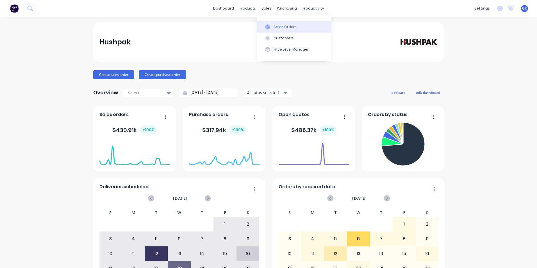
click at [286, 27] on div "Sales Orders" at bounding box center [285, 26] width 23 height 5
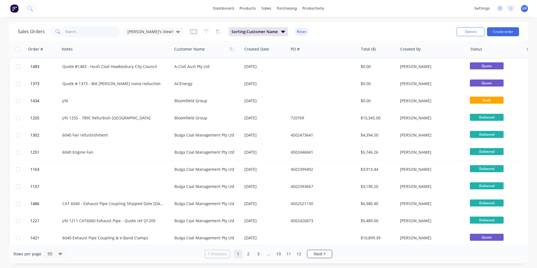
click at [76, 31] on input "text" at bounding box center [92, 31] width 55 height 11
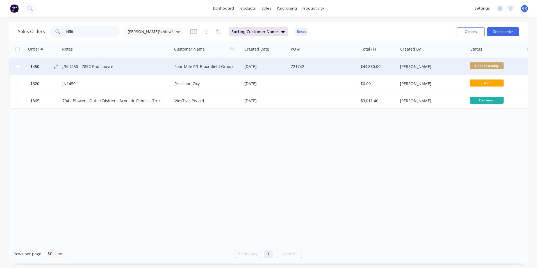
type input "1450"
click at [37, 67] on span "1450" at bounding box center [34, 67] width 9 height 6
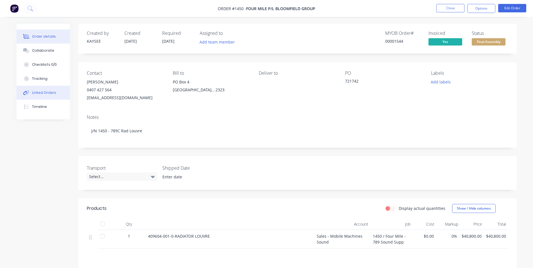
click at [41, 93] on div "Linked Orders" at bounding box center [44, 92] width 24 height 5
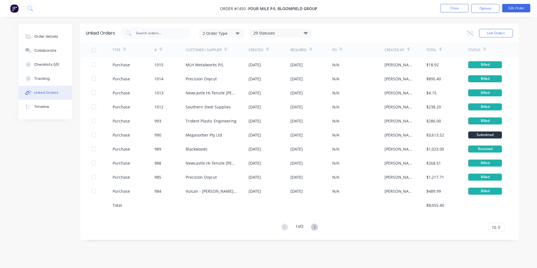
click at [495, 226] on span "10" at bounding box center [494, 228] width 4 height 6
click at [495, 218] on div "35" at bounding box center [497, 218] width 16 height 10
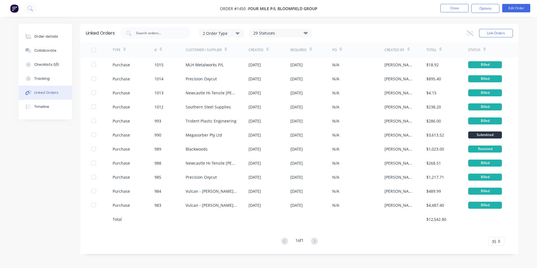
click at [161, 49] on icon at bounding box center [161, 49] width 3 height 4
click at [161, 48] on icon at bounding box center [161, 49] width 3 height 4
click at [39, 35] on div "Order details" at bounding box center [46, 36] width 24 height 5
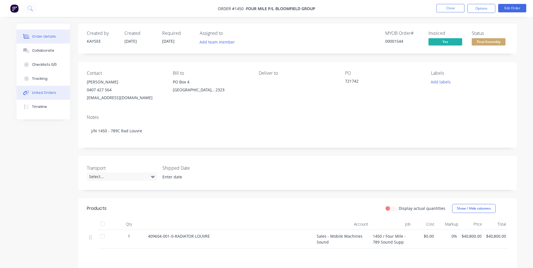
click at [44, 92] on div "Linked Orders" at bounding box center [44, 92] width 24 height 5
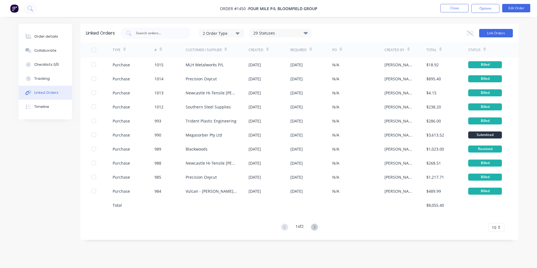
click at [496, 33] on button "Link Orders" at bounding box center [496, 33] width 34 height 8
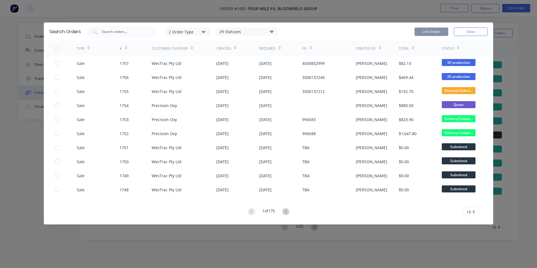
click at [183, 30] on div "2 Order Type" at bounding box center [188, 32] width 38 height 6
click at [179, 45] on div "Sales" at bounding box center [188, 46] width 32 height 6
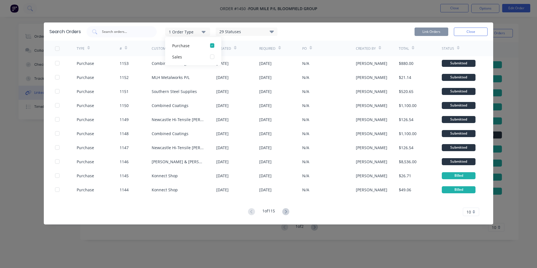
click at [182, 30] on div "1 Order Type" at bounding box center [188, 32] width 38 height 6
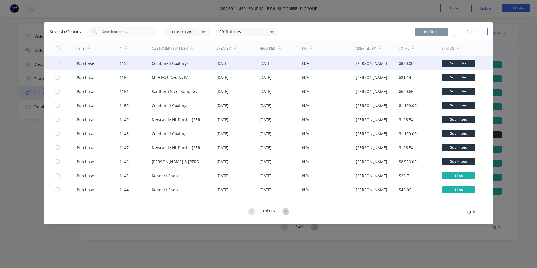
click at [55, 63] on div "Purchase 1153 Combined Coatings 08 Aug 2025 08 Aug 2025 N/A Greg Rawe $880.00 S…" at bounding box center [269, 63] width 450 height 14
click at [57, 63] on div at bounding box center [57, 63] width 11 height 11
click at [424, 32] on button "Link Orders" at bounding box center [432, 32] width 34 height 8
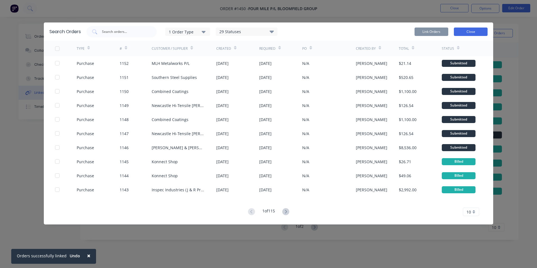
click at [472, 30] on button "Close" at bounding box center [471, 32] width 34 height 8
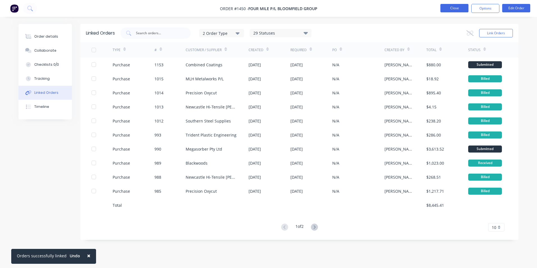
click at [455, 7] on button "Close" at bounding box center [455, 8] width 28 height 8
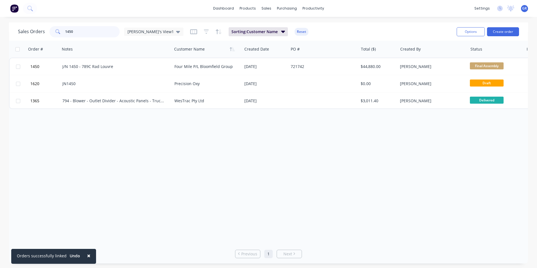
drag, startPoint x: 83, startPoint y: 32, endPoint x: 51, endPoint y: 34, distance: 31.8
click at [52, 34] on div "1450" at bounding box center [84, 31] width 70 height 11
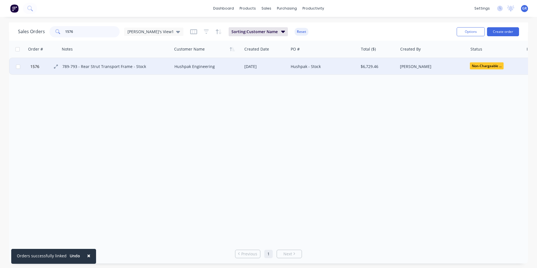
type input "1576"
click at [34, 67] on span "1576" at bounding box center [34, 67] width 9 height 6
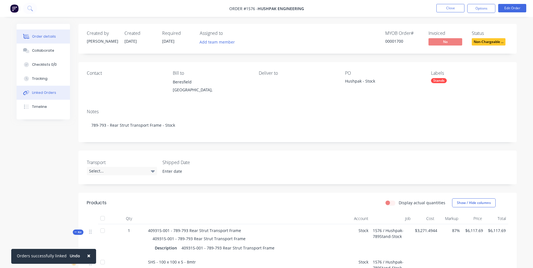
click at [41, 92] on div "Linked Orders" at bounding box center [44, 92] width 24 height 5
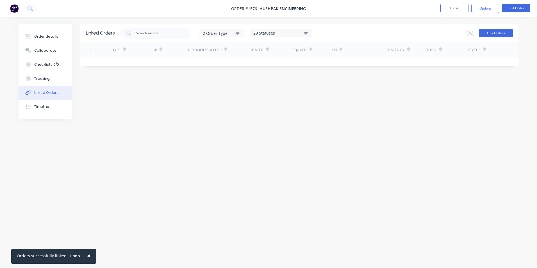
click at [492, 32] on button "Link Orders" at bounding box center [496, 33] width 34 height 8
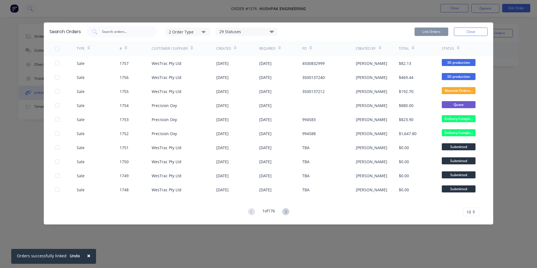
click at [189, 32] on div "2 Order Type" at bounding box center [188, 32] width 38 height 6
click at [190, 46] on div "Sales" at bounding box center [188, 46] width 32 height 6
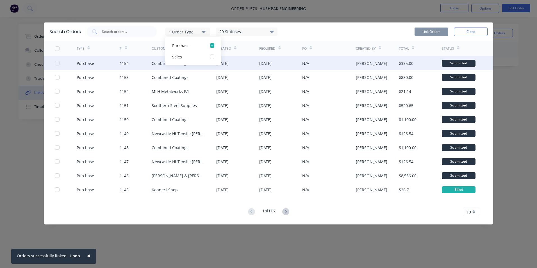
click at [56, 64] on div at bounding box center [57, 63] width 11 height 11
click at [430, 31] on button "Link Orders" at bounding box center [432, 32] width 34 height 8
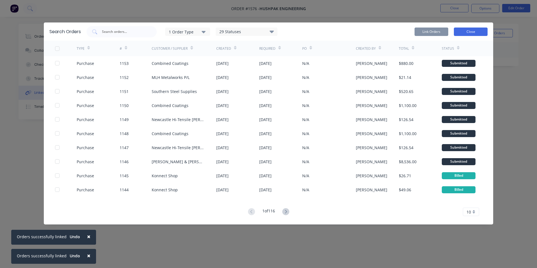
click at [473, 31] on button "Close" at bounding box center [471, 32] width 34 height 8
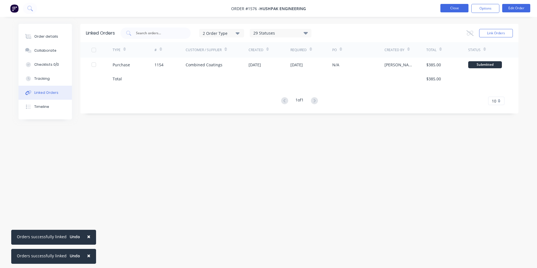
click at [454, 8] on button "Close" at bounding box center [455, 8] width 28 height 8
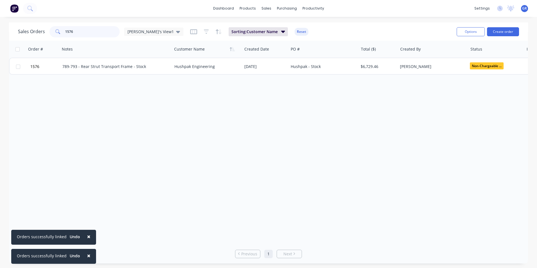
drag, startPoint x: 76, startPoint y: 33, endPoint x: 58, endPoint y: 33, distance: 18.3
click at [58, 33] on div "1576" at bounding box center [84, 31] width 70 height 11
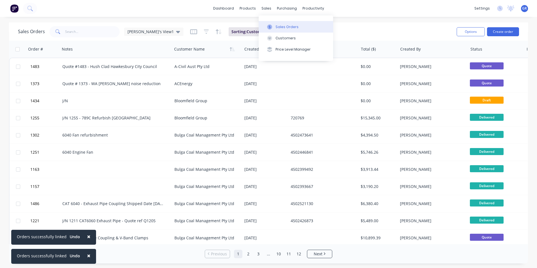
click at [285, 27] on div "Sales Orders" at bounding box center [287, 26] width 23 height 5
click at [78, 20] on div "× Orders successfully linked Undo × Orders successfully linked Undo dashboard p…" at bounding box center [268, 134] width 537 height 268
click at [78, 30] on input "text" at bounding box center [92, 31] width 55 height 11
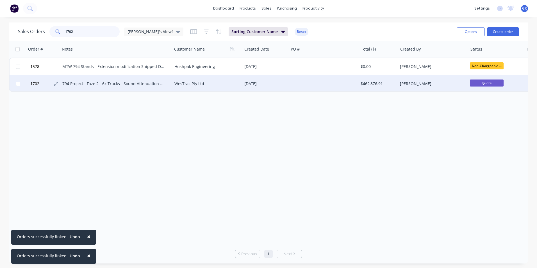
type input "1702"
click at [37, 82] on span "1702" at bounding box center [34, 84] width 9 height 6
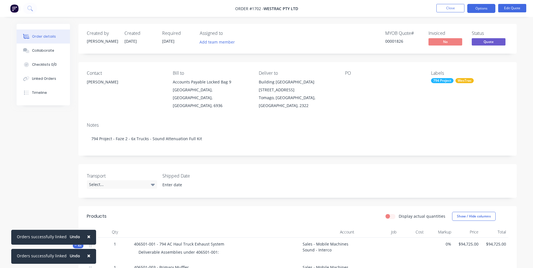
click at [87, 234] on span "×" at bounding box center [88, 237] width 3 height 8
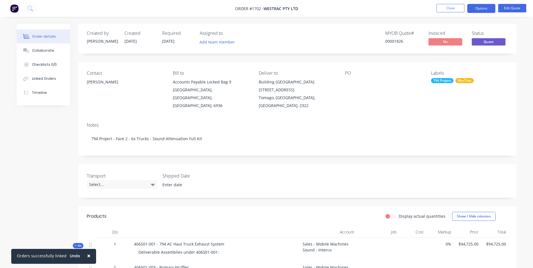
click at [87, 255] on span "×" at bounding box center [88, 256] width 3 height 8
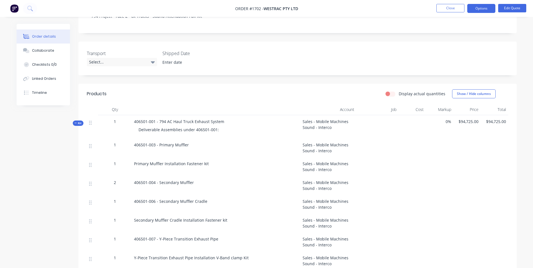
scroll to position [141, 0]
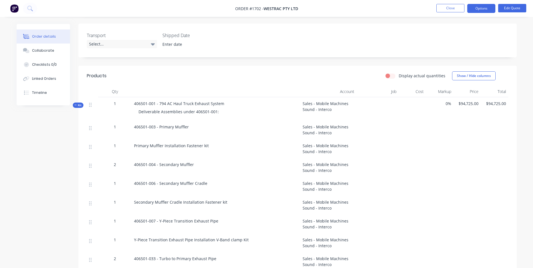
click at [81, 103] on span "Kit" at bounding box center [77, 105] width 7 height 4
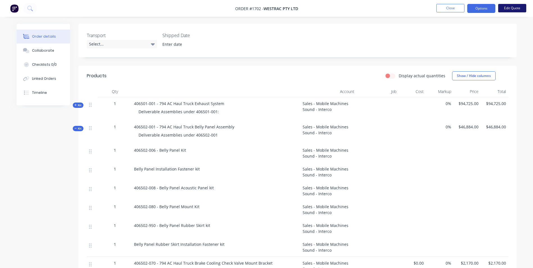
click at [518, 8] on button "Edit Quote" at bounding box center [512, 8] width 28 height 8
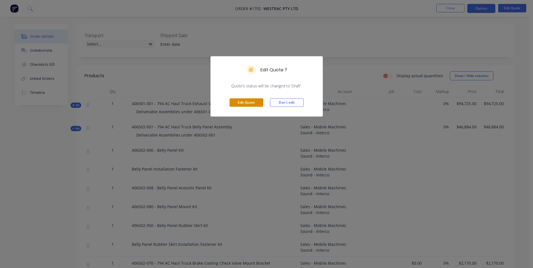
click at [248, 103] on button "Edit Quote" at bounding box center [247, 102] width 34 height 8
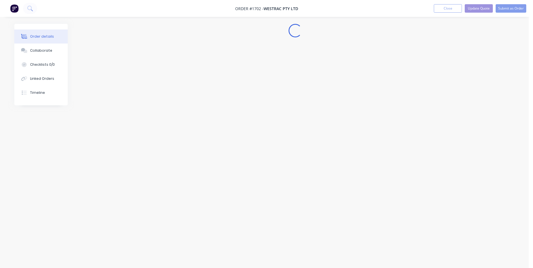
scroll to position [0, 0]
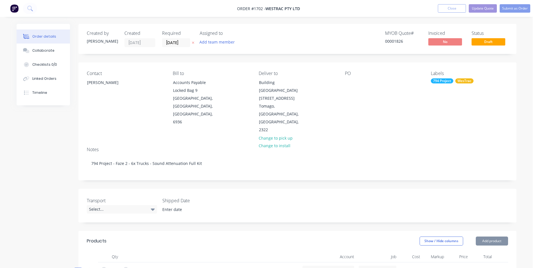
type input "$94,725.00"
type input "$46,884.00"
type input "$2,170.00"
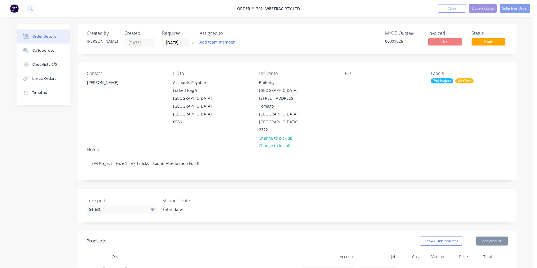
type input "$2,170.00"
type input "$8,662.01"
type input "$41,468.00"
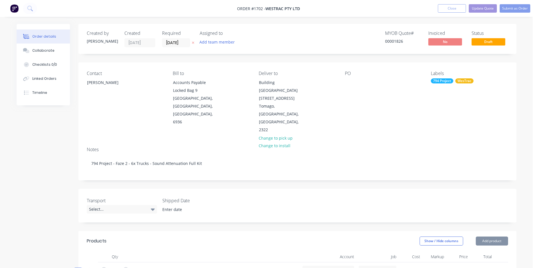
type input "$65,420.00"
type input "$25,708.00"
type input "$24,020.00"
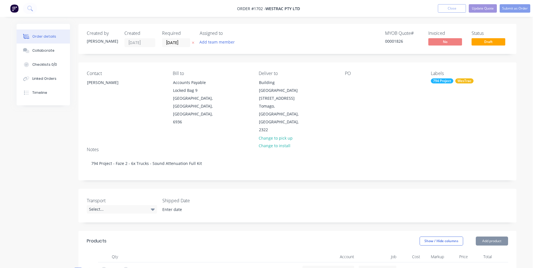
type input "$24,020.00"
type input "$4,900.00"
type input "$9,800.00"
type input "$21,357.45"
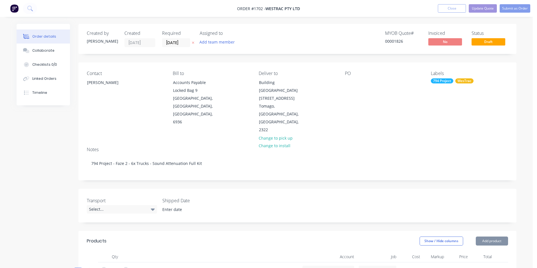
type input "$30,500.00"
type input "$29,280.00"
type input "$21,000.00"
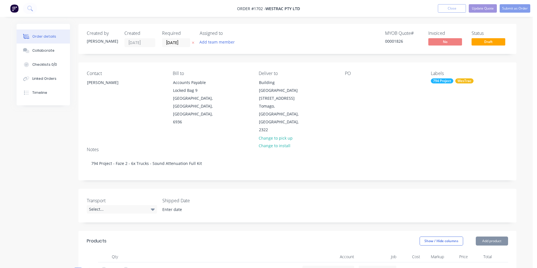
type input "$21,000.00"
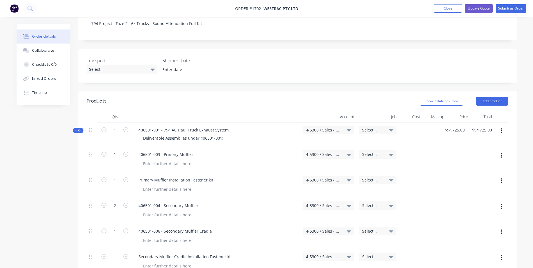
scroll to position [141, 0]
click at [80, 128] on span "Kit" at bounding box center [77, 130] width 7 height 4
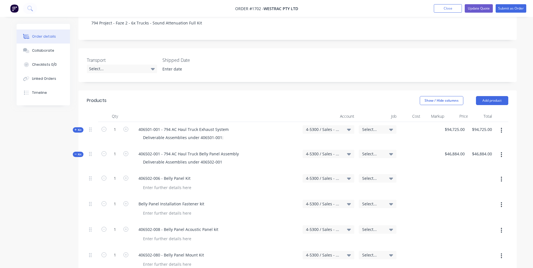
click at [79, 152] on span "Kit" at bounding box center [77, 154] width 7 height 4
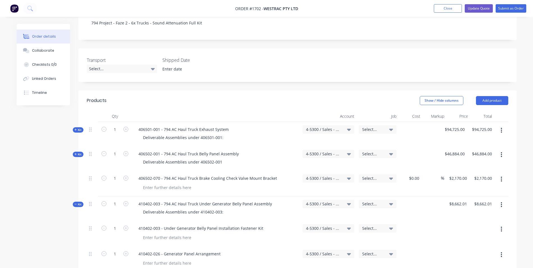
click at [78, 202] on span "Kit" at bounding box center [77, 204] width 7 height 4
click at [79, 227] on span "Kit" at bounding box center [77, 229] width 7 height 4
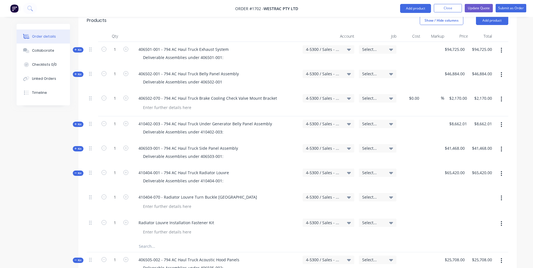
scroll to position [225, 0]
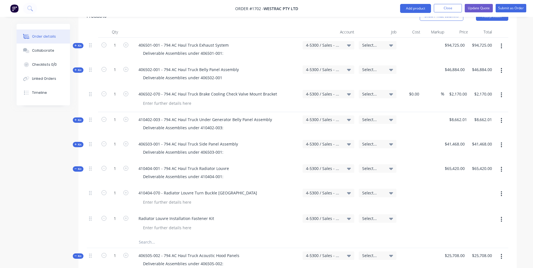
click at [78, 167] on span "Kit" at bounding box center [77, 169] width 7 height 4
click at [80, 191] on span "Kit" at bounding box center [77, 193] width 7 height 4
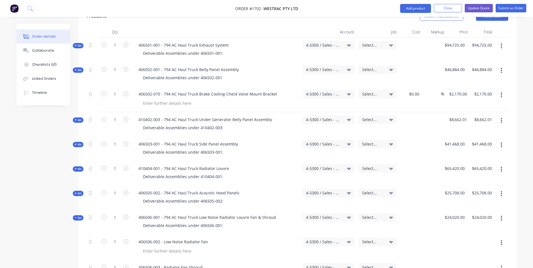
click at [81, 215] on div "Kit" at bounding box center [78, 217] width 11 height 5
click at [79, 240] on span "Kit" at bounding box center [77, 242] width 7 height 4
drag, startPoint x: 78, startPoint y: 244, endPoint x: 80, endPoint y: 246, distance: 3.6
click at [78, 264] on div "Kit" at bounding box center [78, 266] width 11 height 5
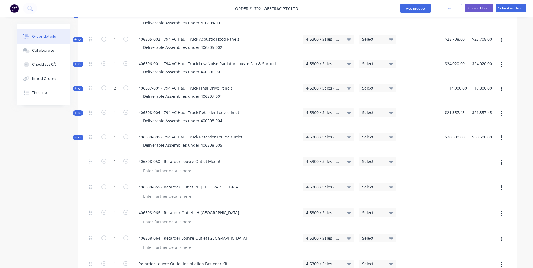
scroll to position [393, 0]
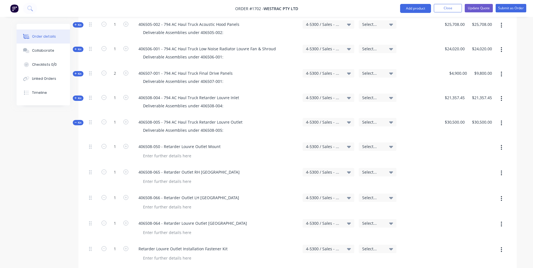
click at [78, 121] on span "Kit" at bounding box center [77, 123] width 7 height 4
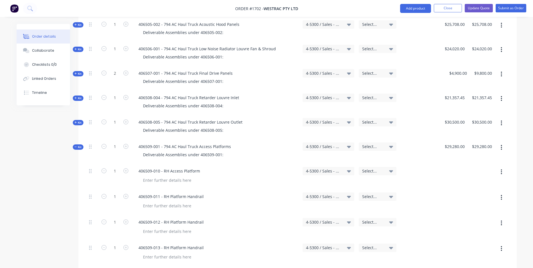
click at [79, 145] on span "Kit" at bounding box center [77, 147] width 7 height 4
click at [80, 169] on span "Kit" at bounding box center [77, 171] width 7 height 4
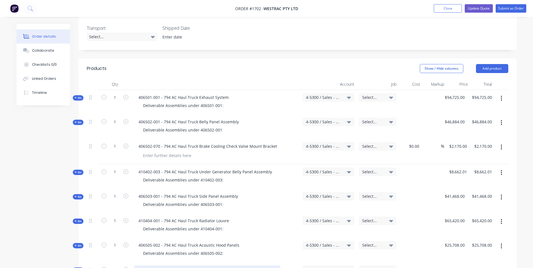
scroll to position [169, 0]
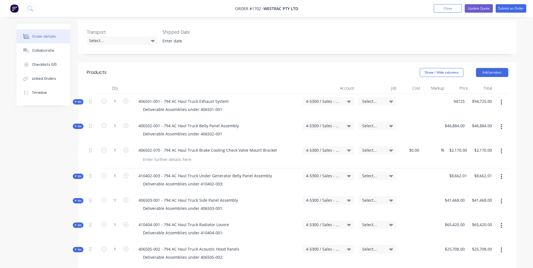
click at [450, 94] on div "94725 $94,725.00" at bounding box center [453, 106] width 27 height 24
type input "5"
type input "$99,461.25"
click at [435, 94] on div at bounding box center [429, 106] width 21 height 24
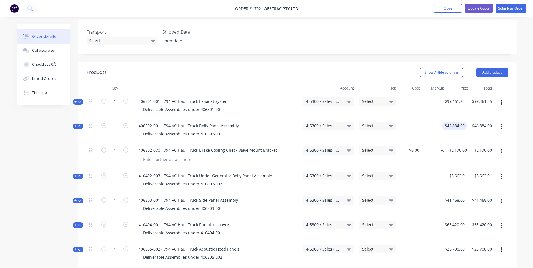
type input "46884"
type input "$51,044.40"
click at [452, 118] on div "$51,044.40 51044.40" at bounding box center [455, 130] width 24 height 24
type input "$8,662.01"
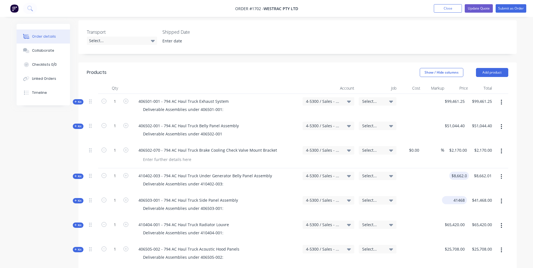
click at [455, 196] on input "41468" at bounding box center [455, 200] width 23 height 8
type input "$45,614.80"
click at [444, 193] on div "$45,614.80 $45,614.80" at bounding box center [453, 205] width 27 height 24
click at [458, 221] on input "65420" at bounding box center [455, 225] width 23 height 8
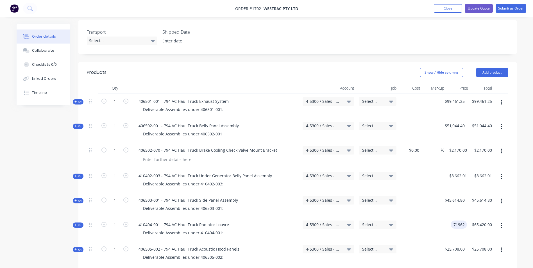
type input "$71,962.00"
click at [456, 217] on div "$71,962.00 $71,962.00" at bounding box center [453, 229] width 27 height 24
click at [458, 245] on input "25708" at bounding box center [455, 249] width 23 height 8
type input "$23,137.20"
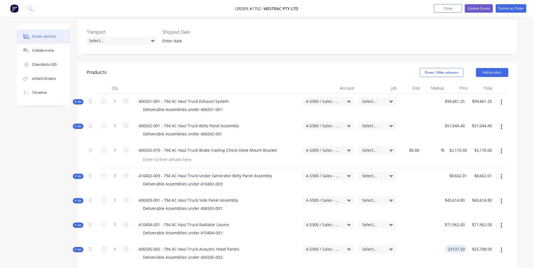
type input "$23,137.20"
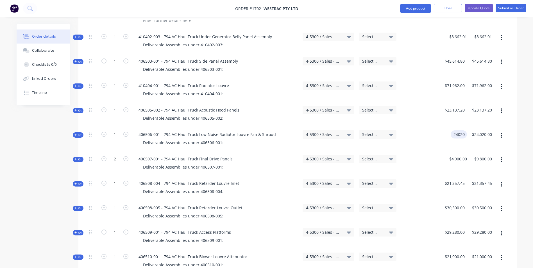
scroll to position [309, 0]
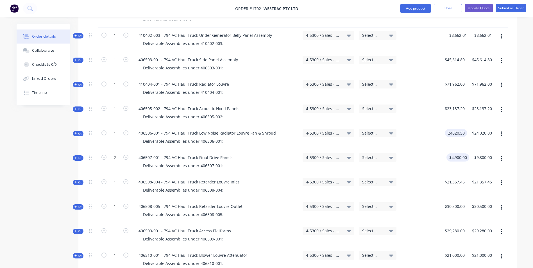
type input "$24,620.50"
click at [463, 153] on input "4900" at bounding box center [463, 157] width 12 height 8
type input "$10,780.00"
type input "$21,560.00"
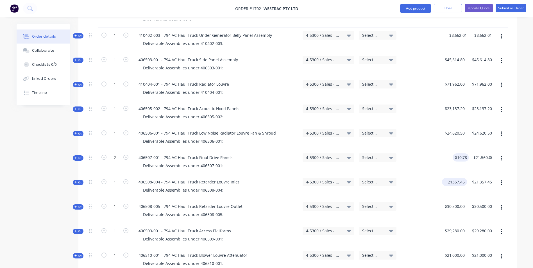
click at [454, 178] on input "21357.45" at bounding box center [455, 182] width 23 height 8
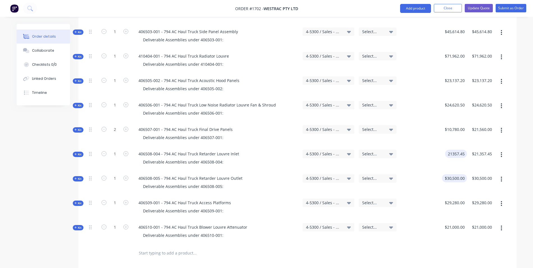
type input "$21,357.45"
click at [456, 174] on input "30500" at bounding box center [460, 178] width 14 height 8
type input "$30,500.00"
click at [458, 199] on input "29280" at bounding box center [455, 203] width 23 height 8
type input "$29,280.00"
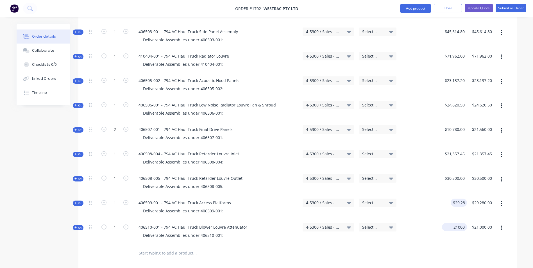
click at [456, 223] on input "21000" at bounding box center [455, 227] width 23 height 8
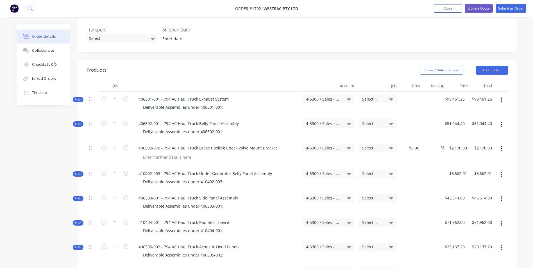
scroll to position [169, 0]
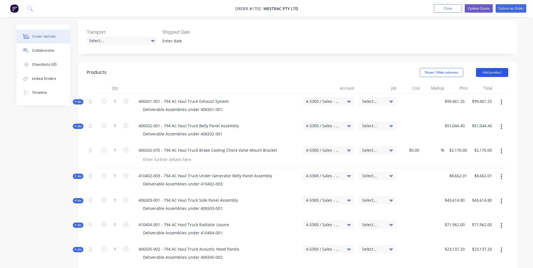
type input "$21,000.00"
click at [491, 68] on button "Add product" at bounding box center [492, 72] width 32 height 9
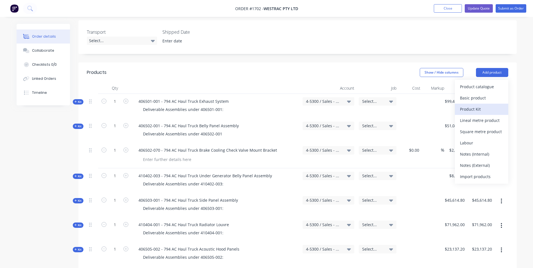
click at [475, 105] on div "Product Kit" at bounding box center [481, 109] width 43 height 8
click at [476, 105] on div "Custom pricing" at bounding box center [481, 109] width 43 height 8
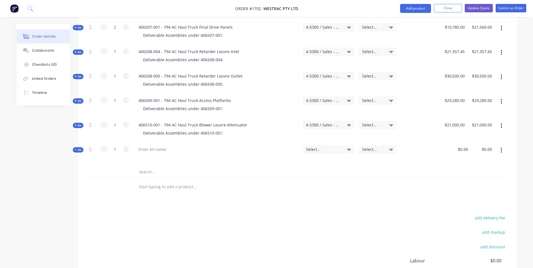
scroll to position [450, 0]
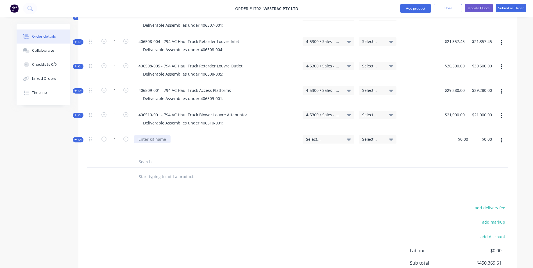
click at [144, 135] on div at bounding box center [152, 139] width 37 height 8
paste div
click at [77, 113] on span "Kit" at bounding box center [77, 115] width 7 height 4
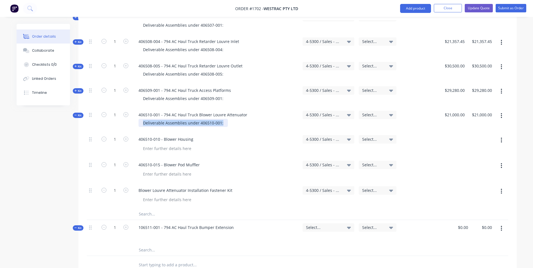
drag, startPoint x: 223, startPoint y: 99, endPoint x: 140, endPoint y: 99, distance: 82.6
click at [140, 119] on div "Deliverable Assemblies under 406510-001:" at bounding box center [183, 123] width 89 height 8
copy div "Deliverable Assemblies under 406510-001:"
click at [234, 223] on div "106511-001 - 794 AC Haul Truck Bumper Extension" at bounding box center [186, 227] width 104 height 8
click at [140, 232] on div at bounding box center [143, 236] width 9 height 8
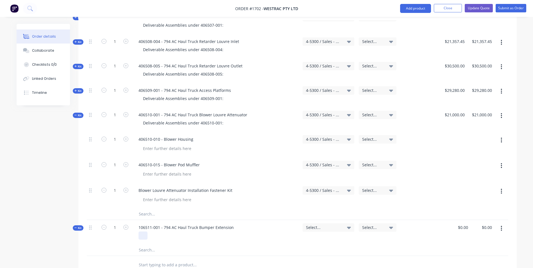
click at [140, 232] on div at bounding box center [143, 236] width 9 height 8
paste div
click at [149, 259] on input "text" at bounding box center [195, 264] width 112 height 11
paste input "406511-010"
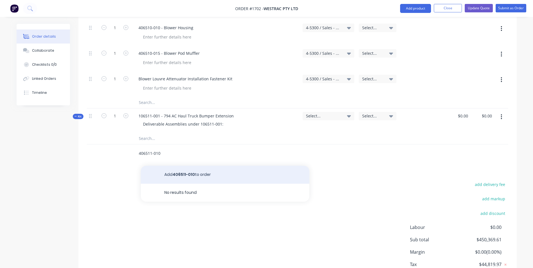
scroll to position [562, 0]
type input "406511-010"
click at [178, 165] on button "Add 406511-010 to order" at bounding box center [225, 174] width 169 height 18
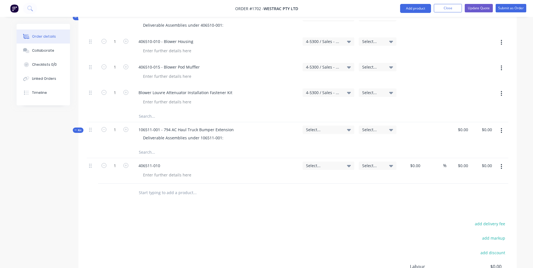
scroll to position [534, 0]
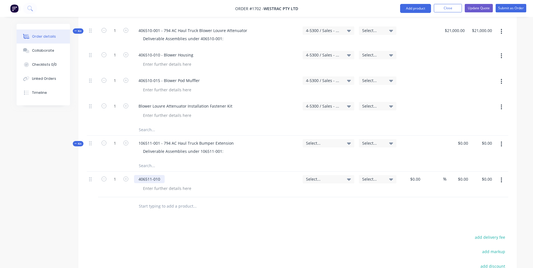
click at [164, 175] on div "406511-010" at bounding box center [149, 179] width 31 height 8
click at [158, 201] on input "text" at bounding box center [195, 206] width 112 height 11
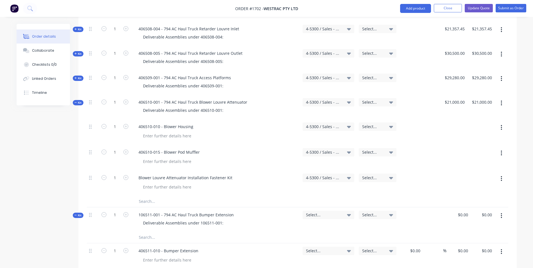
scroll to position [422, 0]
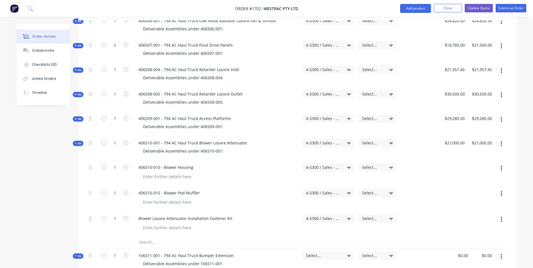
click at [79, 141] on span "Kit" at bounding box center [77, 143] width 7 height 4
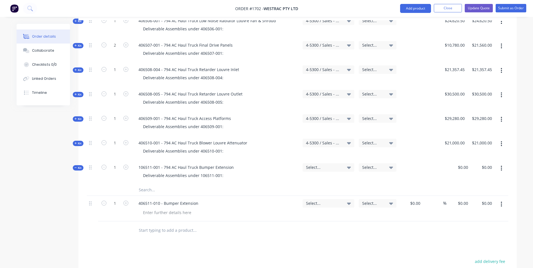
click at [80, 117] on span "Kit" at bounding box center [77, 119] width 7 height 4
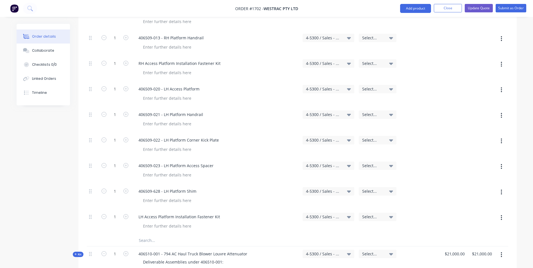
scroll to position [618, 0]
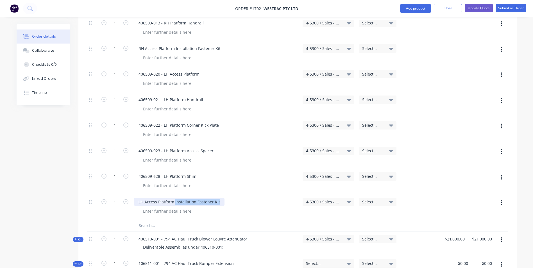
drag, startPoint x: 218, startPoint y: 178, endPoint x: 189, endPoint y: 181, distance: 29.4
click at [175, 198] on div "LH Access Platform Installation Fastener Kit" at bounding box center [179, 202] width 90 height 8
copy div "Installation Fastener Kit"
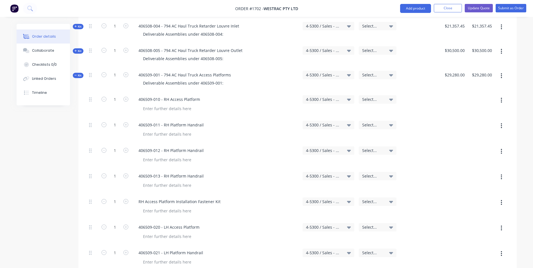
scroll to position [450, 0]
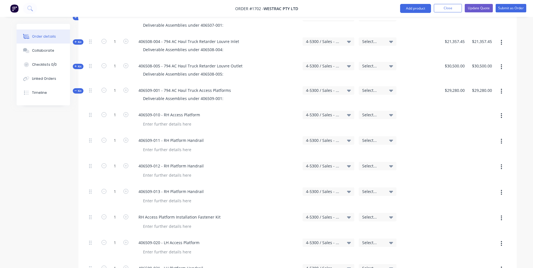
click at [79, 89] on span "Kit" at bounding box center [77, 91] width 7 height 4
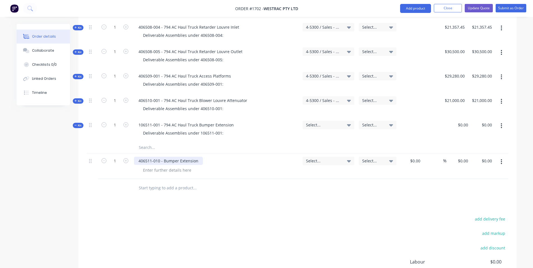
scroll to position [478, 0]
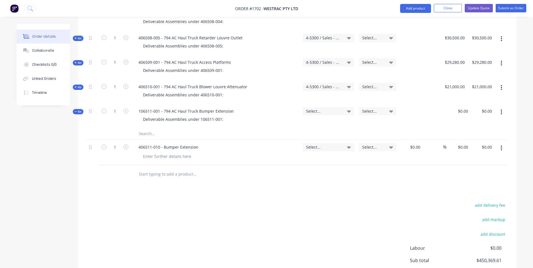
click at [151, 169] on input "text" at bounding box center [195, 174] width 112 height 11
paste input "Installation Fastener Kit"
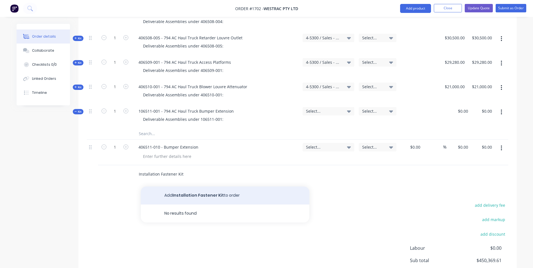
type input "Installation Fastener Kit"
click at [187, 187] on button "Add Installation Fastener Kit to order" at bounding box center [225, 196] width 169 height 18
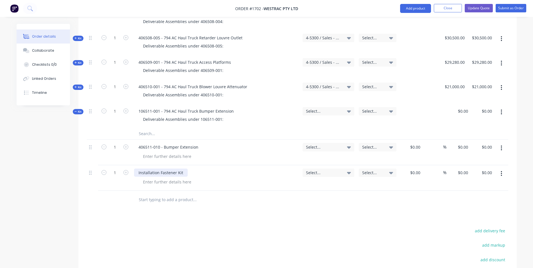
click at [138, 169] on div "Installation Fastener Kit" at bounding box center [161, 173] width 54 height 8
click at [233, 194] on input "text" at bounding box center [195, 199] width 112 height 11
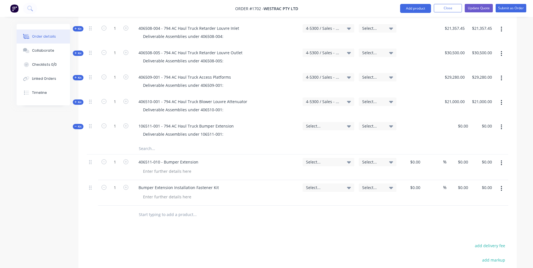
scroll to position [422, 0]
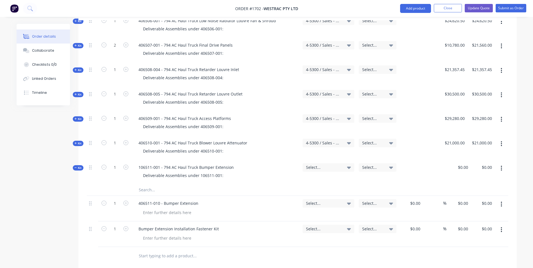
click at [311, 164] on span "Select..." at bounding box center [323, 167] width 35 height 6
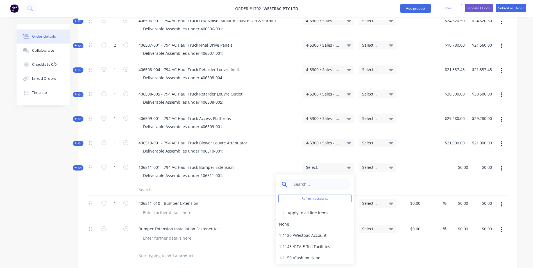
click at [297, 179] on input at bounding box center [320, 184] width 58 height 11
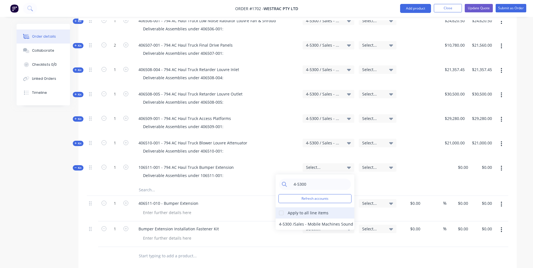
type input "4-5300"
click at [281, 207] on div at bounding box center [281, 212] width 11 height 11
click at [287, 219] on div "4-5300 / Sales - Mobile Machines Sound - Interco" at bounding box center [315, 224] width 79 height 11
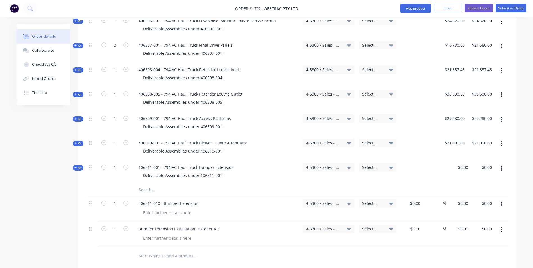
click at [78, 166] on span "Kit" at bounding box center [77, 168] width 7 height 4
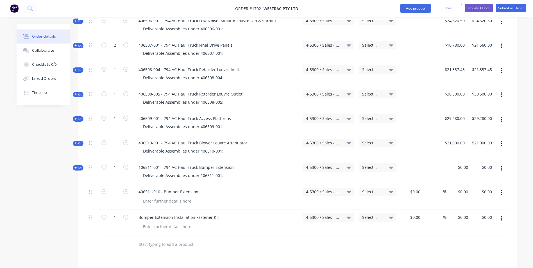
click at [77, 166] on span "Kit" at bounding box center [77, 168] width 7 height 4
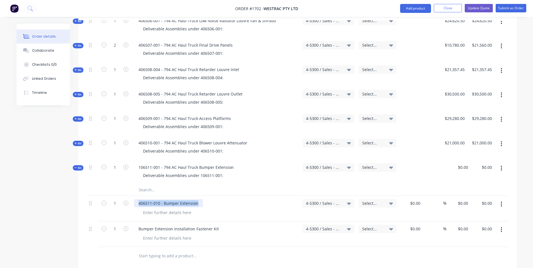
drag, startPoint x: 199, startPoint y: 180, endPoint x: 137, endPoint y: 180, distance: 62.7
click at [137, 199] on div "406511-010 - Bumper Extension" at bounding box center [168, 203] width 69 height 8
click at [145, 184] on input "text" at bounding box center [195, 189] width 112 height 11
paste input "406511-010 - Bumper Extension"
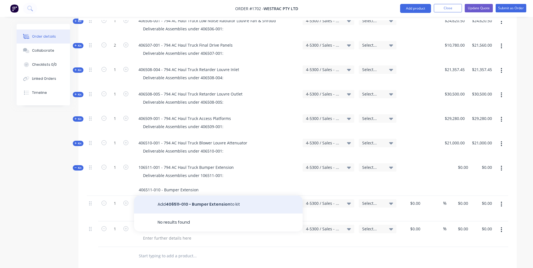
type input "406511-010 - Bumper Extension"
click at [176, 196] on button "Add 406511-010 - Bumper Extension to kit" at bounding box center [218, 205] width 169 height 18
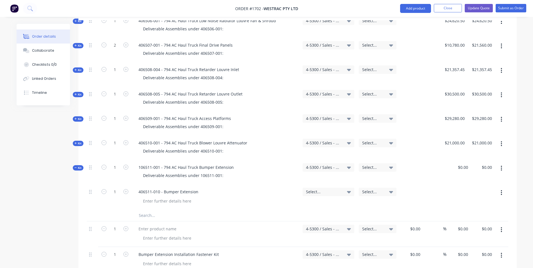
click at [79, 166] on span "Kit" at bounding box center [77, 168] width 7 height 4
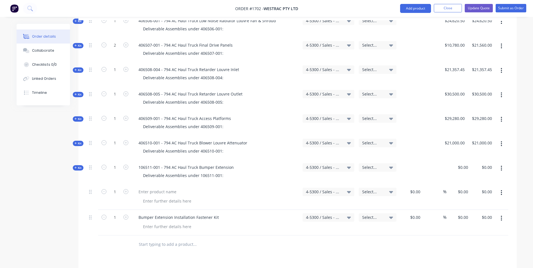
click at [79, 166] on span "Kit" at bounding box center [77, 168] width 7 height 4
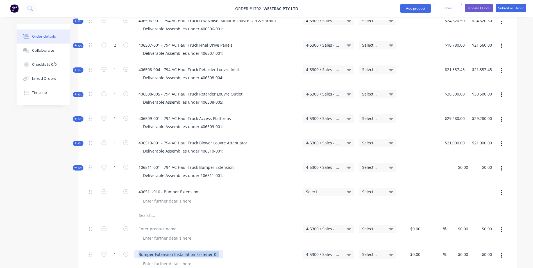
drag, startPoint x: 218, startPoint y: 231, endPoint x: 142, endPoint y: 232, distance: 75.9
click at [139, 250] on div "Bumper Extension Installation Fastener Kit" at bounding box center [178, 254] width 89 height 8
click at [146, 210] on input "text" at bounding box center [195, 215] width 112 height 11
paste input "Bumper Extension Installation Fastener Kit"
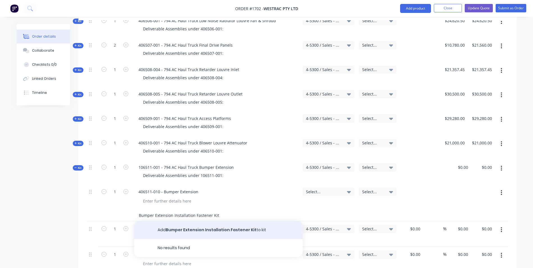
type input "Bumper Extension Installation Fastener Kit"
click at [176, 221] on button "Add Bumper Extension Installation Fastener Kit to kit" at bounding box center [218, 230] width 169 height 18
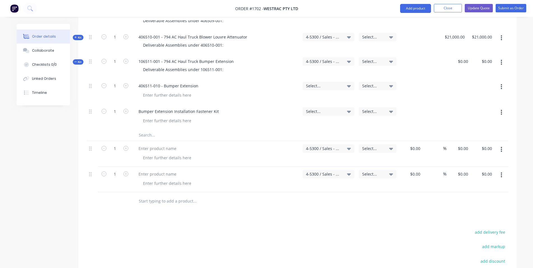
scroll to position [534, 0]
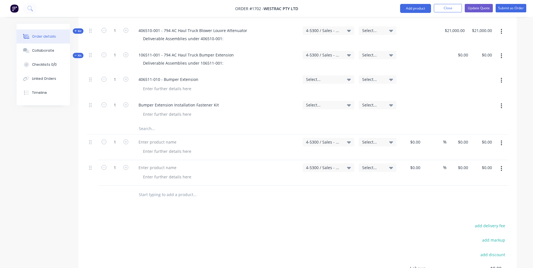
click at [502, 140] on icon "button" at bounding box center [501, 143] width 1 height 6
click at [468, 187] on div "Delete" at bounding box center [481, 191] width 43 height 8
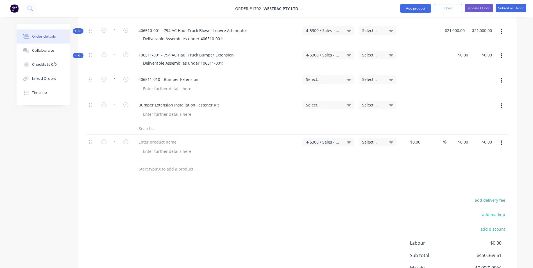
click at [501, 141] on icon "button" at bounding box center [501, 143] width 1 height 5
click at [468, 187] on div "Delete" at bounding box center [481, 191] width 43 height 8
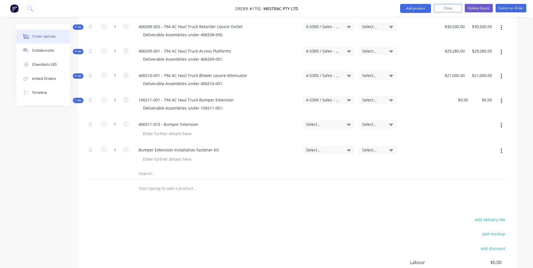
scroll to position [450, 0]
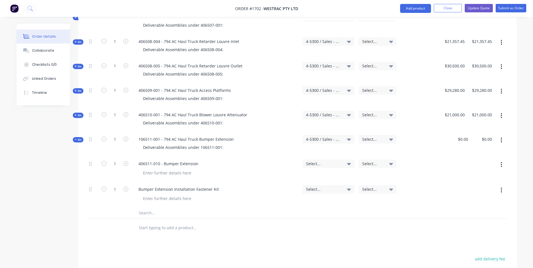
click at [78, 138] on span "Kit" at bounding box center [77, 140] width 7 height 4
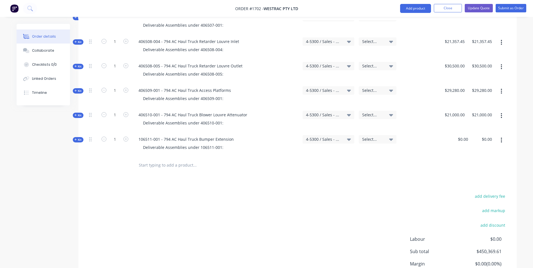
click at [78, 138] on span "Kit" at bounding box center [77, 140] width 7 height 4
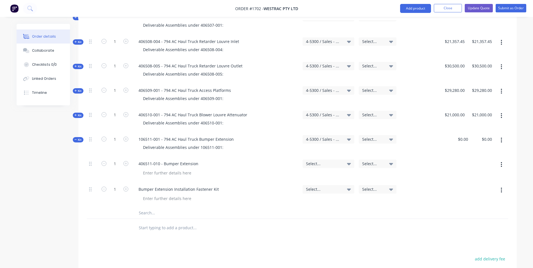
click at [316, 161] on span "Select..." at bounding box center [323, 164] width 35 height 6
click at [298, 175] on input at bounding box center [320, 180] width 58 height 11
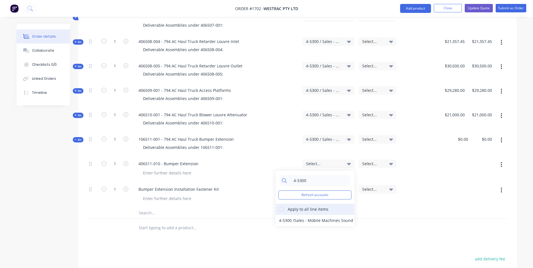
type input "4-5300"
click at [282, 204] on div at bounding box center [281, 209] width 11 height 11
click at [287, 215] on div "4-5300 / Sales - Mobile Machines Sound - Interco" at bounding box center [315, 220] width 79 height 11
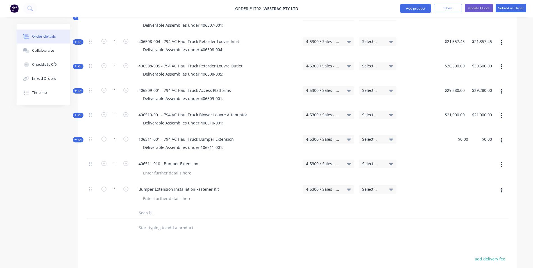
click at [80, 138] on span "Kit" at bounding box center [77, 140] width 7 height 4
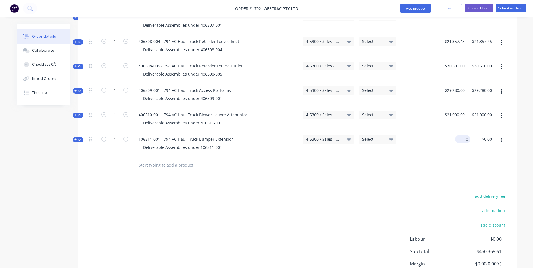
click at [465, 135] on input "0" at bounding box center [464, 139] width 13 height 8
type input "$24,500.00"
click at [460, 156] on div at bounding box center [298, 165] width 422 height 18
click at [420, 9] on button "Add product" at bounding box center [415, 8] width 31 height 9
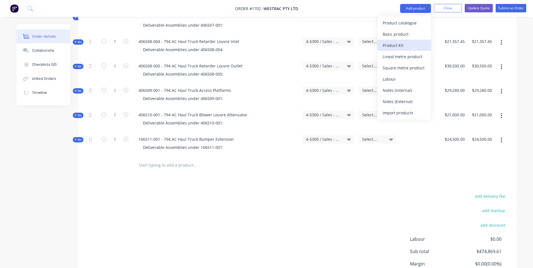
click at [398, 45] on div "Product Kit" at bounding box center [404, 45] width 43 height 8
click at [394, 45] on div "Custom pricing" at bounding box center [404, 45] width 43 height 8
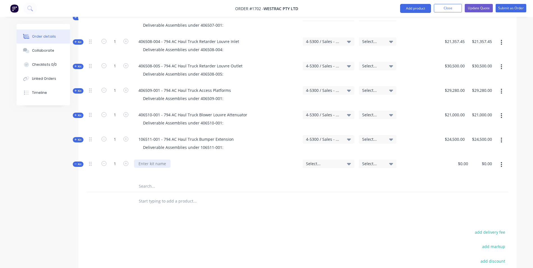
click at [152, 160] on div at bounding box center [152, 164] width 37 height 8
paste div
drag, startPoint x: 221, startPoint y: 124, endPoint x: 150, endPoint y: 123, distance: 71.7
click at [144, 143] on div "Deliverable Assemblies under 106511-001:" at bounding box center [183, 147] width 89 height 8
copy div "Deliverable Assemblies under 106511-001:"
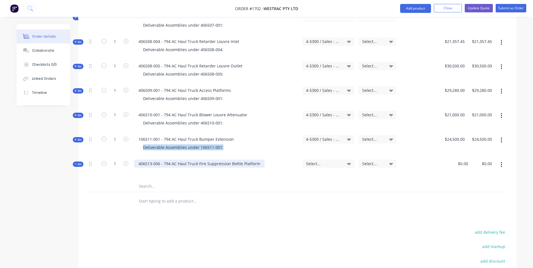
click at [171, 160] on div "406513-006 - 794 AC Haul Truck Fire Suppression Bottle Platform" at bounding box center [199, 164] width 131 height 8
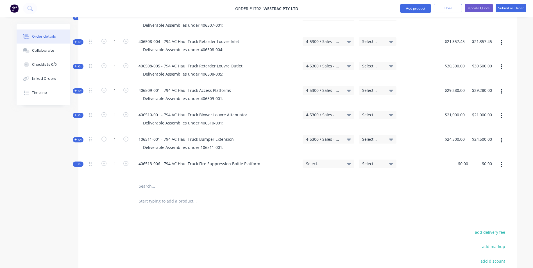
click at [311, 161] on span "Select..." at bounding box center [323, 164] width 35 height 6
click at [300, 175] on input at bounding box center [320, 180] width 58 height 11
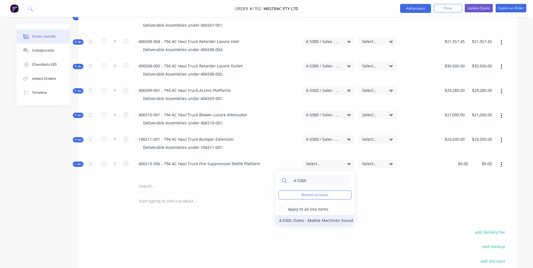
type input "4-5300"
click at [294, 215] on div "4-5300 / Sales - Mobile Machines Sound - Interco" at bounding box center [315, 220] width 79 height 11
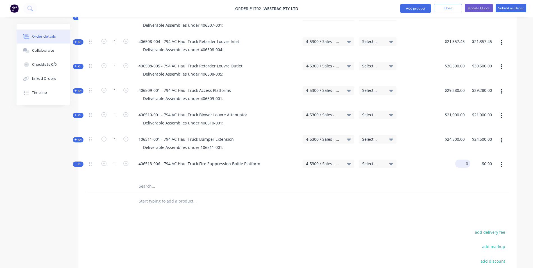
click at [462, 160] on div "0 $0.00" at bounding box center [462, 164] width 15 height 8
type input "$4,245.80"
click at [433, 181] on div at bounding box center [298, 187] width 422 height 12
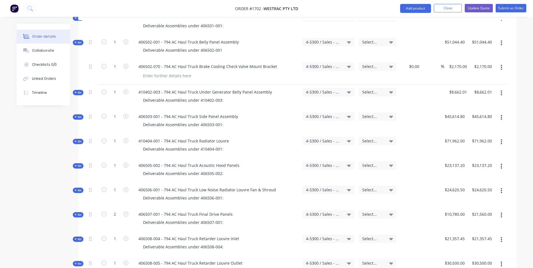
scroll to position [225, 0]
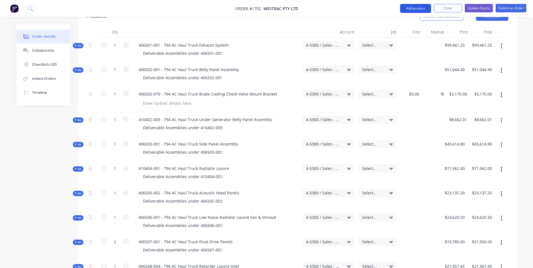
click at [412, 7] on button "Add product" at bounding box center [415, 8] width 31 height 9
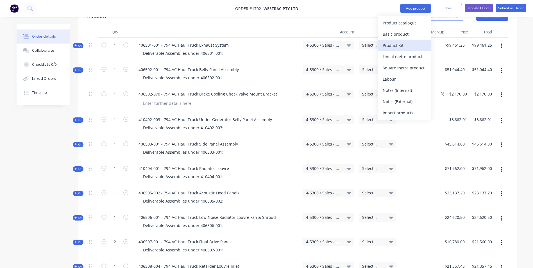
click at [394, 46] on div "Product Kit" at bounding box center [404, 45] width 43 height 8
click at [394, 45] on div "Custom pricing" at bounding box center [404, 45] width 43 height 8
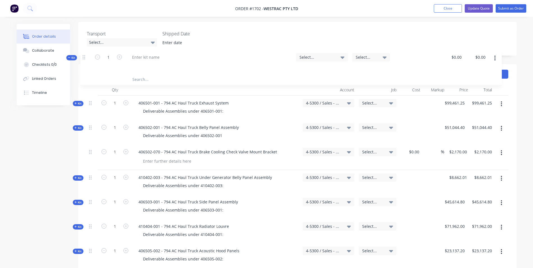
scroll to position [151, 0]
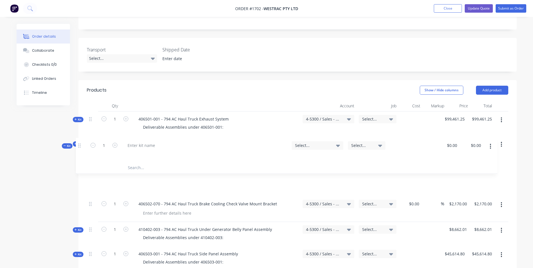
drag, startPoint x: 91, startPoint y: 205, endPoint x: 81, endPoint y: 144, distance: 61.9
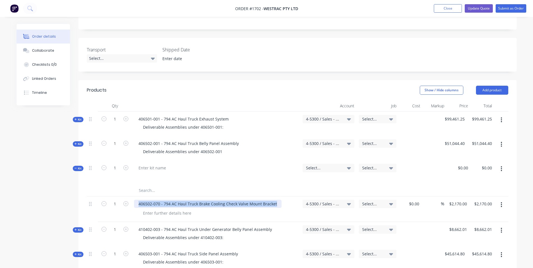
drag, startPoint x: 276, startPoint y: 180, endPoint x: 137, endPoint y: 181, distance: 139.1
click at [137, 200] on div "406502-070 - 794 AC Haul Truck Brake Cooling Check Valve Mount Bracket" at bounding box center [208, 204] width 148 height 8
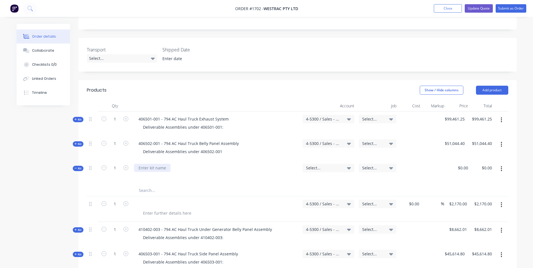
click at [144, 164] on div at bounding box center [152, 168] width 37 height 8
paste div
click at [313, 165] on span "Select..." at bounding box center [323, 168] width 35 height 6
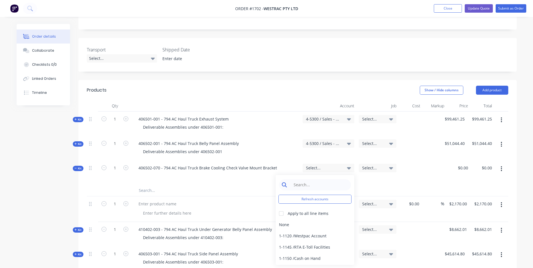
click at [303, 179] on input at bounding box center [320, 184] width 58 height 11
type input "4-5300"
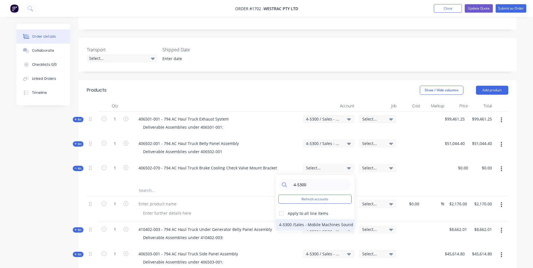
click at [315, 219] on div "4-5300 / Sales - Mobile Machines Sound - Interco" at bounding box center [315, 224] width 79 height 11
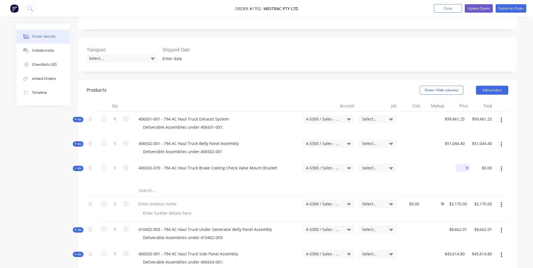
click at [461, 160] on div "0 $0.00" at bounding box center [459, 172] width 24 height 24
type input "$2,170.00"
click at [466, 160] on div "$2,170.00 2170" at bounding box center [459, 172] width 24 height 24
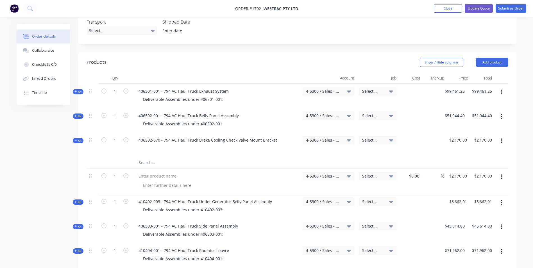
scroll to position [179, 0]
click at [502, 174] on icon "button" at bounding box center [501, 177] width 1 height 6
click at [468, 221] on div "Delete" at bounding box center [481, 225] width 43 height 8
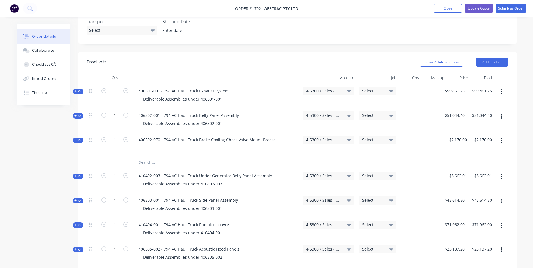
click at [79, 138] on span "Kit" at bounding box center [77, 140] width 7 height 4
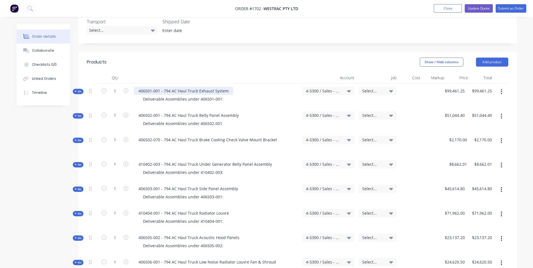
drag, startPoint x: 198, startPoint y: 68, endPoint x: 231, endPoint y: 76, distance: 34.0
click at [198, 87] on div "406501-001 - 794 AC Haul Truck Exhaust System" at bounding box center [183, 91] width 99 height 8
click at [198, 111] on div "406502-001 - 794 AC Haul Truck Belly Panel Assembly" at bounding box center [188, 115] width 109 height 8
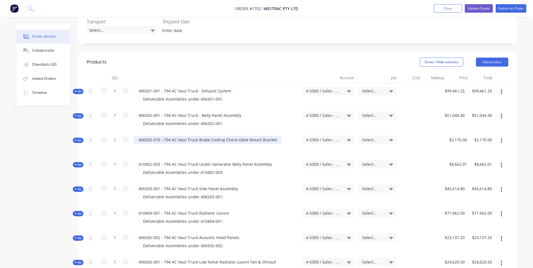
click at [199, 136] on div "406502-070 - 794 AC Haul Truck Brake Cooling Check Valve Mount Bracket" at bounding box center [208, 140] width 148 height 8
click at [198, 136] on div "406502-070 - 794 AC Haul Truck Brake Cooling Check Valve Mount Bracket" at bounding box center [208, 140] width 148 height 8
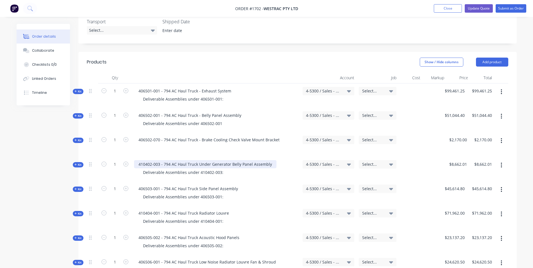
click at [197, 160] on div "410402-003 - 794 AC Haul Truck Under Generator Belly Panel Assembly" at bounding box center [205, 164] width 142 height 8
click at [198, 185] on div "406503-001 - 794 AC Haul Truck Side Panel Assembly" at bounding box center [188, 189] width 108 height 8
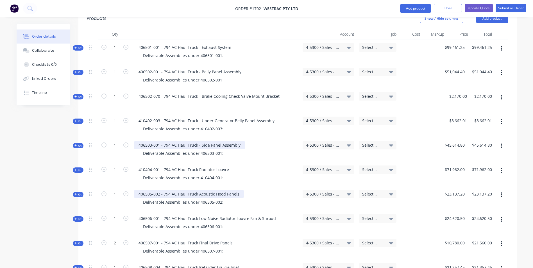
scroll to position [235, 0]
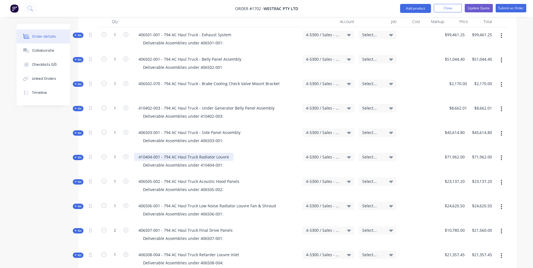
click at [197, 153] on div "410404-001 - 794 AC Haul Truck Radiator Louvre" at bounding box center [183, 157] width 99 height 8
click at [198, 177] on div "406505-002 - 794 AC Haul Truck Acoustic Hood Panels" at bounding box center [189, 181] width 110 height 8
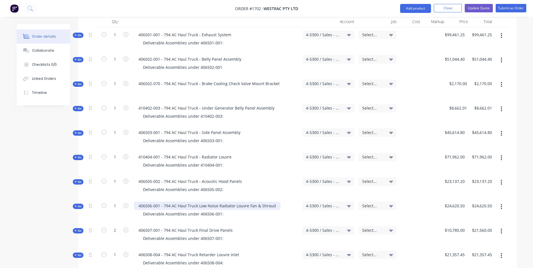
click at [197, 202] on div "406506-001 - 794 AC Haul Truck Low Noise Radiator Louvre Fan & Shroud" at bounding box center [207, 206] width 146 height 8
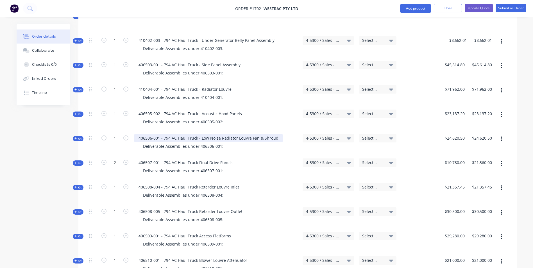
scroll to position [320, 0]
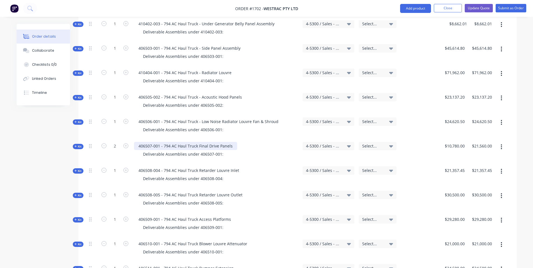
click at [197, 142] on div "406507-001 - 794 AC Haul Truck Final Drive Panels" at bounding box center [185, 146] width 103 height 8
click at [198, 166] on div "406508-004 - 794 AC Haul Truck Retarder Louvre Inlet" at bounding box center [189, 170] width 110 height 8
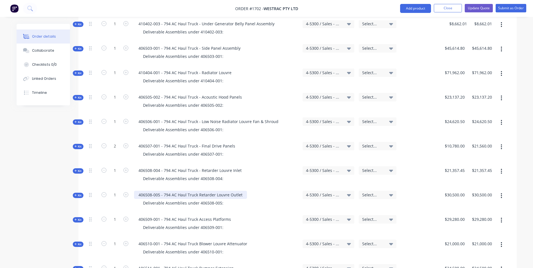
click at [198, 191] on div "406508-005 - 794 AC Haul Truck Retarder Louvre Outlet" at bounding box center [190, 195] width 113 height 8
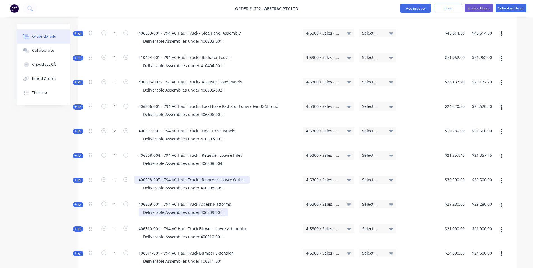
scroll to position [376, 0]
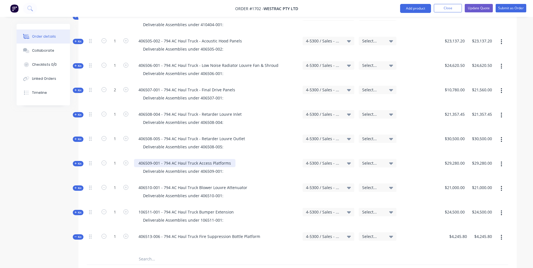
click at [198, 159] on div "406509-001 - 794 AC Haul Truck Access Platforms" at bounding box center [184, 163] width 101 height 8
click at [198, 184] on div "406510-001 - 794 AC Haul Truck Blower Louvre Attenuator" at bounding box center [193, 188] width 118 height 8
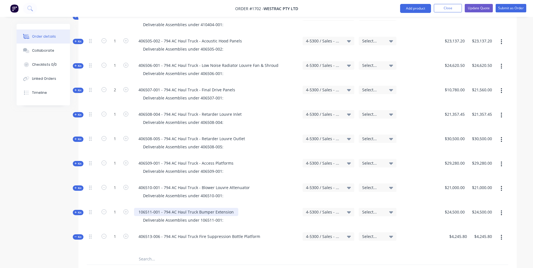
click at [198, 208] on div "106511-001 - 794 AC Haul Truck Bumper Extension" at bounding box center [186, 212] width 104 height 8
click at [197, 232] on div "406513-006 - 794 AC Haul Truck Fire Suppression Bottle Platform" at bounding box center [199, 236] width 131 height 8
click at [82, 185] on div "Kit" at bounding box center [78, 187] width 11 height 5
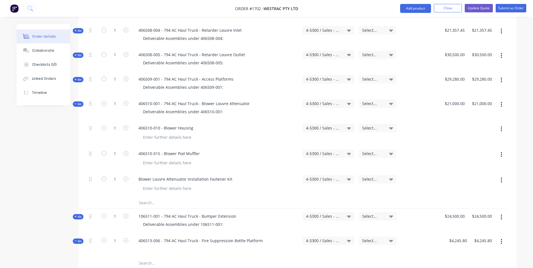
scroll to position [460, 0]
click at [148, 197] on input "text" at bounding box center [195, 202] width 112 height 11
paste input "406510-040"
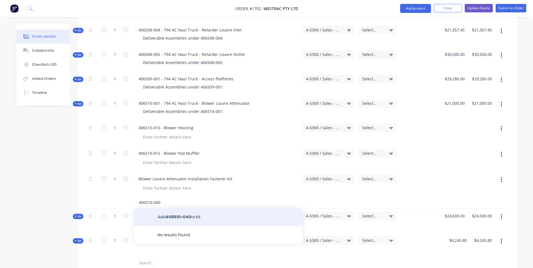
type input "406510-040"
click at [177, 208] on button "Add 406510-040 to kit" at bounding box center [218, 217] width 169 height 18
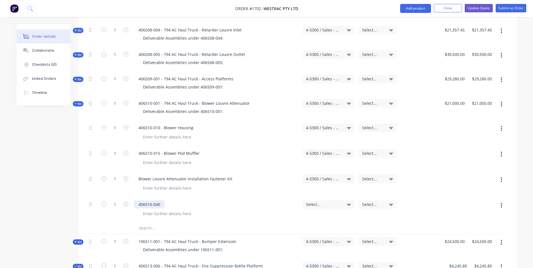
click at [160, 200] on div "406510-040" at bounding box center [149, 204] width 31 height 8
click at [307, 201] on span "Select..." at bounding box center [323, 204] width 35 height 6
click at [300, 216] on input at bounding box center [320, 221] width 58 height 11
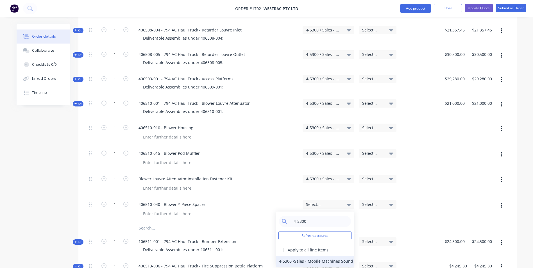
type input "4-5300"
click at [307, 256] on div "4-5300 / Sales - Mobile Machines Sound - Interco" at bounding box center [315, 261] width 79 height 11
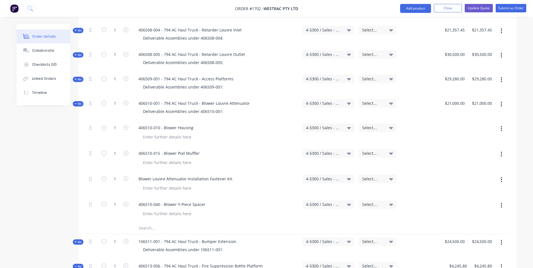
click at [80, 102] on span "Kit" at bounding box center [77, 104] width 7 height 4
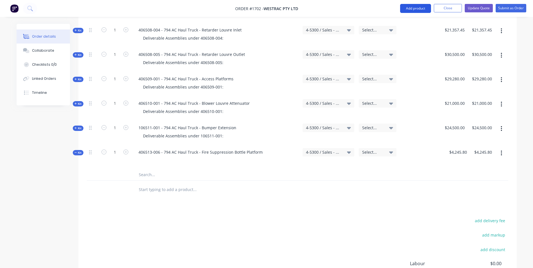
click at [417, 7] on button "Add product" at bounding box center [415, 8] width 31 height 9
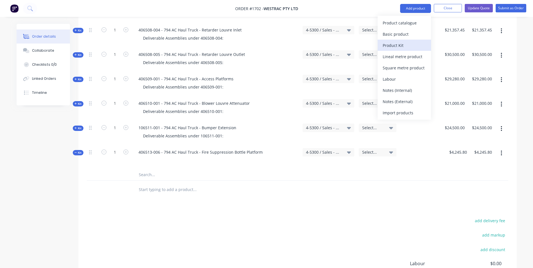
click at [397, 46] on div "Product Kit" at bounding box center [404, 45] width 43 height 8
click at [395, 46] on div "Custom pricing" at bounding box center [404, 45] width 43 height 8
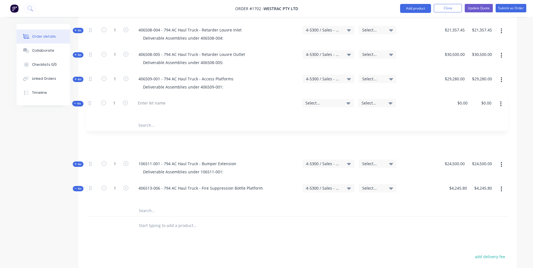
drag, startPoint x: 91, startPoint y: 166, endPoint x: 87, endPoint y: 103, distance: 63.1
click at [87, 103] on div "Kit 1 406501-001 - 794 AC Haul Truck - Exhaust System Deliverable Assemblies un…" at bounding box center [298, 9] width 422 height 414
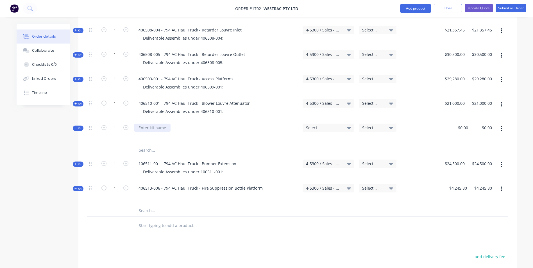
click at [143, 124] on div at bounding box center [152, 128] width 37 height 8
paste div
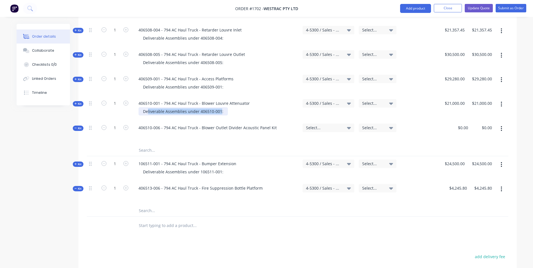
drag, startPoint x: 219, startPoint y: 88, endPoint x: 147, endPoint y: 89, distance: 72.2
click at [147, 107] on div "Deliverable Assemblies under 406510-001:" at bounding box center [183, 111] width 89 height 8
click at [203, 107] on div "Deliverable Assemblies under 406510-001:" at bounding box center [183, 111] width 89 height 8
drag, startPoint x: 197, startPoint y: 89, endPoint x: 142, endPoint y: 89, distance: 55.1
click at [142, 107] on div "Deliverable Assemblies under 406510-001:" at bounding box center [183, 111] width 89 height 8
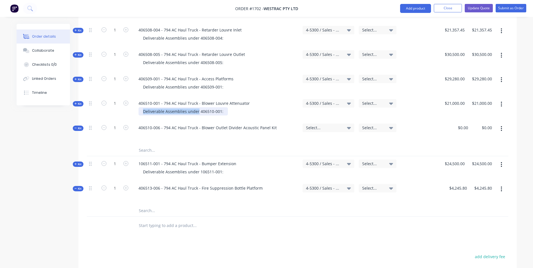
copy div "Deliverable Assemblies under"
click at [155, 132] on div at bounding box center [216, 136] width 164 height 8
click at [141, 132] on div at bounding box center [143, 136] width 9 height 8
paste div
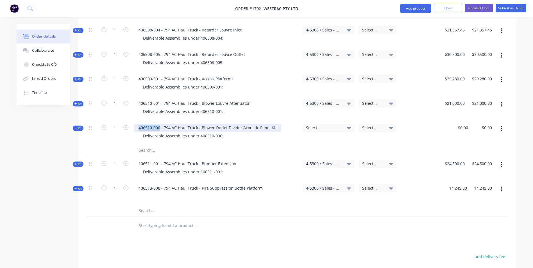
drag, startPoint x: 160, startPoint y: 104, endPoint x: 139, endPoint y: 105, distance: 21.1
click at [139, 124] on div "406510-006 - 794 AC Haul Truck - Blower Outlet Divider Acoustic Panel Kit" at bounding box center [207, 128] width 147 height 8
copy div "406510-006"
click at [149, 145] on input "text" at bounding box center [195, 150] width 112 height 11
paste input "406510-006"
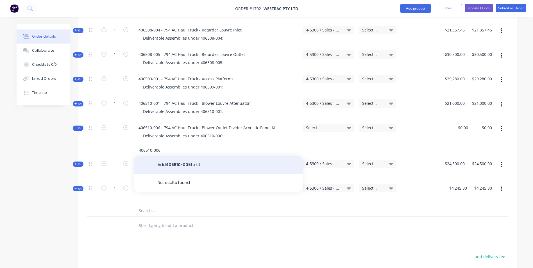
type input "406510-006"
click at [178, 156] on button "Add 406510-006 to kit" at bounding box center [218, 165] width 169 height 18
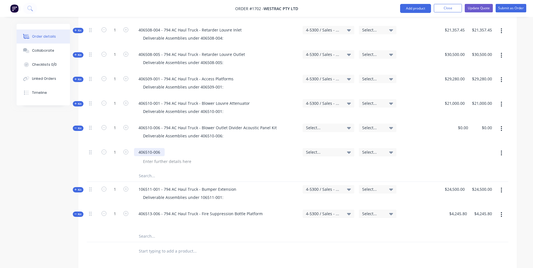
click at [161, 148] on div "406510-006" at bounding box center [149, 152] width 31 height 8
drag, startPoint x: 196, startPoint y: 130, endPoint x: 234, endPoint y: 137, distance: 38.9
click at [196, 148] on div "406510-006 - Acoustic Panel Kit" at bounding box center [168, 152] width 68 height 8
drag, startPoint x: 163, startPoint y: 129, endPoint x: 135, endPoint y: 130, distance: 27.3
click at [135, 148] on div "406510-006 - Acoustic Panel Kit" at bounding box center [168, 152] width 68 height 8
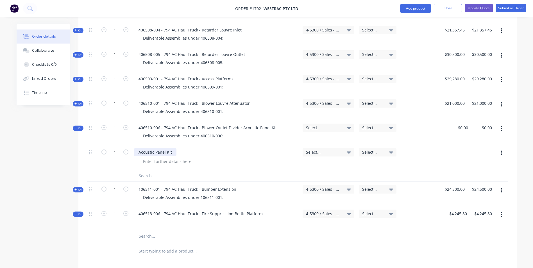
drag, startPoint x: 140, startPoint y: 128, endPoint x: 154, endPoint y: 130, distance: 14.2
click at [140, 148] on div "Acoustic Panel Kit" at bounding box center [155, 152] width 42 height 8
drag, startPoint x: 139, startPoint y: 129, endPoint x: 147, endPoint y: 133, distance: 9.7
click at [139, 148] on div "Acoustic Panel Kit" at bounding box center [155, 152] width 42 height 8
click at [117, 148] on input "1" at bounding box center [115, 152] width 15 height 8
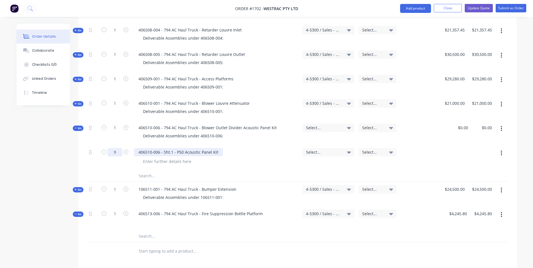
type input "9"
drag, startPoint x: 176, startPoint y: 129, endPoint x: 137, endPoint y: 132, distance: 38.6
click at [137, 148] on div "406510-006 - Sht.1 - P50 Acoustic Panel Kit" at bounding box center [178, 152] width 89 height 8
copy div "406510-006 - Sht.1 -"
click at [146, 170] on input "text" at bounding box center [195, 175] width 112 height 11
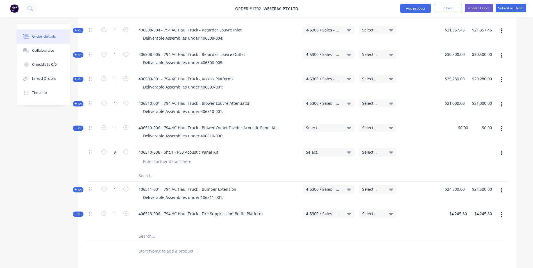
paste input "406510-006 - Sht.1 -"
drag, startPoint x: 176, startPoint y: 152, endPoint x: 227, endPoint y: 154, distance: 50.6
click at [177, 170] on input "406510-006 - Sht.2 -" at bounding box center [195, 175] width 112 height 11
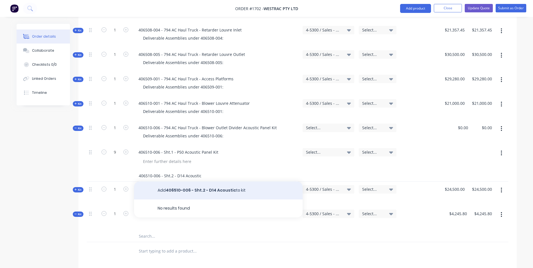
type input "406510-006 - Sht.2 - D14 Acoustic"
click at [217, 182] on button "Add 406510-006 - Sht.2 - D14 Acoustic to kit" at bounding box center [218, 191] width 169 height 18
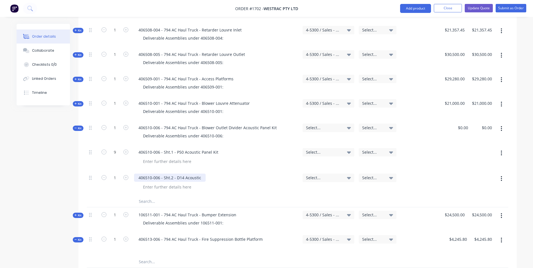
click at [204, 174] on div "406510-006 - Sht.2 - D14 Acoustic" at bounding box center [170, 178] width 72 height 8
drag, startPoint x: 115, startPoint y: 155, endPoint x: 123, endPoint y: 156, distance: 8.8
click at [115, 155] on input "1" at bounding box center [115, 152] width 15 height 8
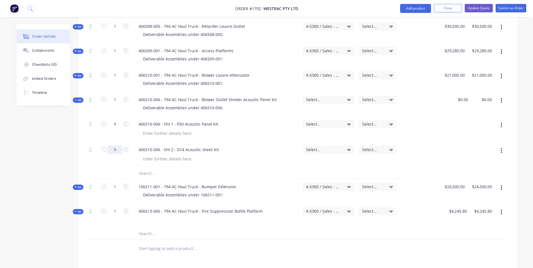
type input "9"
click at [78, 185] on span "Kit" at bounding box center [77, 187] width 7 height 4
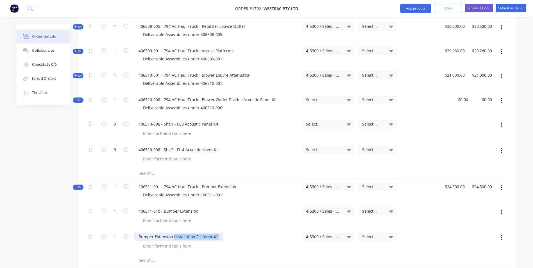
drag, startPoint x: 218, startPoint y: 213, endPoint x: 173, endPoint y: 214, distance: 44.4
click at [173, 233] on div "Bumper Extension Installation Fastener Kit" at bounding box center [178, 237] width 89 height 8
copy div "Installation Fastener Kit"
click at [80, 185] on span "Kit" at bounding box center [77, 187] width 7 height 4
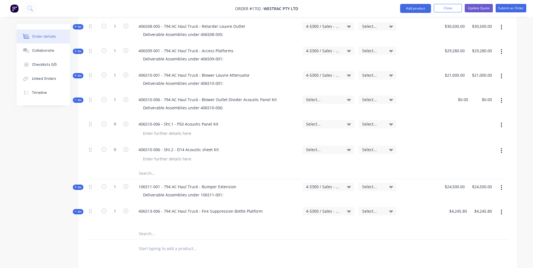
click at [150, 168] on input "text" at bounding box center [195, 173] width 112 height 11
paste input "Installation Fastener Kit"
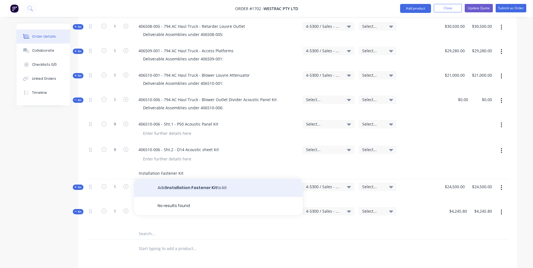
type input "Installation Fastener Kit"
click at [175, 179] on button "Add Installation Fastener Kit to kit" at bounding box center [218, 188] width 169 height 18
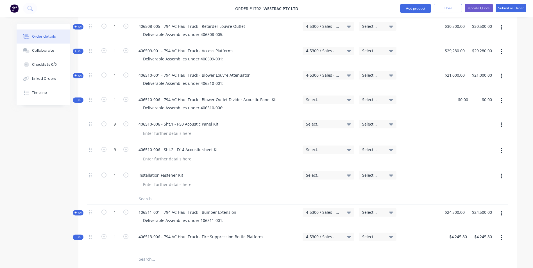
click at [77, 211] on span "Kit" at bounding box center [77, 213] width 7 height 4
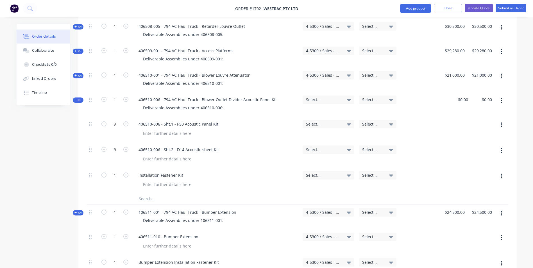
click at [77, 211] on span "Kit" at bounding box center [77, 213] width 7 height 4
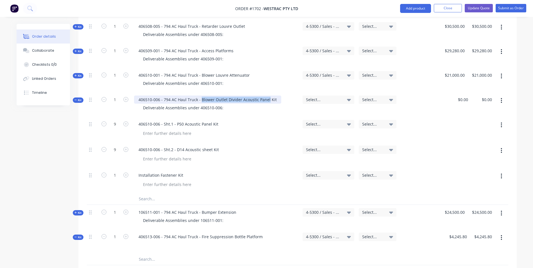
drag, startPoint x: 200, startPoint y: 76, endPoint x: 266, endPoint y: 78, distance: 66.1
click at [266, 96] on div "406510-006 - 794 AC Haul Truck - Blower Outlet Divider Acoustic Panel Kit" at bounding box center [207, 100] width 147 height 8
copy div "Blower Outlet Divider Acoustic Panel"
drag, startPoint x: 138, startPoint y: 152, endPoint x: 224, endPoint y: 166, distance: 87.3
click at [139, 171] on div "Installation Fastener Kit" at bounding box center [161, 175] width 54 height 8
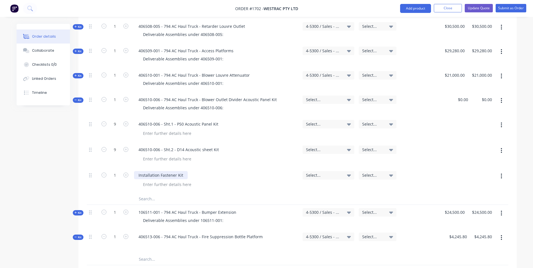
paste div
click at [313, 97] on span "Select..." at bounding box center [323, 100] width 35 height 6
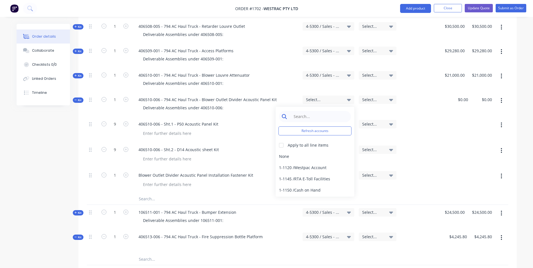
click at [304, 111] on input at bounding box center [320, 116] width 58 height 11
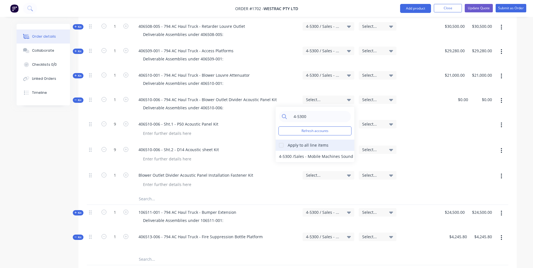
type input "4-5300"
click at [283, 140] on div at bounding box center [281, 145] width 11 height 11
click at [286, 151] on div "4-5300 / Sales - Mobile Machines Sound - Interco" at bounding box center [315, 156] width 79 height 11
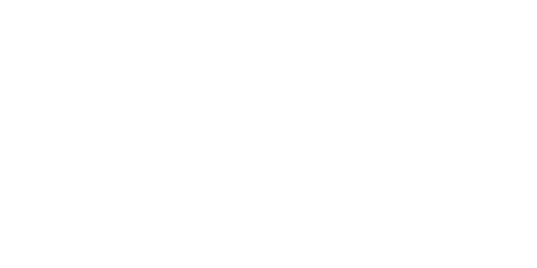
scroll to position [0, 0]
click at [212, 0] on html at bounding box center [268, 0] width 537 height 0
click at [53, 0] on html at bounding box center [268, 0] width 537 height 0
click at [78, 0] on html at bounding box center [268, 0] width 537 height 0
click at [80, 0] on html at bounding box center [268, 0] width 537 height 0
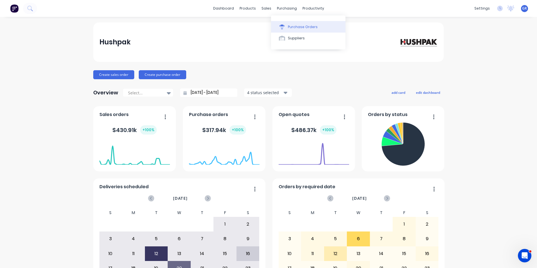
click at [298, 25] on div "Purchase Orders" at bounding box center [303, 26] width 30 height 5
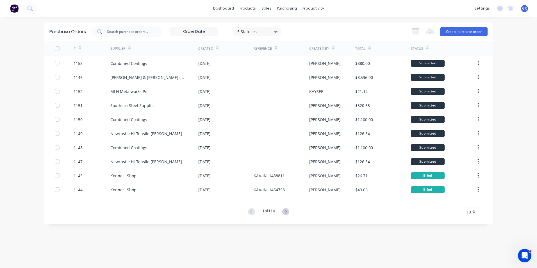
click at [116, 30] on input "text" at bounding box center [130, 32] width 47 height 6
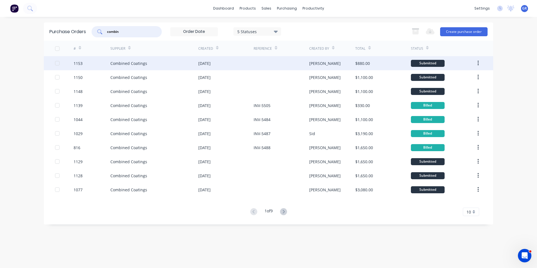
type input "combin"
click at [78, 62] on div "1153" at bounding box center [78, 63] width 9 height 6
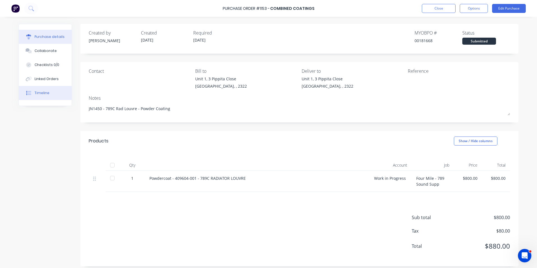
click at [40, 93] on div "Timeline" at bounding box center [42, 92] width 15 height 5
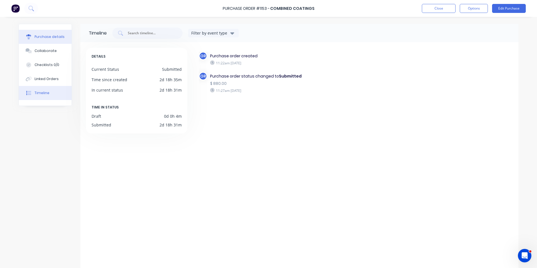
click at [41, 36] on div "Purchase details" at bounding box center [50, 36] width 30 height 5
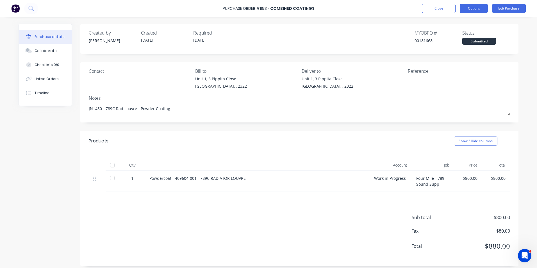
click at [473, 8] on button "Options" at bounding box center [474, 8] width 28 height 9
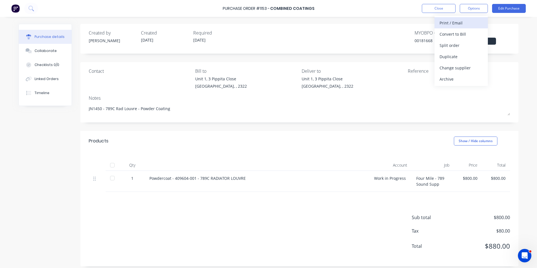
click at [458, 24] on div "Print / Email" at bounding box center [461, 23] width 43 height 8
click at [450, 34] on div "With pricing" at bounding box center [461, 34] width 43 height 8
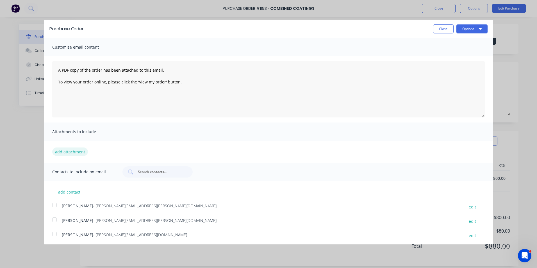
click at [69, 153] on button "add attachment" at bounding box center [70, 152] width 36 height 8
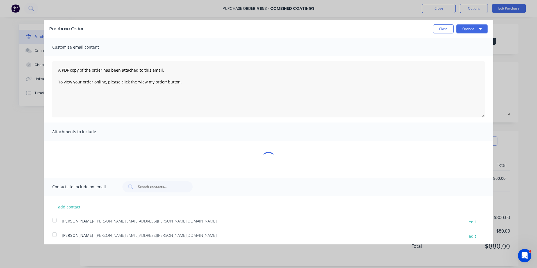
type textarea "x"
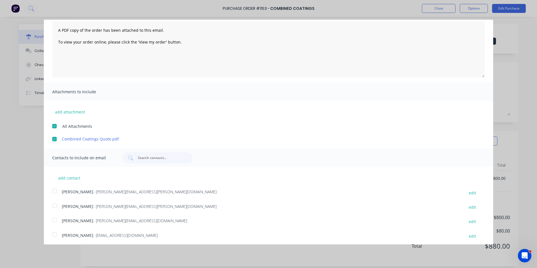
scroll to position [42, 0]
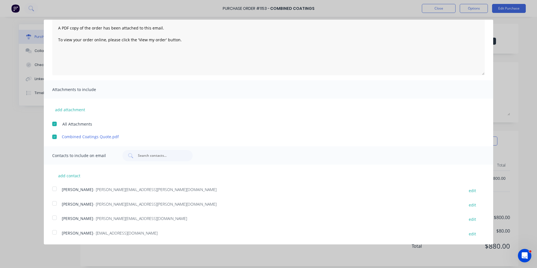
click at [55, 204] on div at bounding box center [54, 203] width 11 height 11
click at [57, 232] on div at bounding box center [54, 232] width 11 height 11
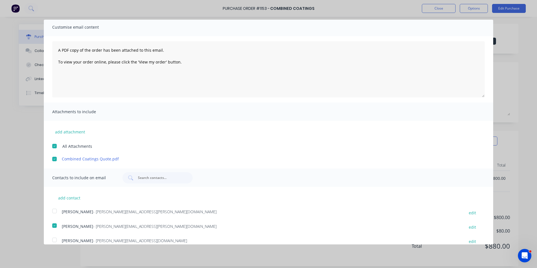
scroll to position [0, 0]
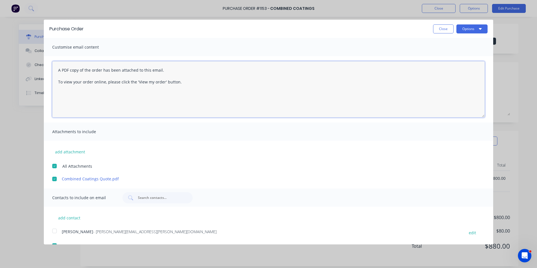
drag, startPoint x: 180, startPoint y: 81, endPoint x: 55, endPoint y: 65, distance: 126.4
click at [55, 65] on textarea "A PDF copy of the order has been attached to this email. To view your order onl…" at bounding box center [268, 89] width 433 height 56
type textarea "Hey Simon, PO at"
type textarea "x"
type textarea "Hey Simon, PO attached for the 789C Rad Louvre you did for us regards Greg Rawe…"
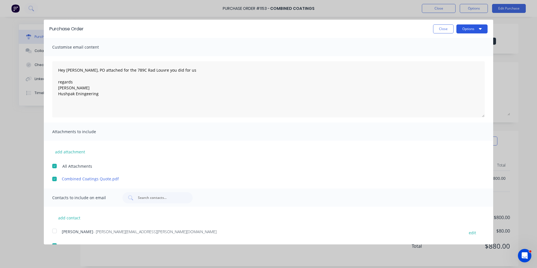
click at [464, 28] on button "Options" at bounding box center [472, 28] width 31 height 9
click at [440, 54] on div "Email" at bounding box center [461, 54] width 43 height 8
type textarea "x"
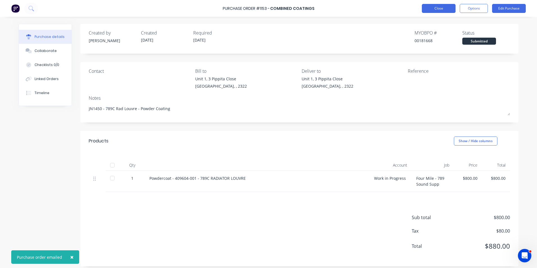
click at [439, 9] on button "Close" at bounding box center [439, 8] width 34 height 9
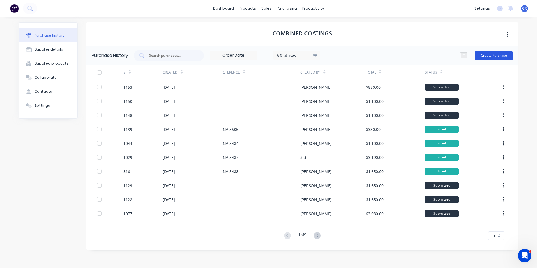
click at [494, 53] on button "Create Purchase" at bounding box center [494, 55] width 38 height 9
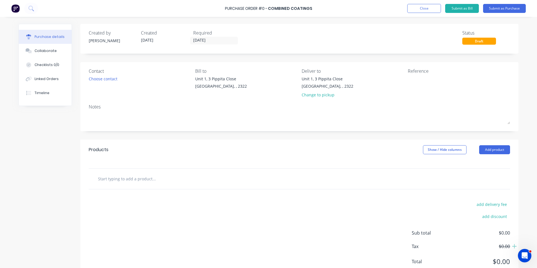
click at [119, 179] on input "text" at bounding box center [154, 178] width 112 height 11
paste input "Transport Frame - Prime only"
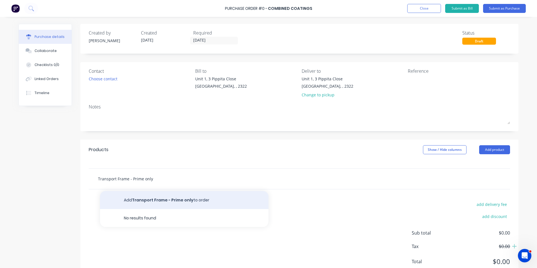
type input "Transport Frame - Prime only"
click at [144, 198] on button "Add Transport Frame - Prime only to order" at bounding box center [184, 200] width 169 height 18
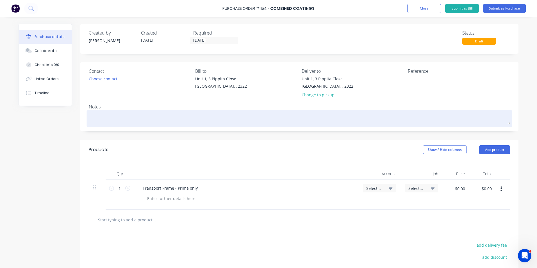
click at [94, 122] on textarea at bounding box center [300, 118] width 422 height 13
type textarea "x"
type textarea "J"
type textarea "x"
type textarea "JN"
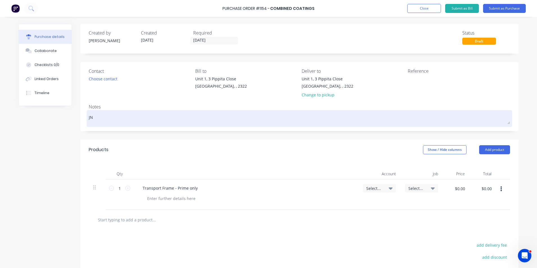
type textarea "x"
type textarea "JN1"
type textarea "x"
type textarea "JN15"
type textarea "x"
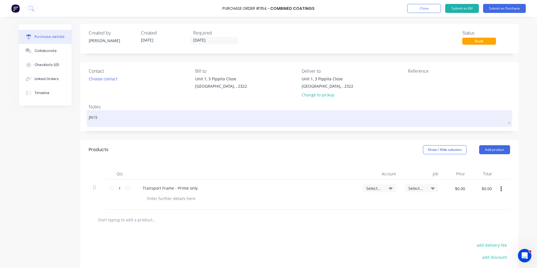
type textarea "JN157"
type textarea "x"
type textarea "JN1576"
type textarea "x"
type textarea "JN1576"
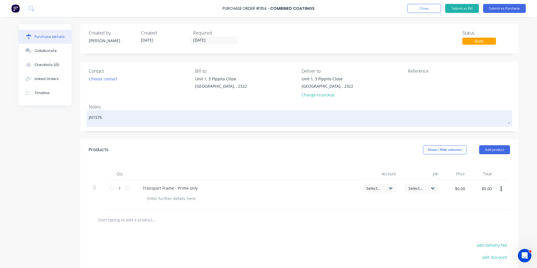
type textarea "x"
type textarea "JN1576 -"
type textarea "x"
type textarea "JN1576 -"
type textarea "x"
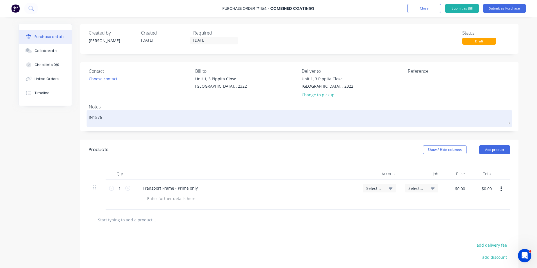
type textarea "JN1576 - 7"
type textarea "x"
type textarea "JN1576 - 78"
type textarea "x"
type textarea "JN1576 - 789"
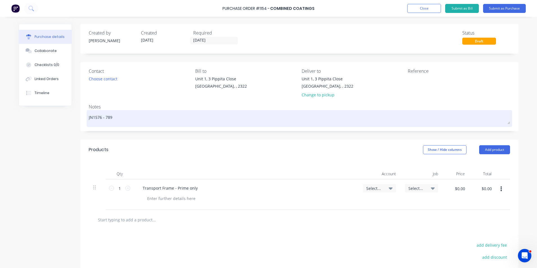
type textarea "x"
type textarea "JN1576 - 789-"
type textarea "x"
type textarea "JN1576 - 789-7"
type textarea "x"
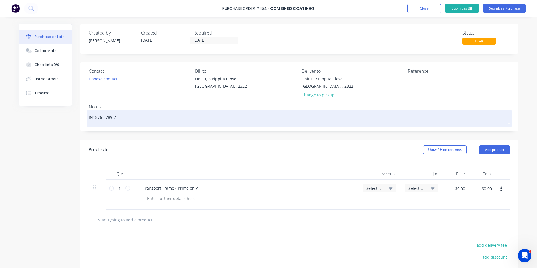
type textarea "JN1576 - 789-79"
type textarea "x"
type textarea "JN1576 - 789-793"
type textarea "x"
type textarea "JN1576 - 789-793"
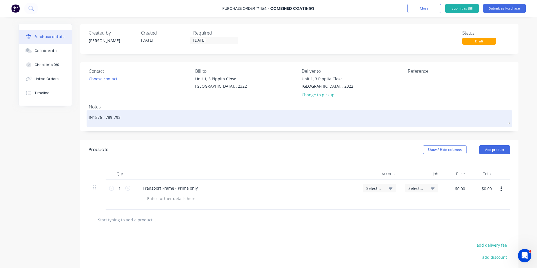
type textarea "x"
type textarea "JN1576 - 789-793 R"
type textarea "x"
type textarea "JN1576 - 789-793 Re"
type textarea "x"
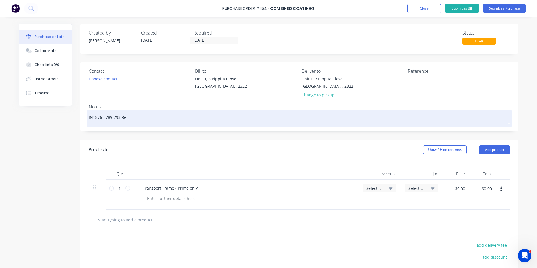
type textarea "JN1576 - 789-793 Rea"
type textarea "x"
type textarea "JN1576 - 789-793 Rear"
type textarea "x"
type textarea "JN1576 - 789-793 Rear"
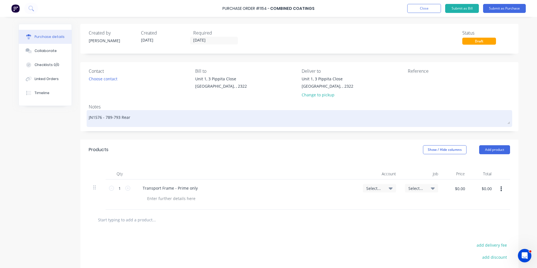
type textarea "x"
type textarea "JN1576 - 789-793 Rear T"
type textarea "x"
type textarea "JN1576 - 789-793 Rear Tr"
type textarea "x"
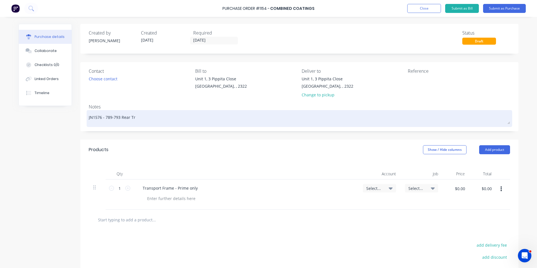
type textarea "JN1576 - 789-793 Rear Tra"
type textarea "x"
type textarea "JN1576 - 789-793 Rear Tran"
type textarea "x"
type textarea "JN1576 - 789-793 Rear Trans"
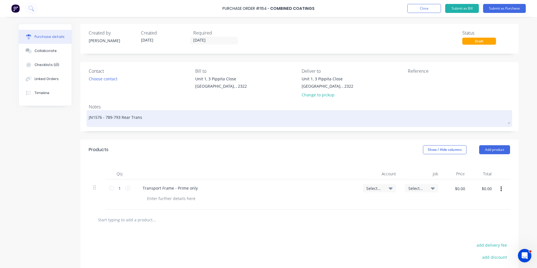
type textarea "x"
type textarea "JN1576 - 789-793 Rear Transp"
type textarea "x"
type textarea "JN1576 - 789-793 Rear Transpo"
type textarea "x"
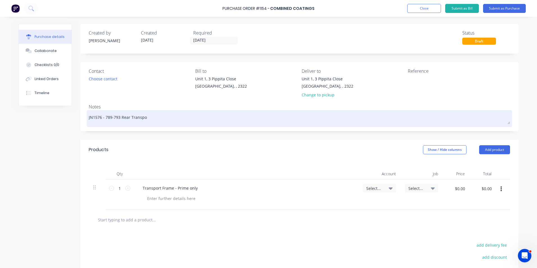
type textarea "JN1576 - 789-793 Rear Transpor"
type textarea "x"
type textarea "JN1576 - 789-793 Rear Transport"
type textarea "x"
type textarea "JN1576 - 789-793 Rear Transport"
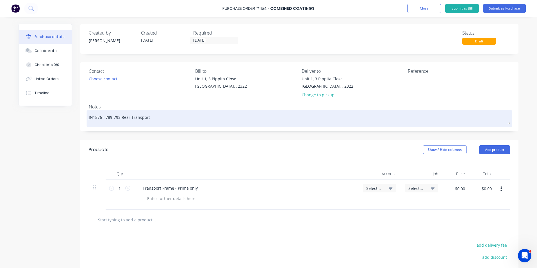
type textarea "x"
type textarea "JN1576 - 789-793 Rear Transport f"
type textarea "x"
type textarea "JN1576 - 789-793 Rear Transport fr"
type textarea "x"
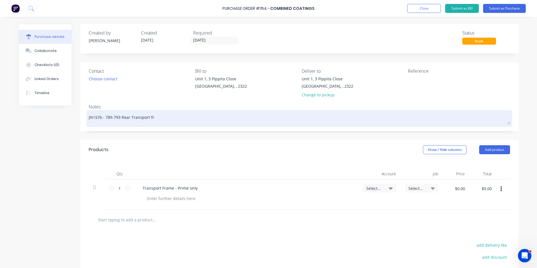
type textarea "JN1576 - 789-793 Rear Transport fra"
type textarea "x"
type textarea "JN1576 - 789-793 Rear Transport fram"
type textarea "x"
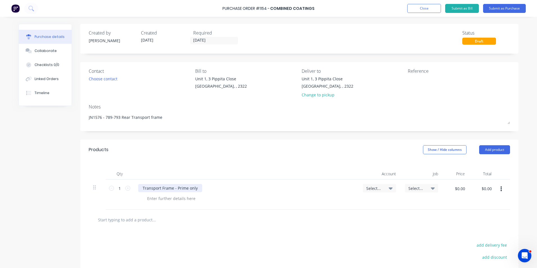
type textarea "JN1576 - 789-793 Rear Transport frame"
type textarea "x"
type textarea "JN1576 - 789-793 Rear Transport frame"
click at [196, 189] on div "Transport Frame - Prime only" at bounding box center [170, 188] width 64 height 8
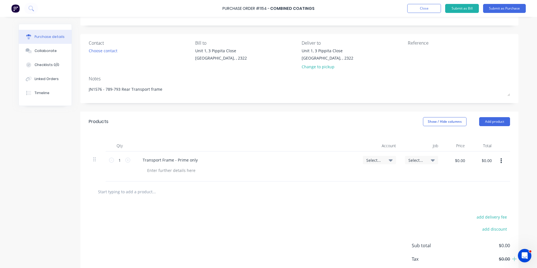
click at [373, 160] on span "Select..." at bounding box center [374, 160] width 17 height 6
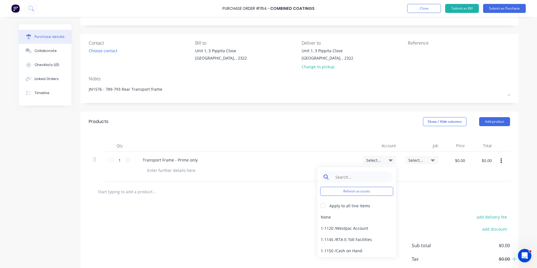
type textarea "x"
click at [343, 176] on input at bounding box center [361, 176] width 58 height 11
type input "stock"
click at [335, 215] on div "1-1310 / Stock" at bounding box center [357, 216] width 79 height 11
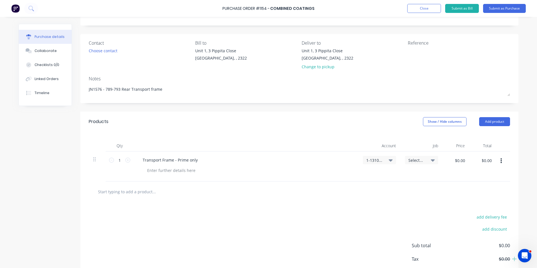
click at [414, 161] on span "Select..." at bounding box center [417, 160] width 17 height 6
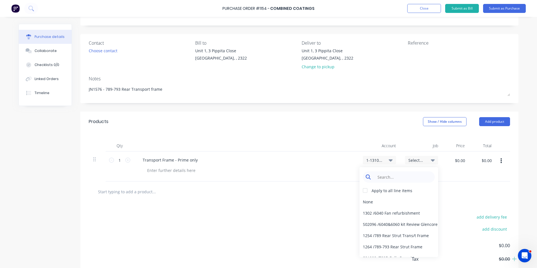
type textarea "x"
click at [378, 177] on input at bounding box center [404, 176] width 58 height 11
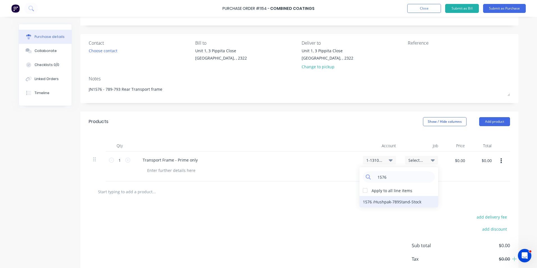
type input "1576"
click at [384, 203] on div "1576 / Hushpak-789Stand-Stock" at bounding box center [399, 201] width 79 height 11
type textarea "x"
click at [460, 161] on input "$0.00" at bounding box center [460, 160] width 17 height 9
type input "350"
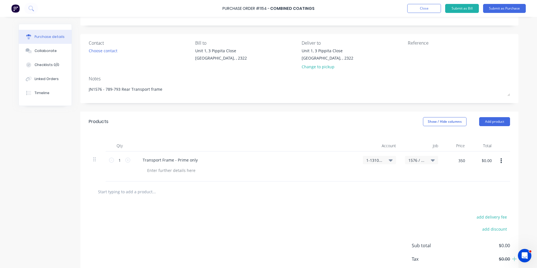
type textarea "x"
type input "$350.00"
click at [449, 176] on div "$350.00 $350.00" at bounding box center [456, 166] width 27 height 30
click at [141, 160] on div "Transport Frame - Prime only" at bounding box center [170, 160] width 64 height 8
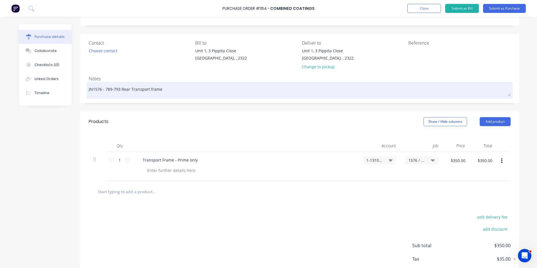
drag, startPoint x: 159, startPoint y: 89, endPoint x: 104, endPoint y: 91, distance: 55.1
click at [104, 91] on textarea "JN1576 - 789-793 Rear Transport frame" at bounding box center [300, 89] width 422 height 13
click at [134, 89] on textarea "JN1576 - 789-793 Rear Transport frame" at bounding box center [300, 89] width 422 height 13
click at [126, 90] on textarea "JN1576 - 789-793 Rear Transport frame" at bounding box center [300, 89] width 422 height 13
drag, startPoint x: 127, startPoint y: 89, endPoint x: 104, endPoint y: 90, distance: 23.1
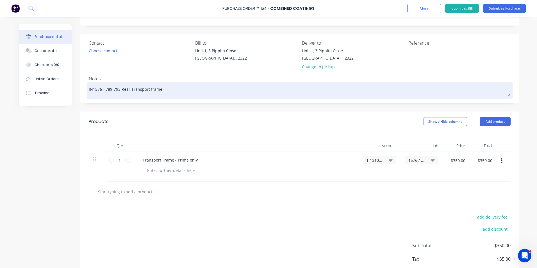
click at [104, 90] on textarea "JN1576 - 789-793 Rear Transport frame" at bounding box center [300, 89] width 422 height 13
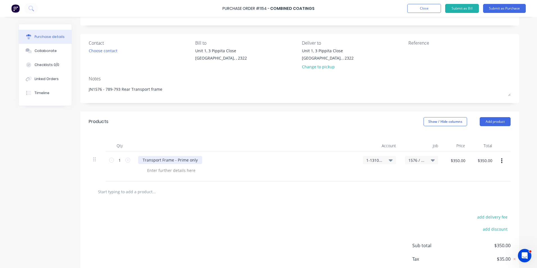
type textarea "x"
click at [140, 161] on div "Transport Frame - Prime only" at bounding box center [170, 160] width 64 height 8
paste div
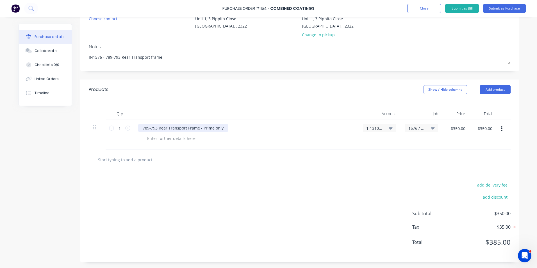
scroll to position [0, 0]
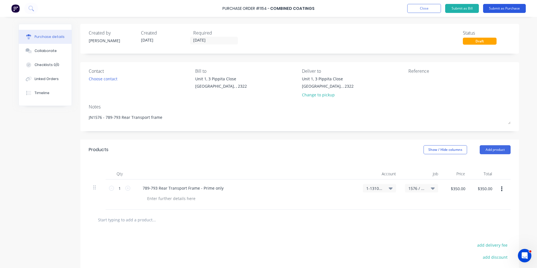
click at [501, 9] on button "Submit as Purchase" at bounding box center [504, 8] width 43 height 9
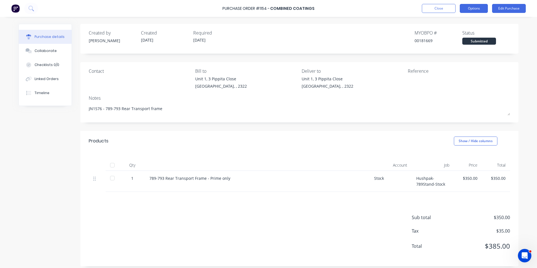
click at [467, 8] on button "Options" at bounding box center [474, 8] width 28 height 9
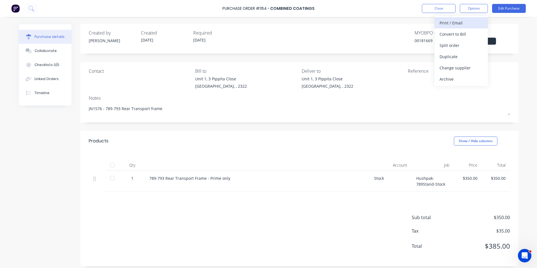
click at [456, 23] on div "Print / Email" at bounding box center [461, 23] width 43 height 8
click at [455, 33] on div "With pricing" at bounding box center [461, 34] width 43 height 8
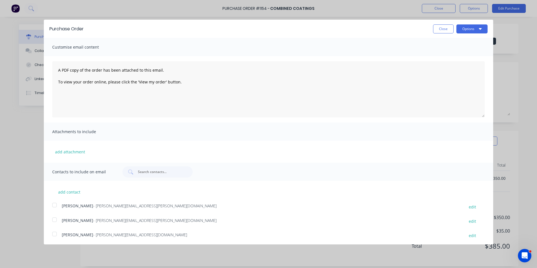
click at [55, 220] on div at bounding box center [54, 219] width 11 height 11
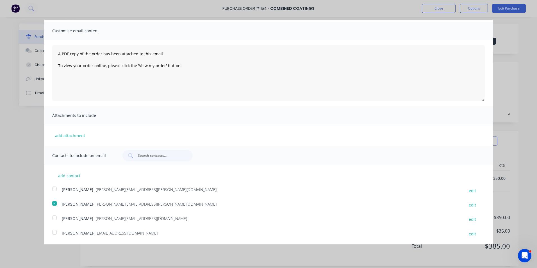
click at [55, 233] on div at bounding box center [54, 232] width 11 height 11
click at [62, 136] on button "add attachment" at bounding box center [70, 135] width 36 height 8
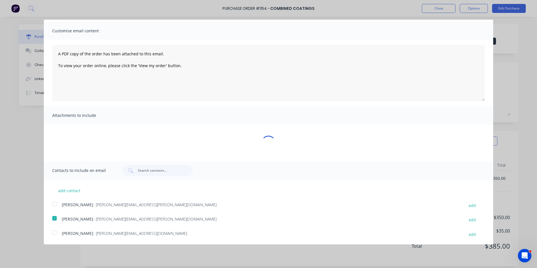
type textarea "x"
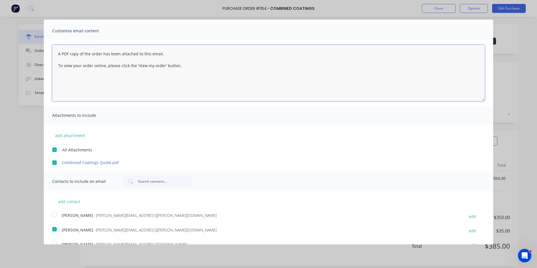
drag, startPoint x: 182, startPoint y: 66, endPoint x: 49, endPoint y: 51, distance: 133.3
click at [49, 51] on div "A PDF copy of the order has been attached to this email. To view your order onl…" at bounding box center [269, 73] width 450 height 66
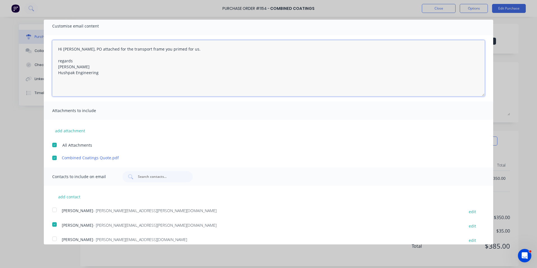
scroll to position [0, 0]
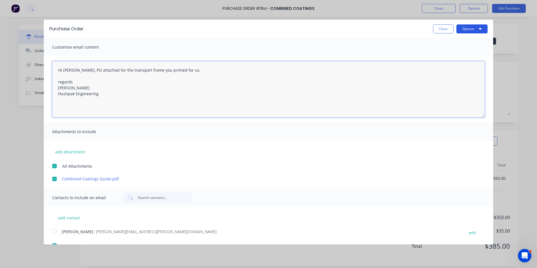
type textarea "Hi Simon, PO attached for the transport frame you primed for us. regards Greg R…"
click at [469, 30] on button "Options" at bounding box center [472, 28] width 31 height 9
click at [443, 54] on div "Email" at bounding box center [461, 54] width 43 height 8
type textarea "x"
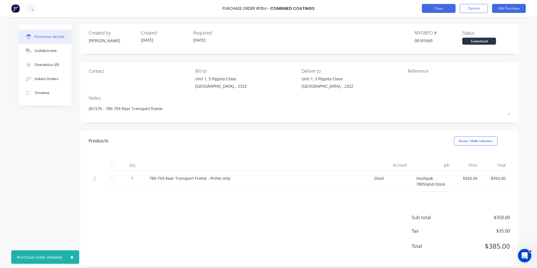
click at [445, 10] on button "Close" at bounding box center [439, 8] width 34 height 9
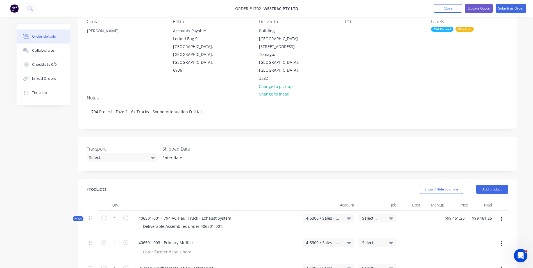
scroll to position [56, 0]
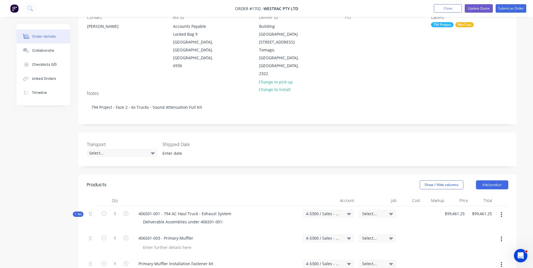
click at [78, 212] on span "Kit" at bounding box center [77, 214] width 7 height 4
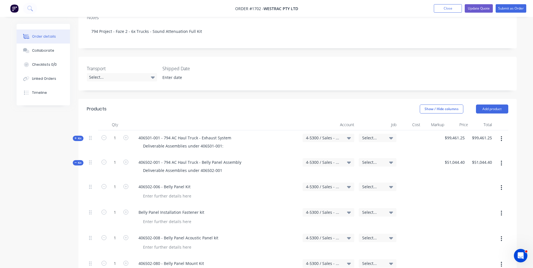
scroll to position [141, 0]
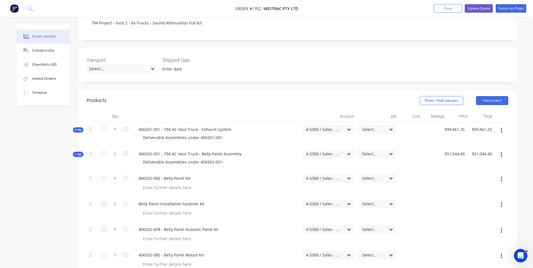
click at [81, 152] on span "Kit" at bounding box center [77, 154] width 7 height 4
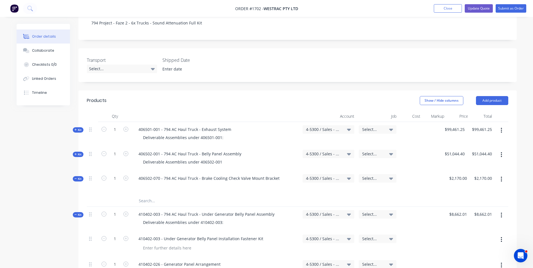
click at [78, 177] on span "Kit" at bounding box center [77, 179] width 7 height 4
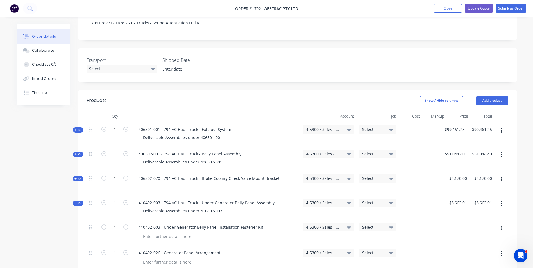
click at [78, 177] on span "Kit" at bounding box center [77, 179] width 7 height 4
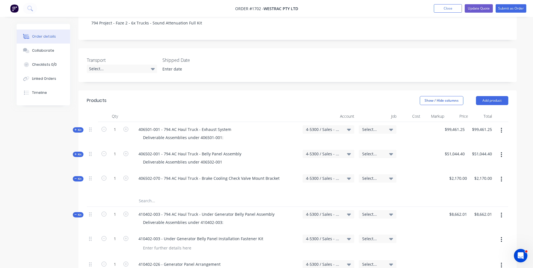
click at [78, 177] on span "Kit" at bounding box center [77, 179] width 7 height 4
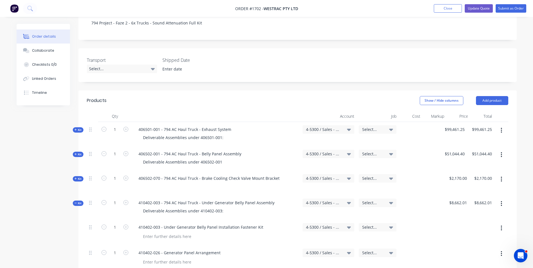
click at [78, 201] on span "Kit" at bounding box center [77, 203] width 7 height 4
click at [80, 226] on span "Kit" at bounding box center [77, 228] width 7 height 4
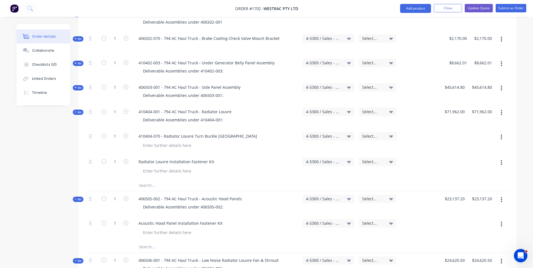
scroll to position [281, 0]
click at [80, 110] on span "Kit" at bounding box center [77, 112] width 7 height 4
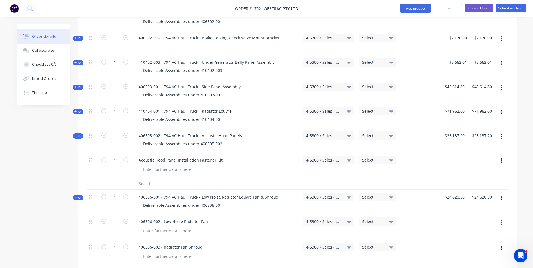
click at [78, 134] on span "Kit" at bounding box center [77, 136] width 7 height 4
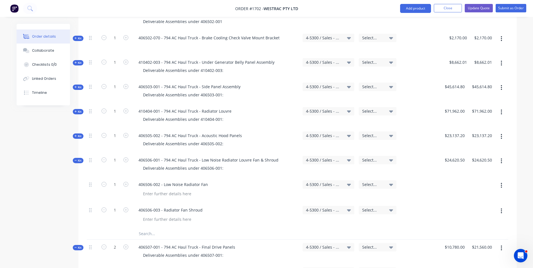
click at [79, 134] on span "Kit" at bounding box center [77, 136] width 7 height 4
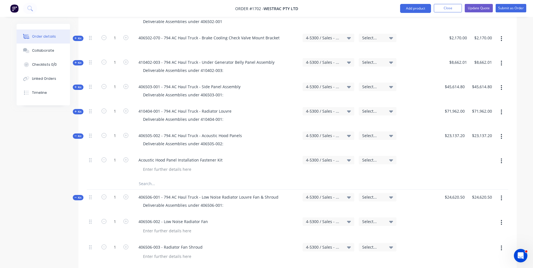
click at [79, 134] on span "Kit" at bounding box center [77, 136] width 7 height 4
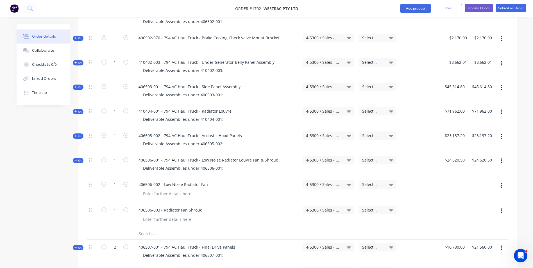
click at [79, 134] on span "Kit" at bounding box center [77, 136] width 7 height 4
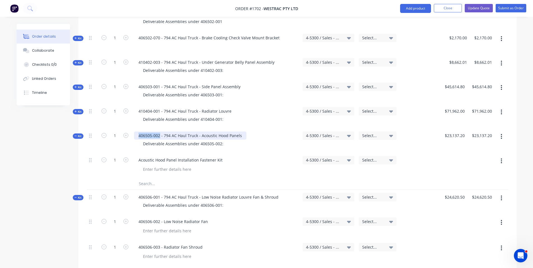
drag, startPoint x: 138, startPoint y: 112, endPoint x: 159, endPoint y: 114, distance: 20.9
click at [159, 132] on div "406505-002 - 794 AC Haul Truck - Acoustic Hood Panels" at bounding box center [190, 136] width 112 height 8
copy div "406505-002"
click at [146, 178] on input "text" at bounding box center [195, 183] width 112 height 11
paste input "406505-002"
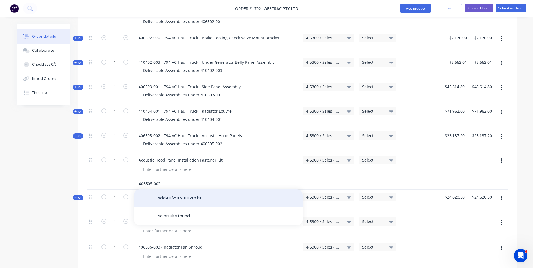
type input "406505-002"
click at [175, 189] on button "Add 406505-002 to kit" at bounding box center [218, 198] width 169 height 18
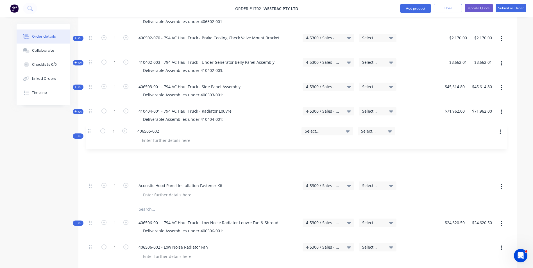
drag, startPoint x: 90, startPoint y: 162, endPoint x: 89, endPoint y: 131, distance: 31.8
click at [89, 153] on div "1 Acoustic Hood Panel Installation Fastener Kit 4-5300 / Sales - Mobile Machine…" at bounding box center [298, 178] width 422 height 51
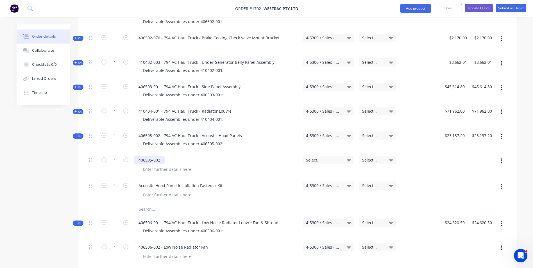
click at [163, 156] on div "406505-002" at bounding box center [149, 160] width 31 height 8
drag, startPoint x: 216, startPoint y: 112, endPoint x: 200, endPoint y: 114, distance: 15.8
click at [200, 132] on div "406505-002 - 794 AC Haul Truck - Acoustic Hood Panels" at bounding box center [190, 136] width 112 height 8
click at [211, 132] on div "406505-002 - 794 AC Haul Truck - Hood Panels" at bounding box center [182, 136] width 96 height 8
drag, startPoint x: 162, startPoint y: 137, endPoint x: 225, endPoint y: 147, distance: 63.4
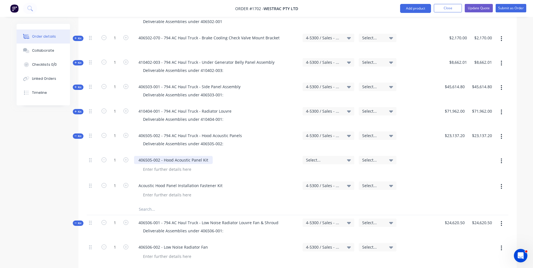
click at [162, 156] on div "406505-002 - Hood Acoustic Panel Kit" at bounding box center [173, 160] width 79 height 8
click at [176, 165] on div at bounding box center [167, 169] width 57 height 8
click at [312, 157] on span "Select..." at bounding box center [323, 160] width 35 height 6
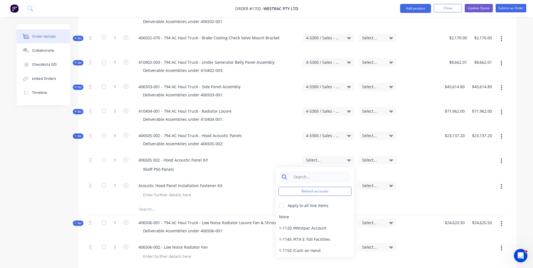
click at [300, 171] on input at bounding box center [320, 176] width 58 height 11
type input "4-5300"
click at [322, 211] on div "4-5300 / Sales - Mobile Machines Sound - Interco" at bounding box center [315, 216] width 79 height 11
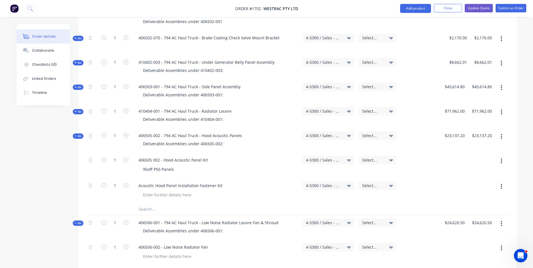
click at [81, 134] on span "Kit" at bounding box center [77, 136] width 7 height 4
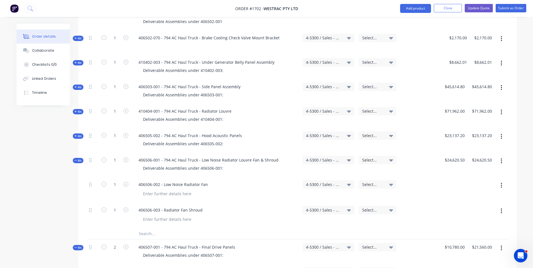
click at [80, 158] on span "Kit" at bounding box center [77, 160] width 7 height 4
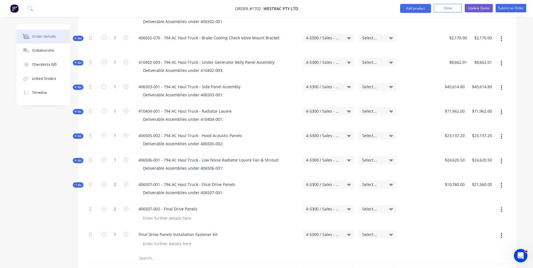
click at [81, 183] on span "Kit" at bounding box center [77, 185] width 7 height 4
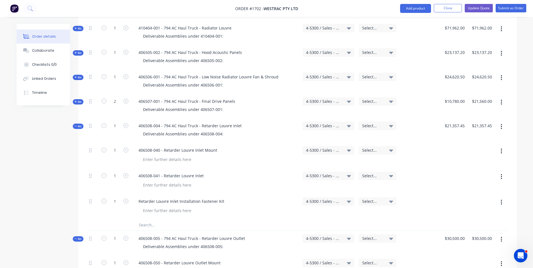
scroll to position [365, 0]
click at [80, 123] on span "Kit" at bounding box center [77, 125] width 7 height 4
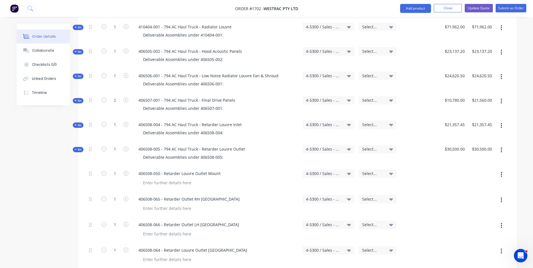
click at [80, 148] on span "Kit" at bounding box center [77, 150] width 7 height 4
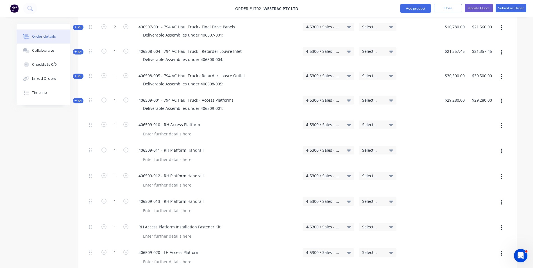
scroll to position [450, 0]
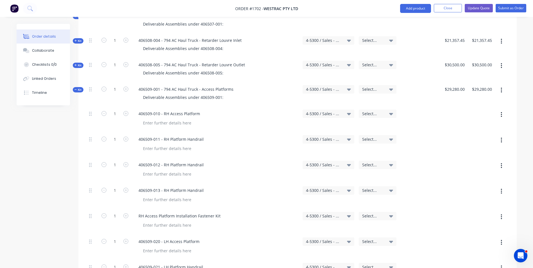
click at [80, 88] on span "Kit" at bounding box center [77, 90] width 7 height 4
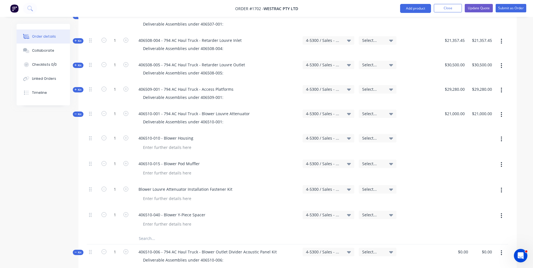
click at [80, 112] on span "Kit" at bounding box center [77, 114] width 7 height 4
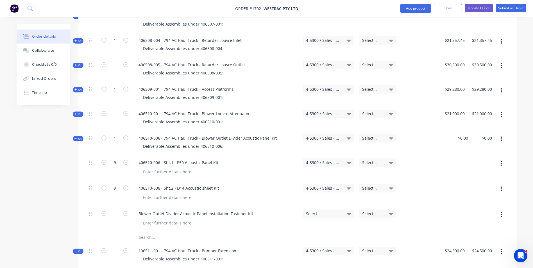
click at [311, 211] on span "Select..." at bounding box center [323, 214] width 35 height 6
click at [303, 225] on input at bounding box center [320, 230] width 58 height 11
type input "4-5300"
click at [309, 265] on div "4-5300 / Sales - Mobile Machines Sound - Interco" at bounding box center [315, 270] width 79 height 11
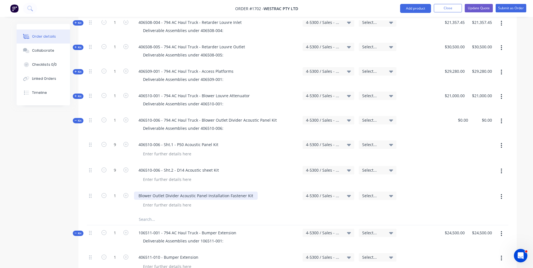
scroll to position [478, 0]
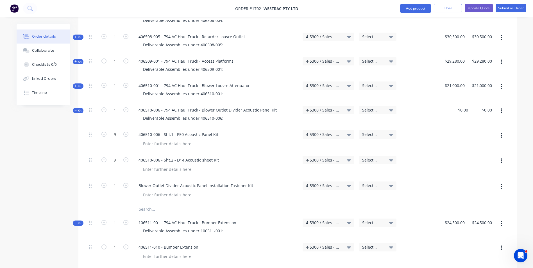
click at [80, 108] on span "Kit" at bounding box center [77, 110] width 7 height 4
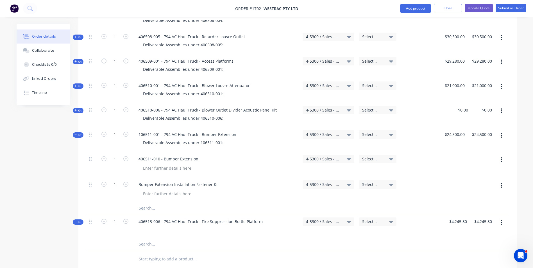
click at [78, 133] on span "Kit" at bounding box center [77, 135] width 7 height 4
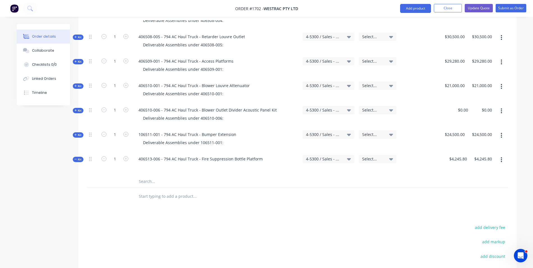
click at [81, 157] on span "Kit" at bounding box center [77, 159] width 7 height 4
click at [461, 103] on div "0 $0.00" at bounding box center [459, 115] width 24 height 24
type input "$3,011.40"
click at [467, 103] on div "$3,011.40 3011.40" at bounding box center [459, 115] width 24 height 24
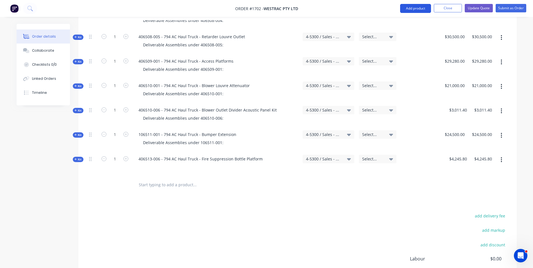
click at [415, 8] on button "Add product" at bounding box center [415, 8] width 31 height 9
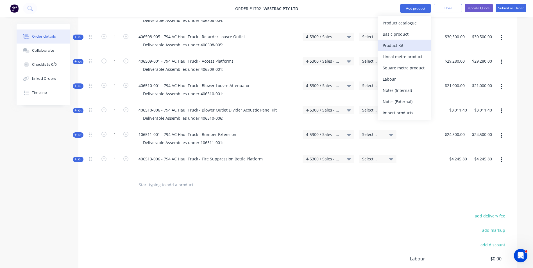
click at [393, 44] on div "Product Kit" at bounding box center [404, 45] width 43 height 8
click at [395, 44] on div "Custom pricing" at bounding box center [404, 45] width 43 height 8
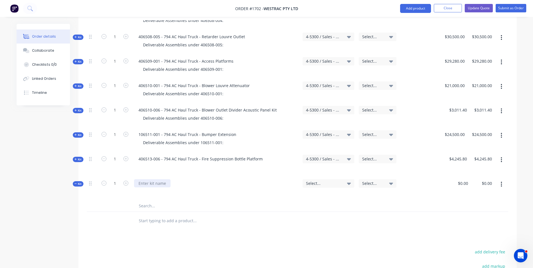
click at [144, 179] on div at bounding box center [152, 183] width 37 height 8
click at [310, 180] on span "Select..." at bounding box center [323, 183] width 35 height 6
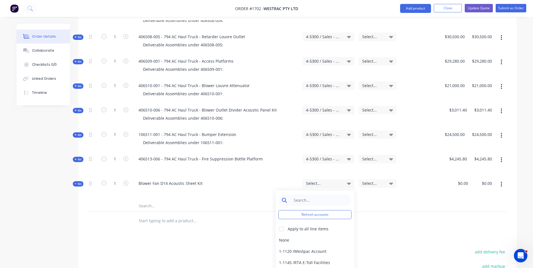
click at [296, 195] on input at bounding box center [320, 200] width 58 height 11
type input "4-5300"
click at [317, 235] on div "4-5300 / Sales - Mobile Machines Sound - Interco" at bounding box center [315, 240] width 79 height 11
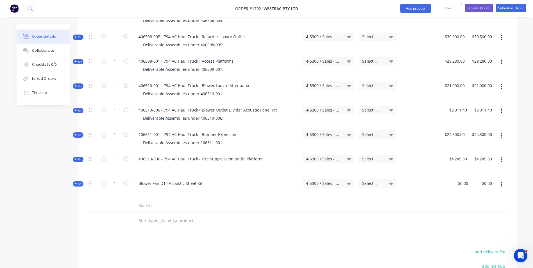
click at [79, 108] on span "Kit" at bounding box center [77, 110] width 7 height 4
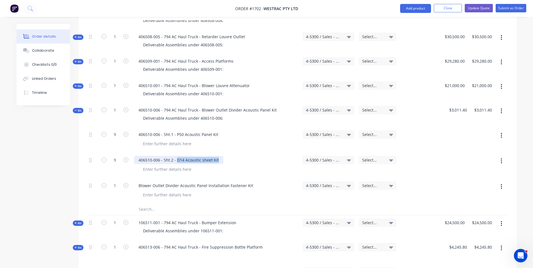
drag, startPoint x: 217, startPoint y: 137, endPoint x: 176, endPoint y: 138, distance: 40.8
click at [176, 156] on div "406510-006 - Sht.2 - D14 Acoustic sheet Kit" at bounding box center [178, 160] width 89 height 8
copy div "D14 Acoustic sheet Kit"
click at [76, 109] on icon at bounding box center [75, 110] width 3 height 3
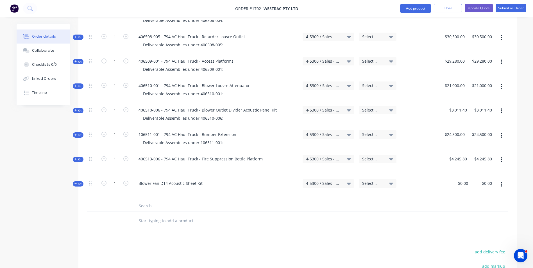
click at [145, 200] on input "text" at bounding box center [195, 205] width 112 height 11
paste input "D14 Acoustic sheet Kit"
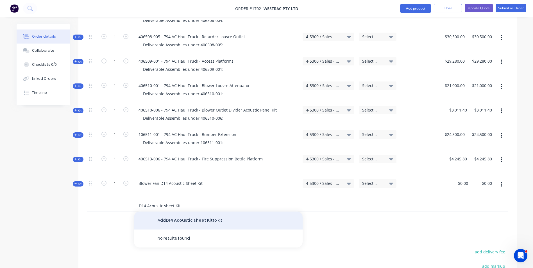
type input "D14 Acoustic sheet Kit"
click at [191, 212] on button "Add D14 Acoustic sheet Kit to kit" at bounding box center [218, 221] width 169 height 18
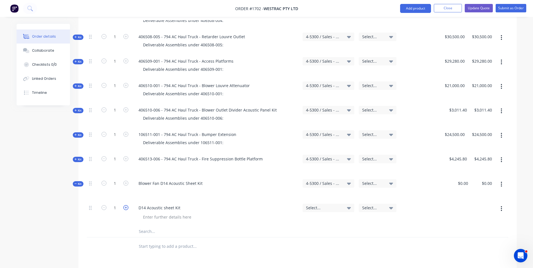
click at [124, 205] on icon "button" at bounding box center [125, 207] width 5 height 5
type input "2"
click at [313, 205] on span "Select..." at bounding box center [323, 208] width 35 height 6
click at [300, 219] on input at bounding box center [320, 224] width 58 height 11
type input "4-5300"
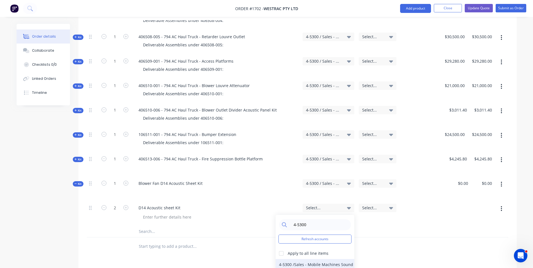
click at [304, 259] on div "4-5300 / Sales - Mobile Machines Sound - Interco" at bounding box center [315, 264] width 79 height 11
click at [77, 182] on icon at bounding box center [75, 183] width 3 height 3
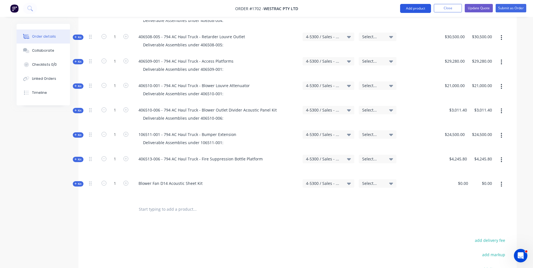
click at [415, 8] on button "Add product" at bounding box center [415, 8] width 31 height 9
click at [416, 7] on button "Add product" at bounding box center [415, 8] width 31 height 9
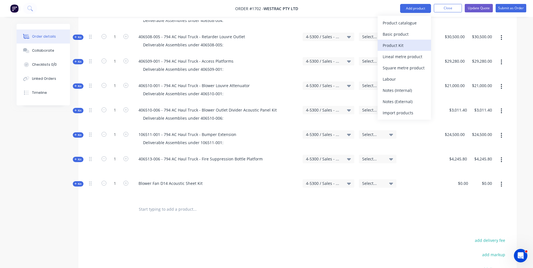
click at [394, 44] on div "Product Kit" at bounding box center [404, 45] width 43 height 8
click at [394, 46] on div "Custom pricing" at bounding box center [404, 45] width 43 height 8
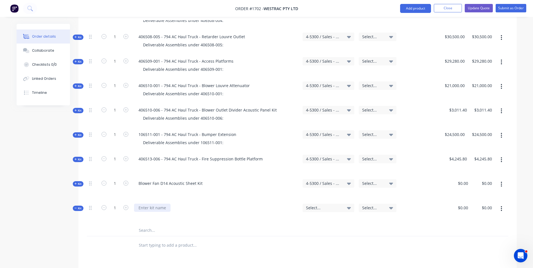
click at [146, 204] on div at bounding box center [152, 208] width 37 height 8
paste div
drag, startPoint x: 221, startPoint y: 119, endPoint x: 139, endPoint y: 121, distance: 82.4
click at [139, 139] on div "Deliverable Assemblies under 106511-001:" at bounding box center [183, 143] width 89 height 8
copy div "Deliverable Assemblies under 106511-001:"
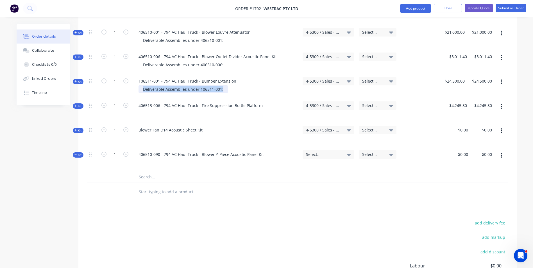
scroll to position [534, 0]
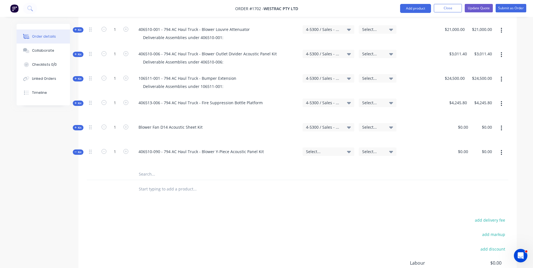
click at [159, 131] on div at bounding box center [216, 135] width 164 height 8
click at [144, 131] on div at bounding box center [143, 135] width 9 height 8
paste div
drag, startPoint x: 220, startPoint y: 112, endPoint x: 187, endPoint y: 114, distance: 33.5
click at [187, 131] on div "Deliverable Assemblies under 106511-001:" at bounding box center [183, 135] width 89 height 8
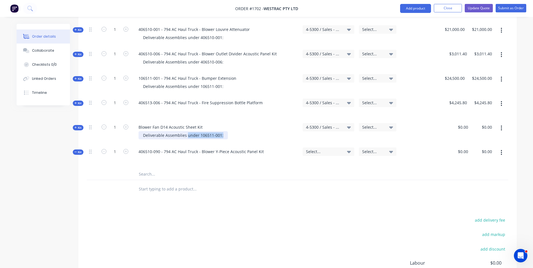
click at [219, 131] on div "Deliverable Assemblies under 106511-001:" at bounding box center [183, 135] width 89 height 8
drag, startPoint x: 219, startPoint y: 112, endPoint x: 197, endPoint y: 113, distance: 22.2
click at [197, 131] on div "Deliverable Assemblies under 106511-001:" at bounding box center [183, 135] width 89 height 8
click at [196, 131] on div "Deliverable Assemblies under 106511-001:" at bounding box center [183, 135] width 89 height 8
click at [185, 131] on div "Deliverable Assemblies under 106511-001:" at bounding box center [183, 135] width 89 height 8
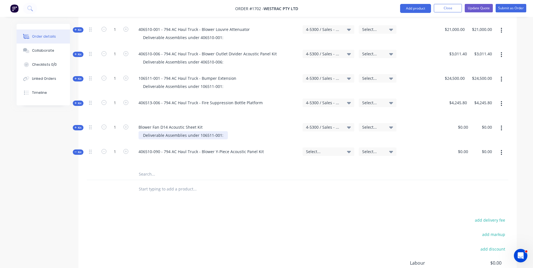
click at [186, 131] on div "Deliverable Assemblies under 106511-001:" at bounding box center [183, 135] width 89 height 8
click at [139, 123] on div "Blower Fan D14 Acoustic Sheet Kit" at bounding box center [170, 127] width 73 height 8
click at [184, 131] on div "Deliverable Assemblies XXXXXXX:" at bounding box center [174, 135] width 71 height 8
drag, startPoint x: 185, startPoint y: 112, endPoint x: 142, endPoint y: 113, distance: 42.4
click at [142, 131] on div "Deliverable Assemblies XXXXXXX:" at bounding box center [174, 135] width 71 height 8
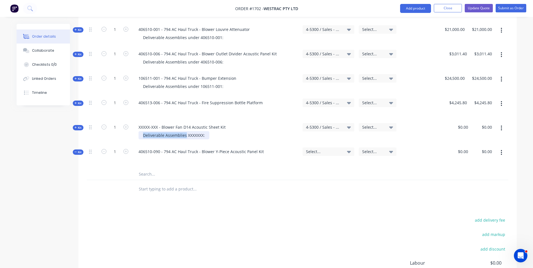
copy div "Deliverable Assemblies"
click at [144, 156] on div at bounding box center [143, 160] width 9 height 8
paste div
click at [185, 131] on div "Deliverable Assemblies XXXXXXX:" at bounding box center [174, 135] width 71 height 8
click at [187, 156] on div "Deliverable Assemblies" at bounding box center [165, 160] width 53 height 8
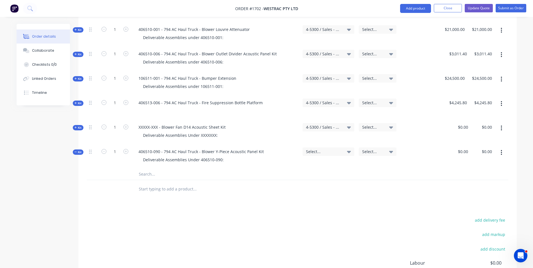
click at [145, 169] on input "text" at bounding box center [195, 174] width 112 height 11
paste input "406510-920"
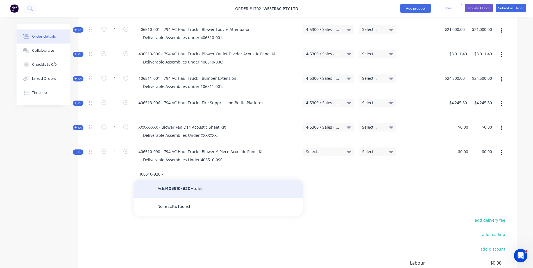
type input "406510-920 -"
click at [182, 180] on button "Add 406510-920 - to kit" at bounding box center [218, 189] width 169 height 18
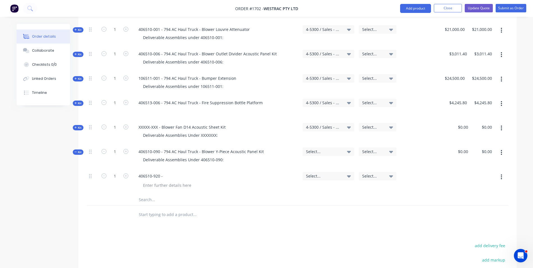
click at [168, 172] on div "406510-920 -" at bounding box center [216, 176] width 164 height 8
click at [164, 172] on div "406510-920 -" at bounding box center [150, 176] width 33 height 8
click at [163, 172] on div "406510-920 -" at bounding box center [150, 176] width 33 height 8
drag, startPoint x: 201, startPoint y: 152, endPoint x: 134, endPoint y: 150, distance: 67.5
click at [134, 172] on div "406510-920 - C50 Acoustic Panel B" at bounding box center [170, 176] width 73 height 8
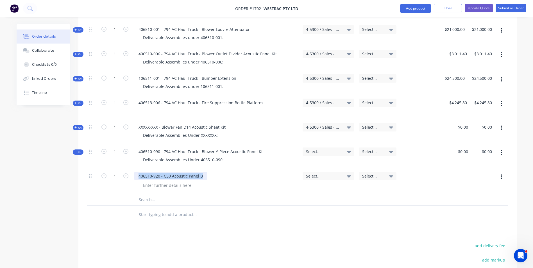
copy div "406510-920 - C50 Acoustic Panel B"
click at [147, 194] on input "text" at bounding box center [195, 199] width 112 height 11
paste input "406510-920 - C50 Acoustic Panel B"
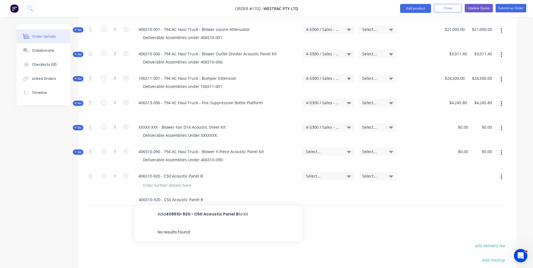
click at [157, 194] on input "406510-920 - C50 Acoustic Panel B" at bounding box center [195, 199] width 112 height 11
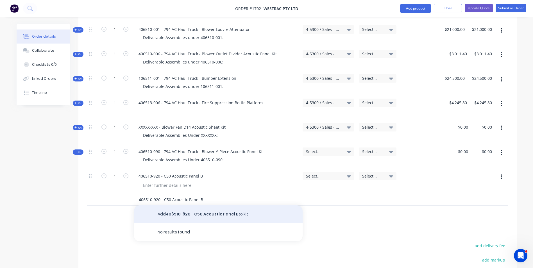
type input "406510-920 - C50 Acoustic Panel B"
click at [198, 205] on button "Add 406510-920 - C50 Acoustic Panel B to kit" at bounding box center [218, 214] width 169 height 18
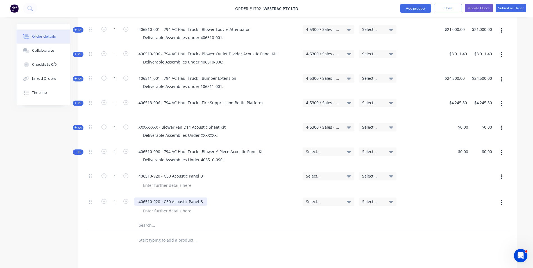
click at [158, 198] on div "406510-920 - C50 Acoustic Panel B" at bounding box center [170, 202] width 73 height 8
click at [200, 198] on div "406510-921 - C50 Acoustic Panel B" at bounding box center [170, 202] width 73 height 8
click at [81, 101] on span "Kit" at bounding box center [77, 103] width 7 height 4
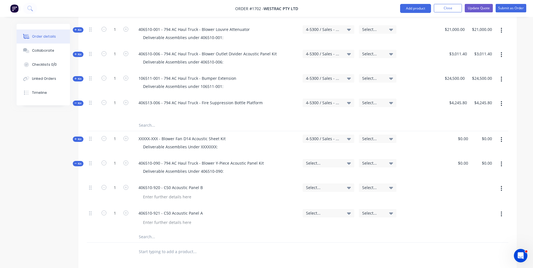
click at [80, 101] on span "Kit" at bounding box center [77, 103] width 7 height 4
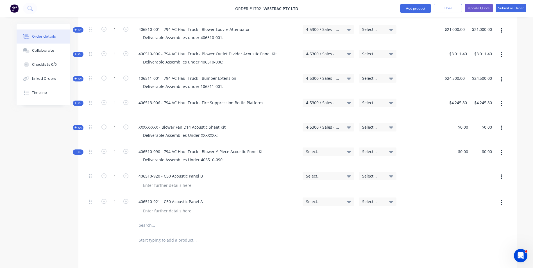
click at [78, 77] on span "Kit" at bounding box center [77, 79] width 7 height 4
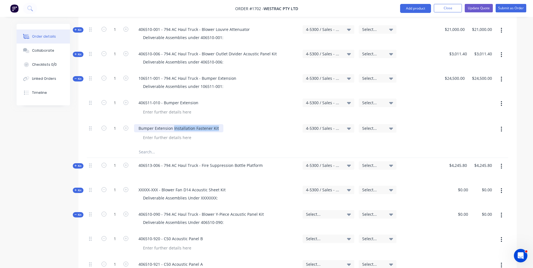
drag, startPoint x: 219, startPoint y: 105, endPoint x: 179, endPoint y: 105, distance: 40.5
click at [173, 124] on div "Bumper Extension Installation Fastener Kit" at bounding box center [178, 128] width 89 height 8
copy div "Installation Fastener Kit"
click at [76, 78] on icon at bounding box center [75, 78] width 2 height 0
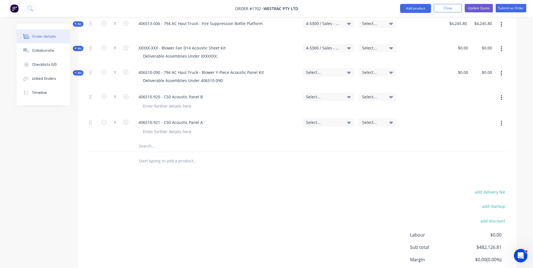
scroll to position [618, 0]
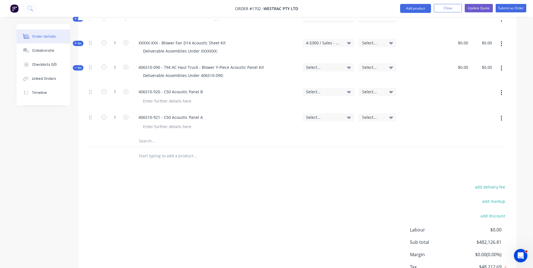
click at [144, 135] on input "text" at bounding box center [195, 140] width 112 height 11
paste input "Installation Fastener Kit"
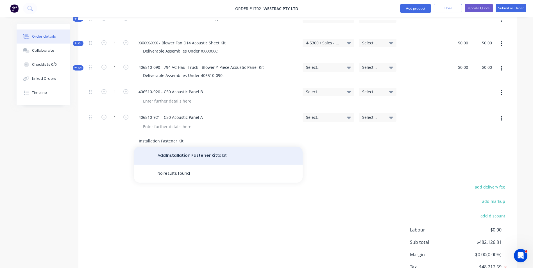
type input "Installation Fastener Kit"
click at [183, 147] on button "Add Installation Fastener Kit to kit" at bounding box center [218, 156] width 169 height 18
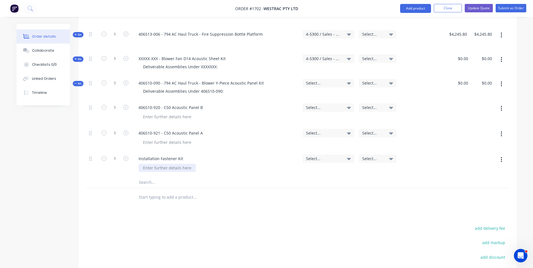
scroll to position [590, 0]
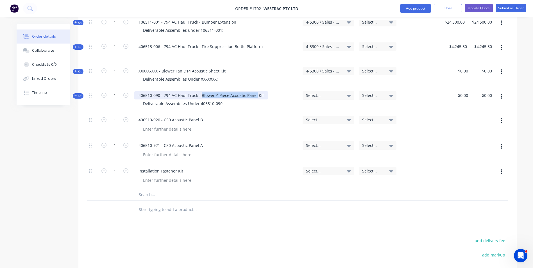
drag, startPoint x: 200, startPoint y: 73, endPoint x: 254, endPoint y: 73, distance: 54.0
click at [254, 91] on div "406510-090 - 794 AC Haul Truck - Blower Y-Piece Acoustic Panel Kit" at bounding box center [201, 95] width 134 height 8
copy div "Blower Y-Piece Acoustic Panel"
click at [138, 167] on div "Installation Fastener Kit" at bounding box center [161, 171] width 54 height 8
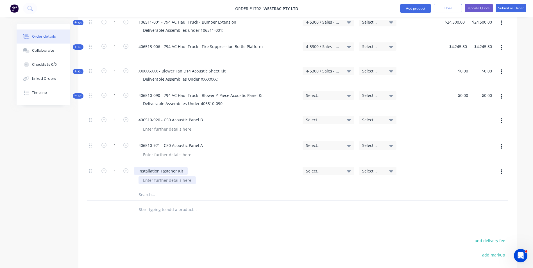
paste div
click at [315, 92] on span "Select..." at bounding box center [323, 95] width 35 height 6
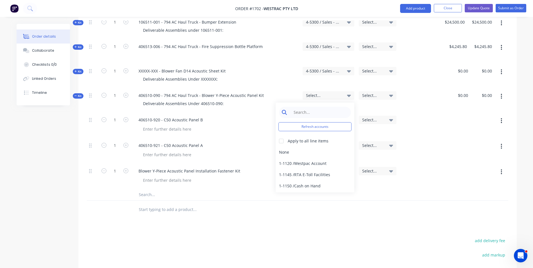
click at [303, 107] on input at bounding box center [320, 112] width 58 height 11
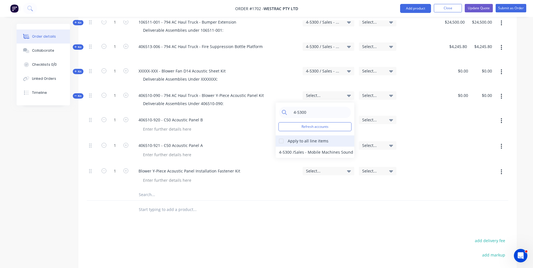
type input "4-5300"
click at [281, 135] on div at bounding box center [281, 140] width 11 height 11
click at [287, 147] on div "4-5300 / Sales - Mobile Machines Sound - Interco" at bounding box center [315, 152] width 79 height 11
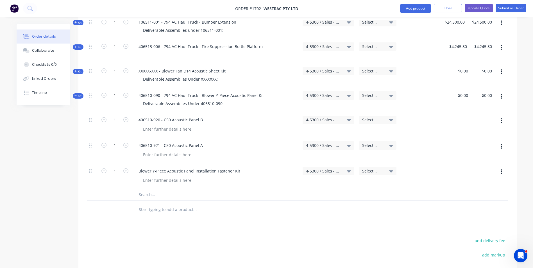
click at [78, 94] on span "Kit" at bounding box center [77, 96] width 7 height 4
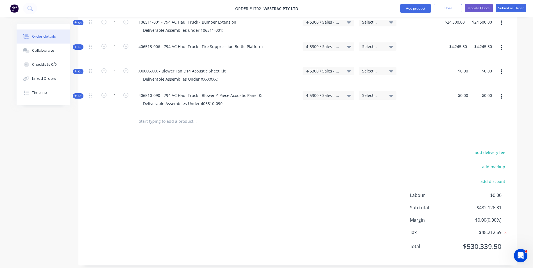
scroll to position [572, 0]
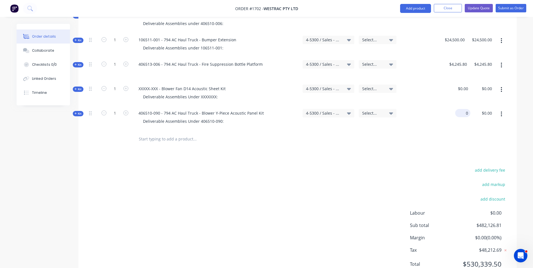
click at [464, 109] on input "0" at bounding box center [464, 113] width 13 height 8
type input "$2,684.30"
click at [446, 130] on div at bounding box center [298, 139] width 422 height 18
click at [412, 7] on button "Add product" at bounding box center [415, 8] width 31 height 9
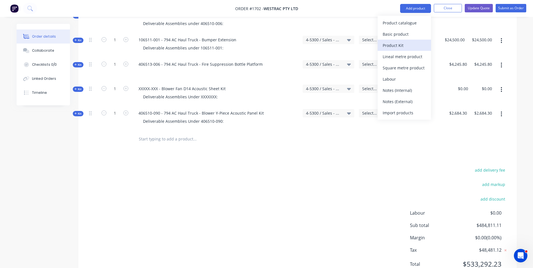
click at [394, 45] on div "Product Kit" at bounding box center [404, 45] width 43 height 8
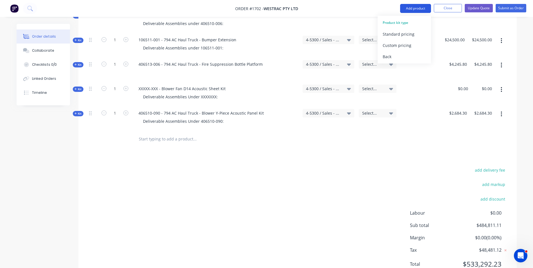
click at [413, 7] on button "Add product" at bounding box center [415, 8] width 31 height 9
click at [409, 7] on button "Add product" at bounding box center [415, 8] width 31 height 9
click at [389, 57] on div "Back" at bounding box center [404, 57] width 43 height 8
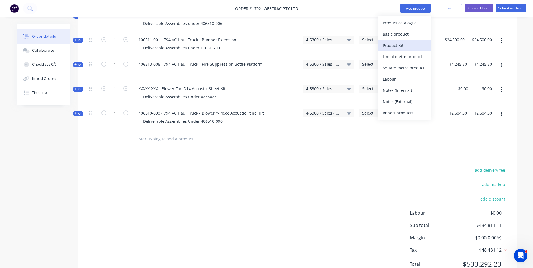
click at [391, 45] on div "Product Kit" at bounding box center [404, 45] width 43 height 8
click at [393, 44] on div "Custom pricing" at bounding box center [404, 45] width 43 height 8
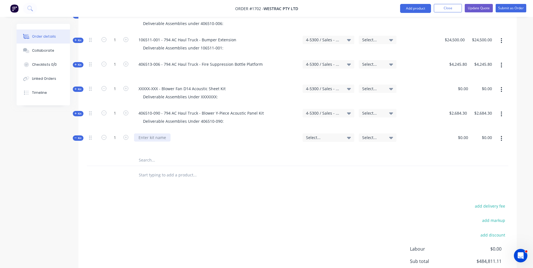
click at [148, 133] on div at bounding box center [152, 137] width 37 height 8
click at [139, 133] on div "Blower Thermal Cover Set" at bounding box center [163, 137] width 58 height 8
click at [162, 85] on div "XXXXX-XXX - Blower Fan D14 Acoustic Sheet Kit" at bounding box center [182, 89] width 96 height 8
click at [79, 87] on span "Kit" at bounding box center [77, 89] width 7 height 4
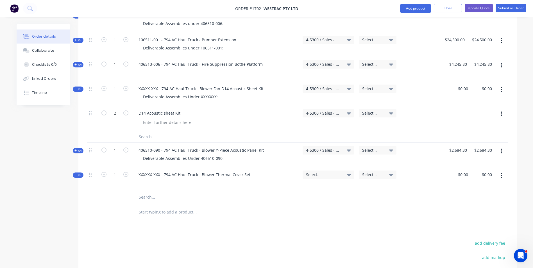
click at [79, 87] on span "Kit" at bounding box center [77, 89] width 7 height 4
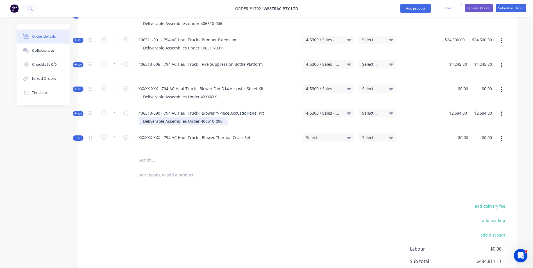
drag, startPoint x: 209, startPoint y: 100, endPoint x: 214, endPoint y: 99, distance: 4.3
click at [210, 117] on div "Deliverable Assemblies Under 406510-090:" at bounding box center [184, 121] width 90 height 8
drag, startPoint x: 198, startPoint y: 98, endPoint x: 146, endPoint y: 97, distance: 52.0
click at [141, 117] on div "Deliverable Assemblies Under 406510-090:" at bounding box center [184, 121] width 90 height 8
copy div "Deliverable Assemblies Under"
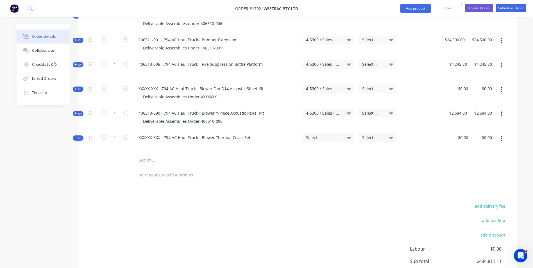
click at [152, 142] on div at bounding box center [216, 146] width 164 height 8
click at [148, 142] on div at bounding box center [216, 146] width 164 height 8
click at [143, 142] on div at bounding box center [143, 146] width 9 height 8
paste div
click at [146, 155] on input "text" at bounding box center [195, 160] width 112 height 11
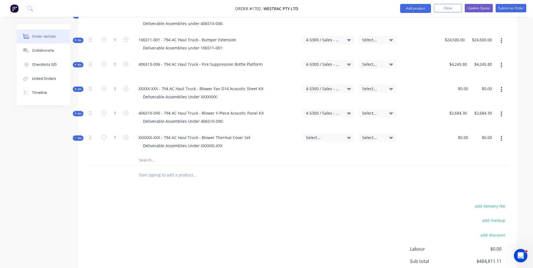
paste input "AU-INS002070"
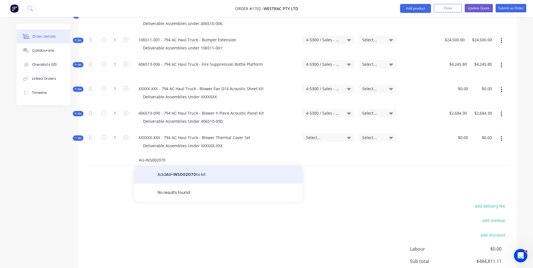
type input "AU-INS002070"
click at [182, 166] on button "Add AU-INS002070 to kit" at bounding box center [218, 175] width 169 height 18
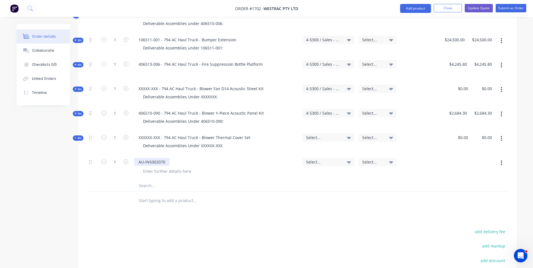
click at [166, 158] on div "AU-INS002070" at bounding box center [152, 162] width 36 height 8
click at [146, 180] on input "text" at bounding box center [195, 185] width 112 height 11
paste input "AU-INS002083"
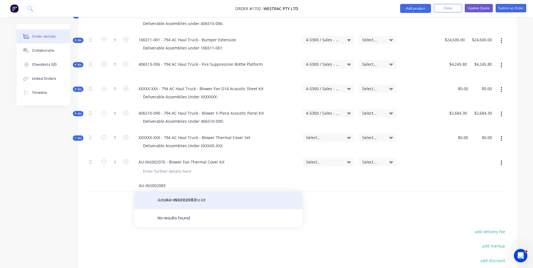
type input "AU-INS002083"
click at [192, 191] on button "Add AU-INS002083 to kit" at bounding box center [218, 200] width 169 height 18
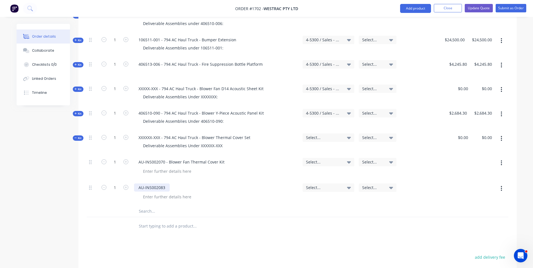
click at [169, 184] on div "AU-INS002083" at bounding box center [152, 188] width 36 height 8
click at [143, 206] on input "text" at bounding box center [195, 211] width 112 height 11
paste input "AU-INS002084"
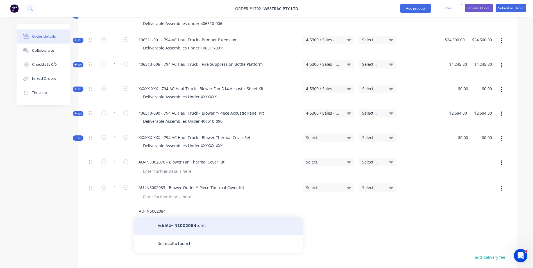
type input "AU-INS002084"
click at [187, 217] on button "Add AU-INS002084 to kit" at bounding box center [218, 226] width 169 height 18
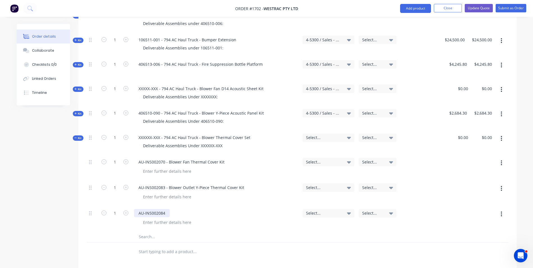
click at [166, 209] on div "AU-INS002084" at bounding box center [152, 213] width 36 height 8
click at [144, 231] on input "text" at bounding box center [195, 236] width 112 height 11
paste input "AU-INS002085"
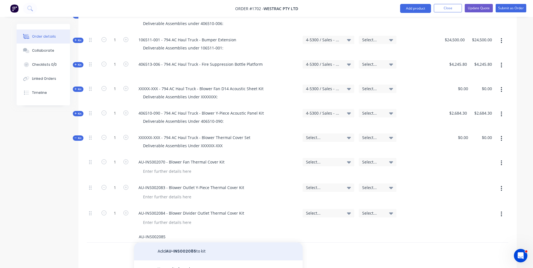
type input "AU-INS002085"
click at [191, 243] on button "Add AU-INS002085 to kit" at bounding box center [218, 252] width 169 height 18
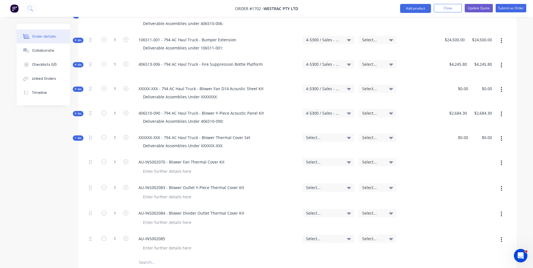
click at [170, 235] on div "AU-INS002085" at bounding box center [216, 239] width 164 height 8
click at [166, 235] on div "AU-INS002085" at bounding box center [152, 239] width 36 height 8
click at [462, 130] on div "0 0" at bounding box center [459, 142] width 24 height 24
type input "$6,858.35"
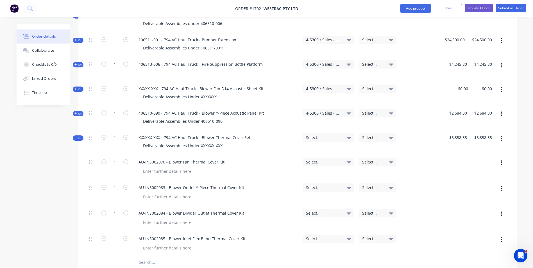
click at [458, 130] on div "$6,858.35 $6,858.35" at bounding box center [456, 142] width 25 height 24
click at [313, 135] on span "Select..." at bounding box center [323, 138] width 35 height 6
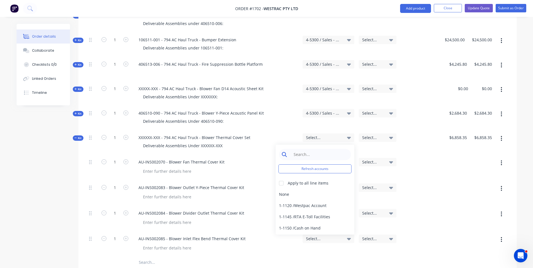
click at [296, 149] on input at bounding box center [320, 154] width 58 height 11
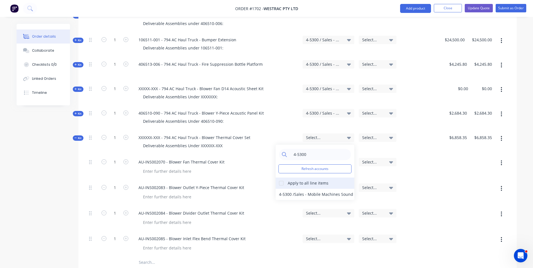
type input "4-5300"
click at [280, 178] on div at bounding box center [281, 183] width 11 height 11
click at [288, 189] on div "4-5300 / Sales - Mobile Machines Sound - Interco" at bounding box center [315, 194] width 79 height 11
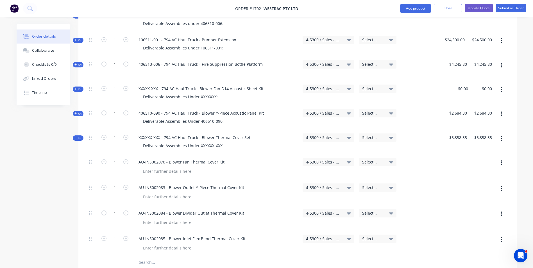
click at [78, 136] on span "Kit" at bounding box center [77, 138] width 7 height 4
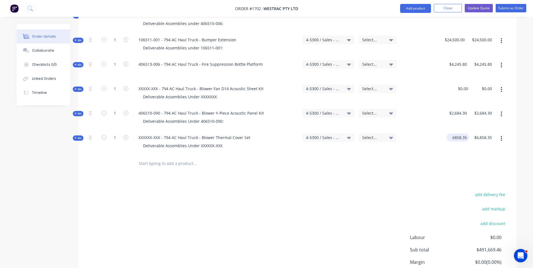
click at [459, 133] on input "6858.35" at bounding box center [459, 137] width 21 height 8
type input "$6,963.68"
click at [78, 136] on span "Kit" at bounding box center [77, 138] width 7 height 4
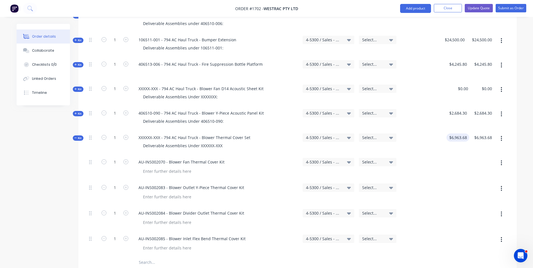
type input "6963.68"
click at [462, 133] on input "6963.68" at bounding box center [460, 137] width 17 height 8
click at [450, 155] on div at bounding box center [459, 168] width 24 height 26
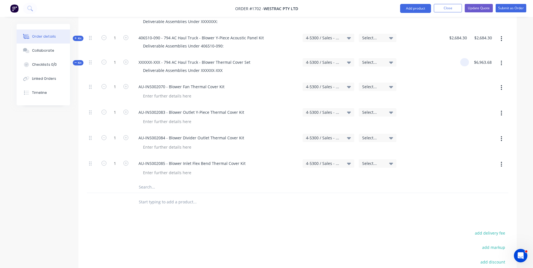
scroll to position [657, 0]
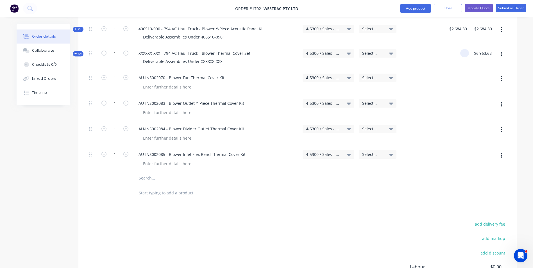
click at [150, 187] on input "text" at bounding box center [195, 192] width 112 height 11
type input "AU-INS"
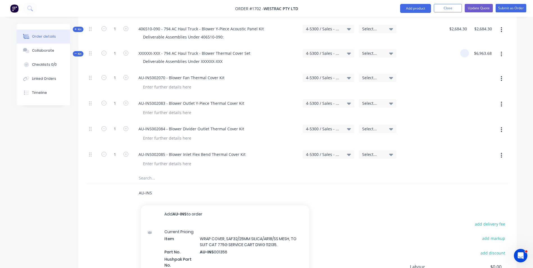
drag, startPoint x: 152, startPoint y: 170, endPoint x: 132, endPoint y: 172, distance: 20.6
click at [132, 184] on div "AU-INS Add AU-INS to order Current Pricing Item WRAP COVER, SAF32/25MM SILICA/A…" at bounding box center [233, 193] width 202 height 18
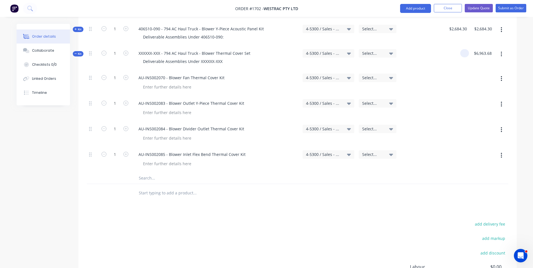
click at [146, 173] on input "text" at bounding box center [195, 178] width 112 height 11
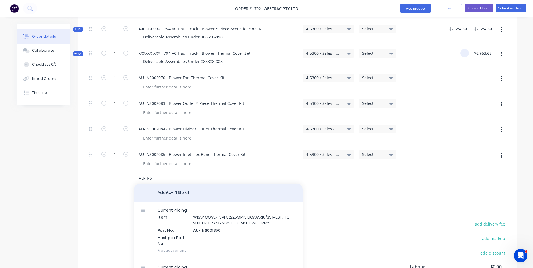
type input "AU-INS"
click at [173, 184] on button "Add AU-INS to kit" at bounding box center [218, 193] width 169 height 18
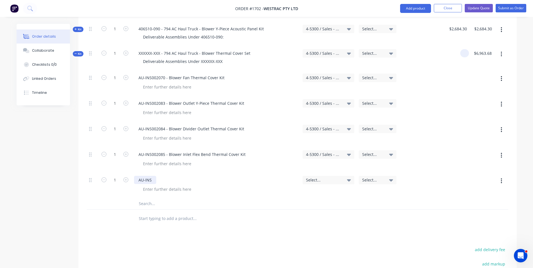
click at [155, 176] on div "AU-INS" at bounding box center [145, 180] width 22 height 8
click at [237, 176] on div "AU-INS00XXXX - Blower Divider Outlet Expansion Joint" at bounding box center [189, 180] width 110 height 8
click at [311, 177] on span "Select..." at bounding box center [323, 180] width 35 height 6
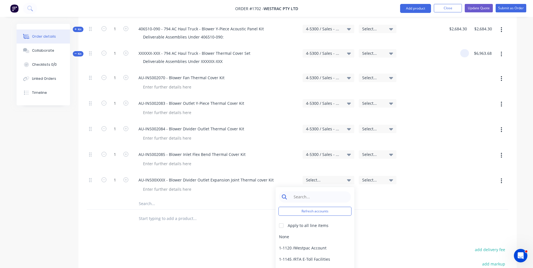
click at [302, 191] on input at bounding box center [320, 196] width 58 height 11
type input "4-5300"
click at [288, 231] on div "4-5300 / Sales - Mobile Machines Sound - Interco" at bounding box center [315, 236] width 79 height 11
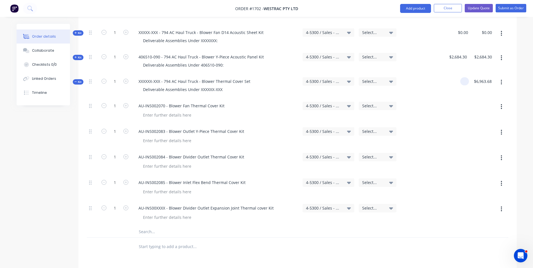
scroll to position [601, 0]
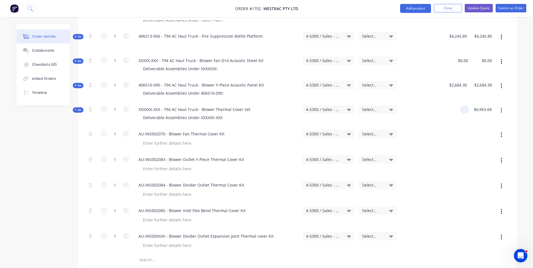
click at [77, 108] on span "Kit" at bounding box center [77, 110] width 7 height 4
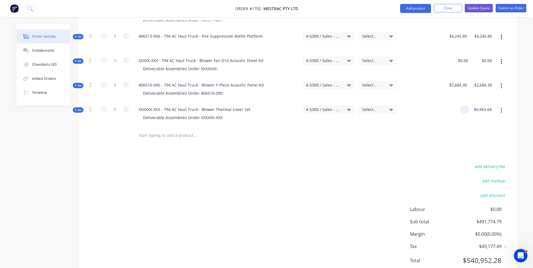
scroll to position [597, 0]
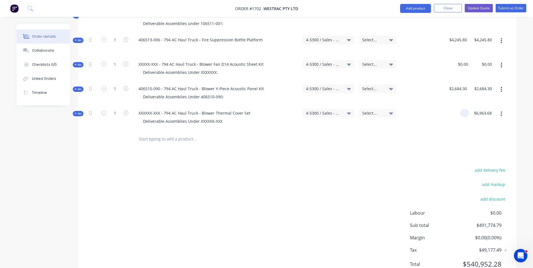
click at [450, 166] on div "add delivery fee" at bounding box center [473, 173] width 70 height 14
click at [450, 106] on div at bounding box center [458, 118] width 24 height 24
click at [464, 109] on input at bounding box center [466, 113] width 6 height 8
type input "6963.68"
click at [484, 109] on input "6963.68" at bounding box center [484, 113] width 21 height 8
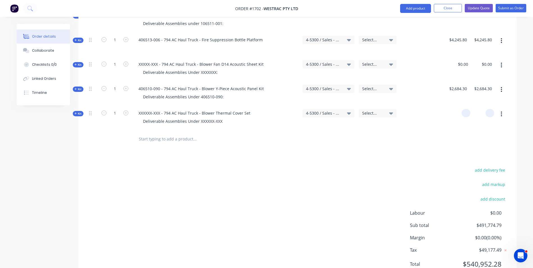
click at [464, 130] on div at bounding box center [298, 139] width 422 height 18
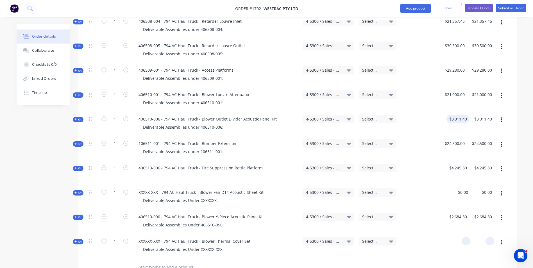
scroll to position [484, 0]
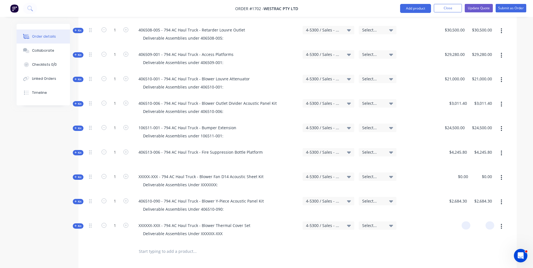
click at [458, 218] on div at bounding box center [459, 230] width 24 height 24
click at [457, 218] on div at bounding box center [459, 230] width 24 height 24
click at [459, 218] on div at bounding box center [459, 230] width 24 height 24
click at [171, 221] on div "XXXXXX-XXX - 794 AC Haul Truck - Blower Thermal Cover Set" at bounding box center [194, 225] width 121 height 8
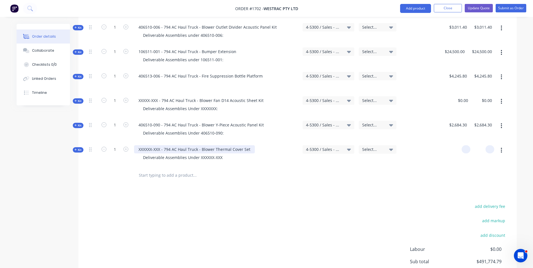
scroll to position [569, 0]
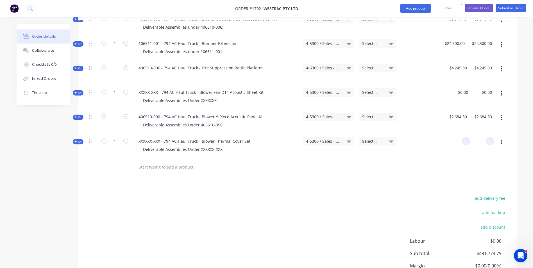
click at [80, 140] on span "Kit" at bounding box center [77, 142] width 7 height 4
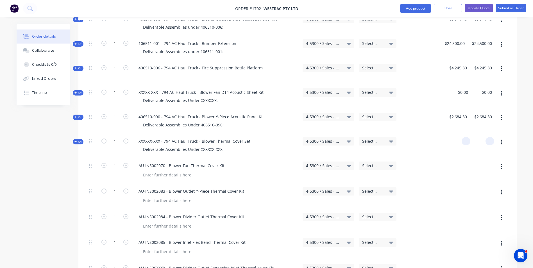
click at [446, 134] on div at bounding box center [435, 146] width 24 height 24
click at [462, 137] on div at bounding box center [466, 141] width 9 height 8
type input "$0.00"
click at [489, 137] on input "0.00" at bounding box center [491, 141] width 6 height 8
type input "$0.00"
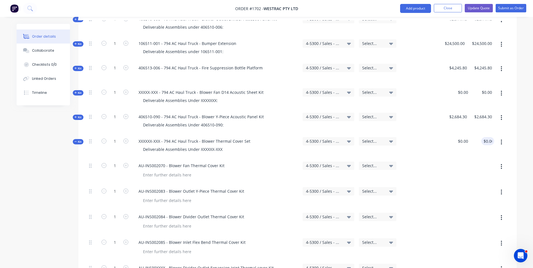
click at [481, 158] on div at bounding box center [482, 171] width 24 height 26
click at [75, 140] on icon at bounding box center [75, 141] width 3 height 3
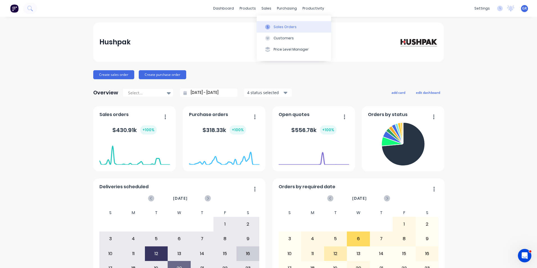
click at [277, 26] on div "Sales Orders" at bounding box center [285, 26] width 23 height 5
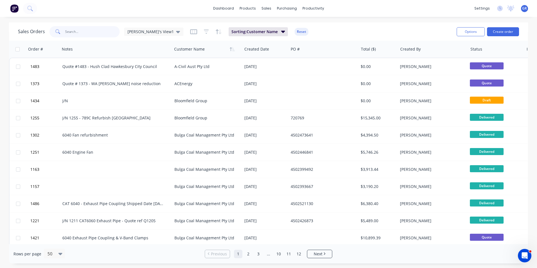
click at [81, 32] on input "text" at bounding box center [92, 31] width 55 height 11
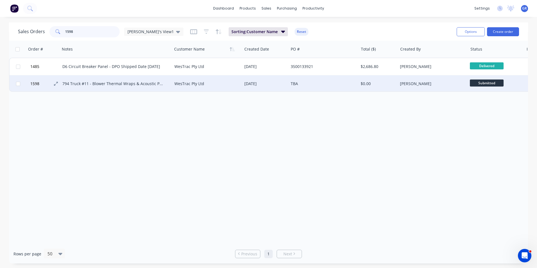
type input "1598"
click at [35, 83] on span "1598" at bounding box center [34, 84] width 9 height 6
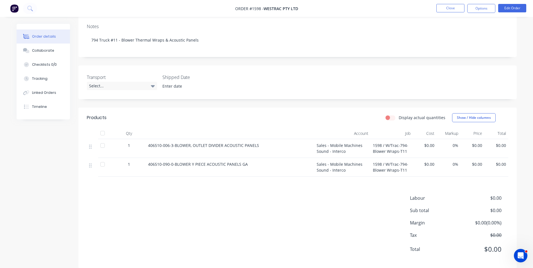
scroll to position [99, 0]
click at [441, 8] on button "Close" at bounding box center [450, 8] width 28 height 8
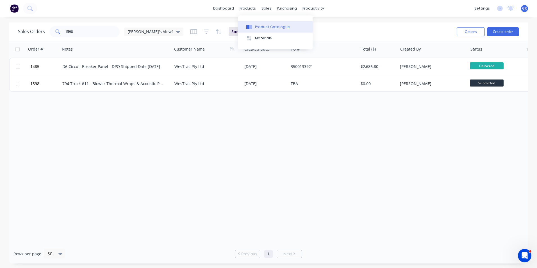
click at [266, 27] on div "Product Catalogue" at bounding box center [272, 26] width 35 height 5
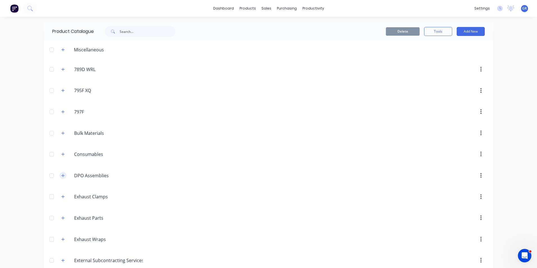
click at [62, 175] on icon "button" at bounding box center [63, 175] width 3 height 3
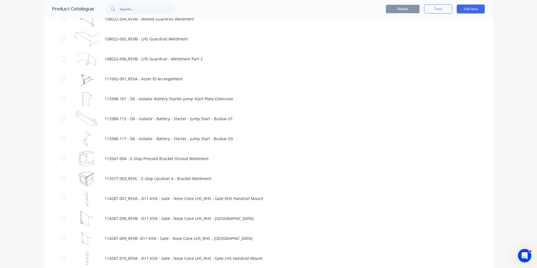
scroll to position [478, 0]
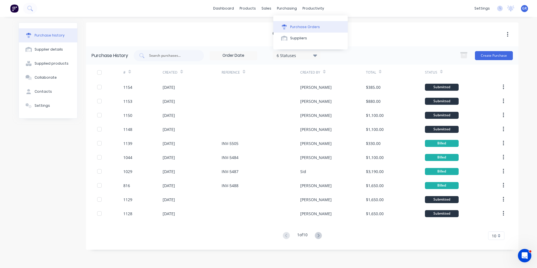
click at [302, 27] on div "Purchase Orders" at bounding box center [305, 26] width 30 height 5
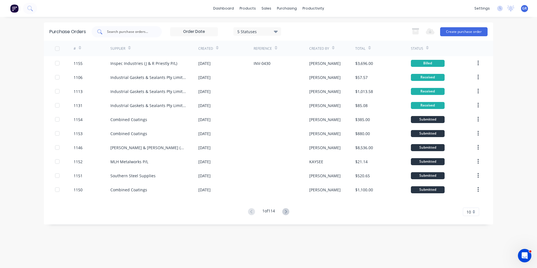
click at [119, 32] on input "text" at bounding box center [130, 32] width 47 height 6
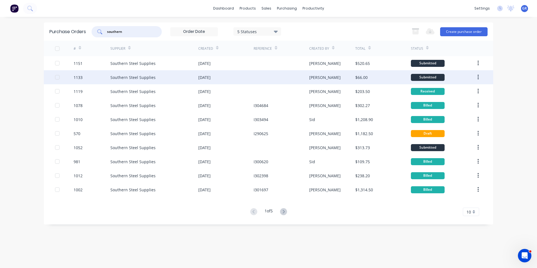
type input "southern"
click at [78, 76] on div "1133" at bounding box center [78, 77] width 9 height 6
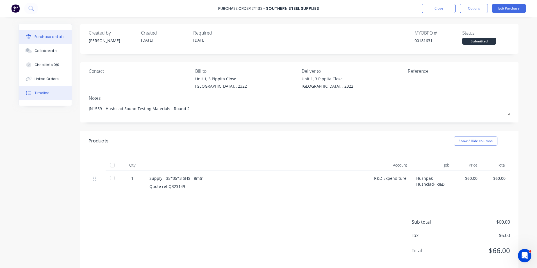
click at [41, 93] on div "Timeline" at bounding box center [42, 92] width 15 height 5
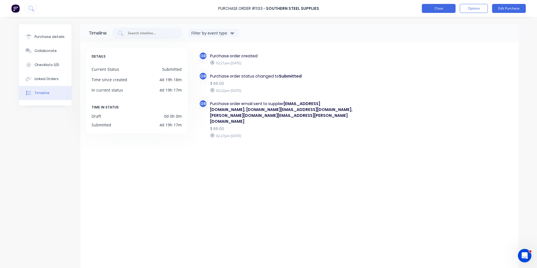
click at [441, 8] on button "Close" at bounding box center [439, 8] width 34 height 9
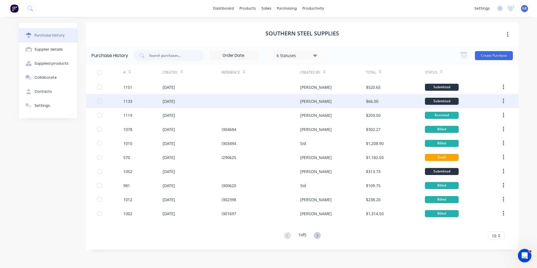
click at [129, 101] on div "1133" at bounding box center [127, 101] width 9 height 6
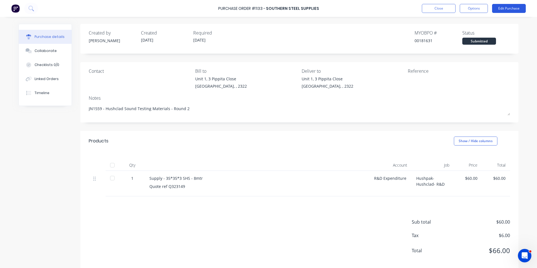
click at [504, 9] on button "Edit Purchase" at bounding box center [509, 8] width 34 height 9
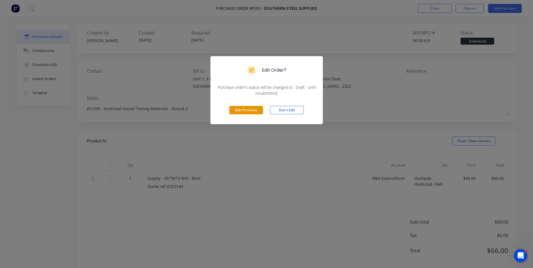
click at [245, 109] on button "Edit Purchase" at bounding box center [246, 110] width 34 height 8
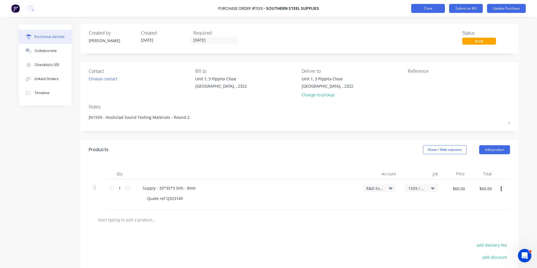
click at [431, 10] on button "Close" at bounding box center [428, 8] width 34 height 9
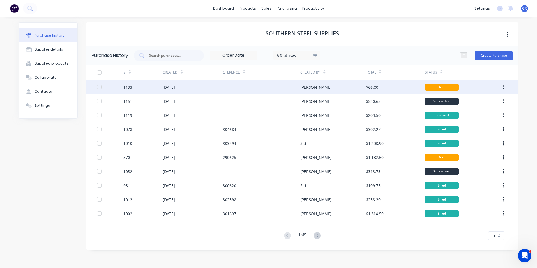
click at [131, 87] on div "1133" at bounding box center [127, 87] width 9 height 6
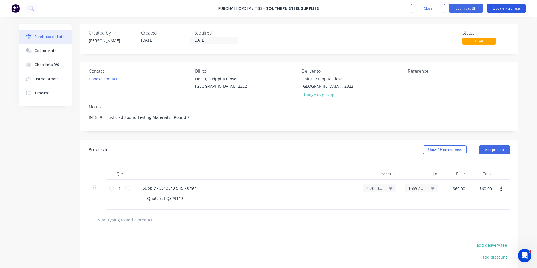
click at [500, 8] on button "Update Purchase" at bounding box center [506, 8] width 39 height 9
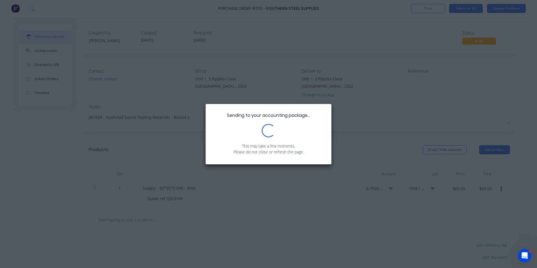
type textarea "x"
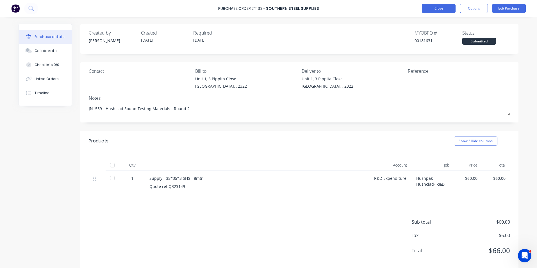
click at [438, 7] on button "Close" at bounding box center [439, 8] width 34 height 9
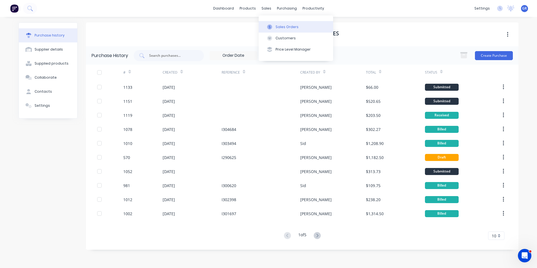
click at [284, 26] on div "Sales Orders" at bounding box center [287, 26] width 23 height 5
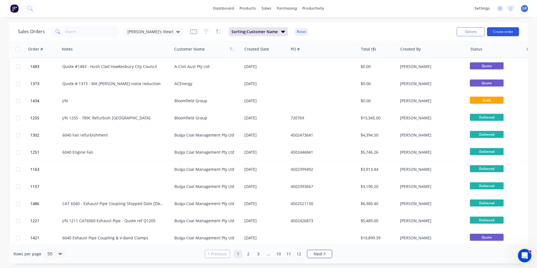
click at [498, 31] on button "Create order" at bounding box center [503, 31] width 32 height 9
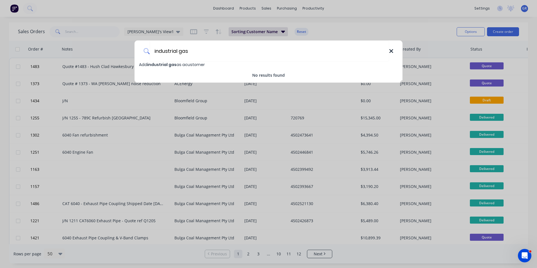
type input "industrial gas"
click at [393, 50] on icon at bounding box center [391, 51] width 4 height 6
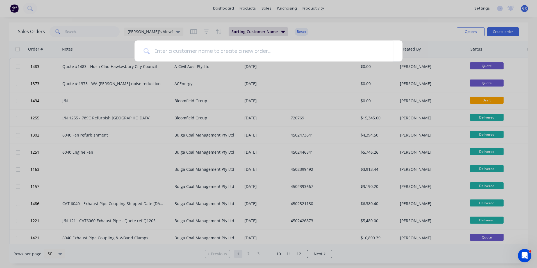
click at [375, 30] on div at bounding box center [268, 134] width 537 height 268
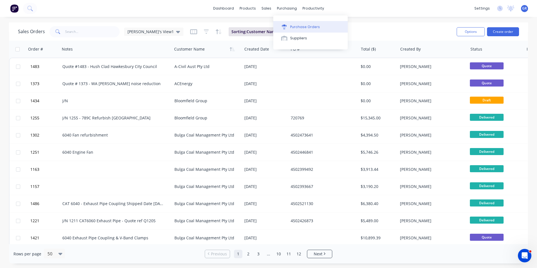
click at [301, 26] on div "Purchase Orders" at bounding box center [305, 26] width 30 height 5
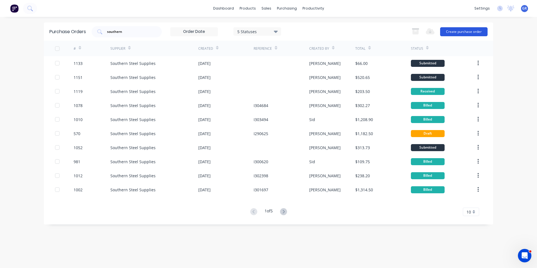
click at [474, 32] on button "Create purchase order" at bounding box center [463, 31] width 47 height 9
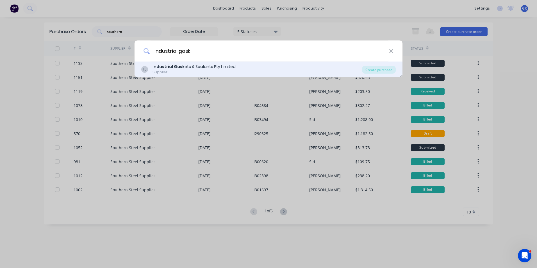
type input "industrial gask"
click at [178, 67] on b "Industrial Gask" at bounding box center [169, 67] width 32 height 6
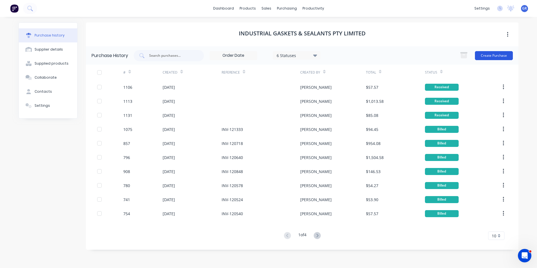
click at [493, 57] on button "Create Purchase" at bounding box center [494, 55] width 38 height 9
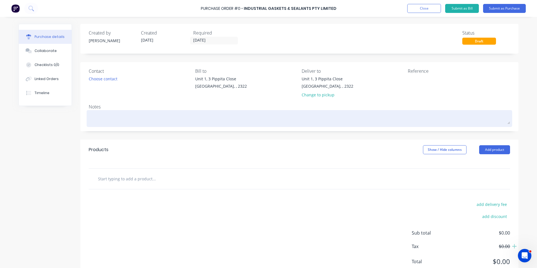
click at [99, 117] on textarea at bounding box center [300, 118] width 422 height 13
type textarea "x"
type textarea "7"
type textarea "x"
type textarea "79"
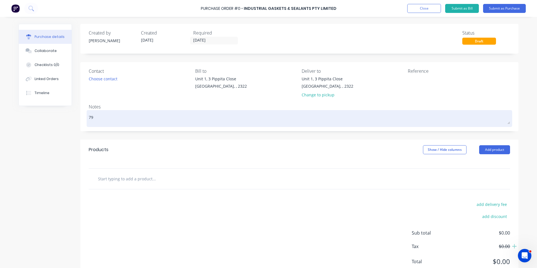
type textarea "x"
type textarea "794"
type textarea "x"
type textarea "794"
type textarea "x"
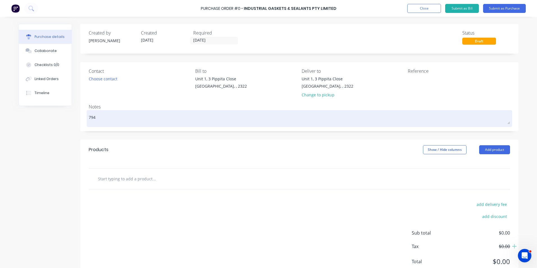
type textarea "794 T"
type textarea "x"
type textarea "794 Tr"
type textarea "x"
type textarea "794 Tru"
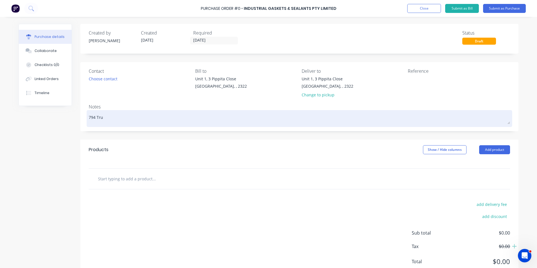
type textarea "x"
type textarea "794 Truc"
type textarea "x"
type textarea "794 Truck"
type textarea "x"
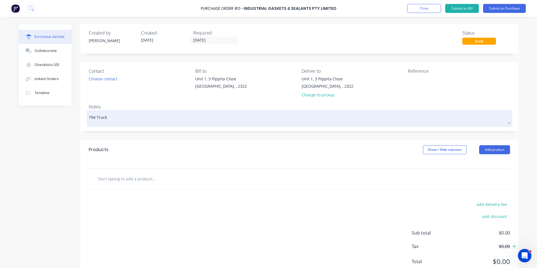
type textarea "794 Truck"
type textarea "x"
type textarea "794 Truck 1"
type textarea "x"
type textarea "794 Truck"
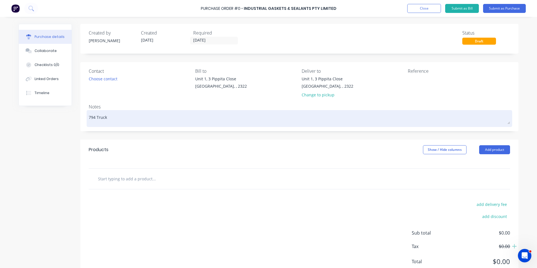
type textarea "x"
type textarea "794 Truck #"
type textarea "x"
type textarea "794 Truck #1"
type textarea "x"
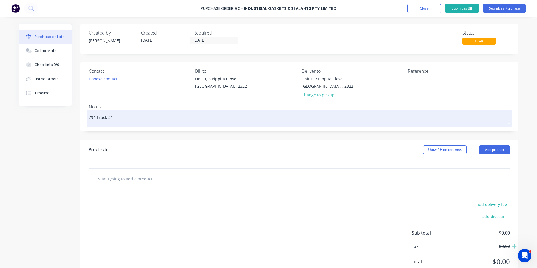
type textarea "794 Truck #10"
type textarea "x"
type textarea "794 Truck #10"
type textarea "x"
type textarea "794 Truck #10 -"
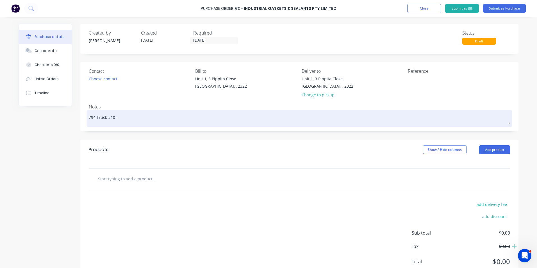
type textarea "x"
type textarea "794 Truck #10 -"
type textarea "x"
type textarea "794 Truck #10 - r"
type textarea "x"
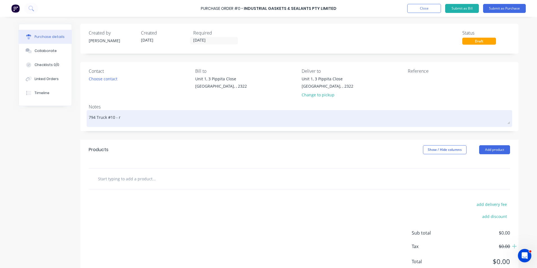
type textarea "794 Truck #10 - re"
type textarea "x"
type textarea "794 Truck #10 - rep"
type textarea "x"
type textarea "794 Truck #10 - repl"
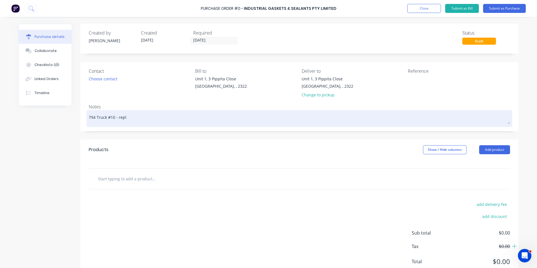
type textarea "x"
type textarea "794 Truck #10 - repla"
type textarea "x"
type textarea "794 Truck #10 - replac"
type textarea "x"
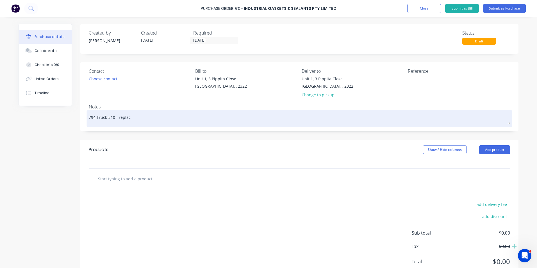
type textarea "794 Truck #10 - replace"
type textarea "x"
type textarea "794 Truck #10 - replacem"
type textarea "x"
type textarea "794 Truck #10 - replaceme"
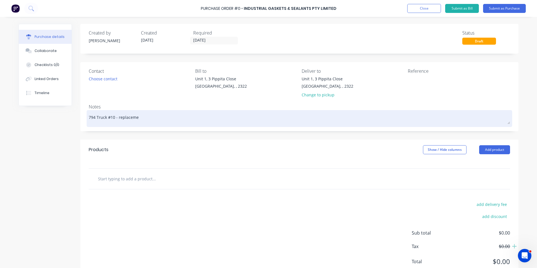
type textarea "x"
type textarea "794 Truck #10 - replacemen"
type textarea "x"
type textarea "794 Truck #10 - replacement"
type textarea "x"
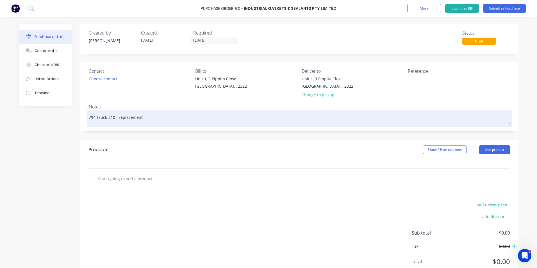
type textarea "794 Truck #10 - replacement"
click at [116, 119] on textarea "794 Truck #10 - replacement" at bounding box center [300, 118] width 422 height 13
type textarea "x"
type textarea "794 Truck #10 - sreplacement"
type textarea "x"
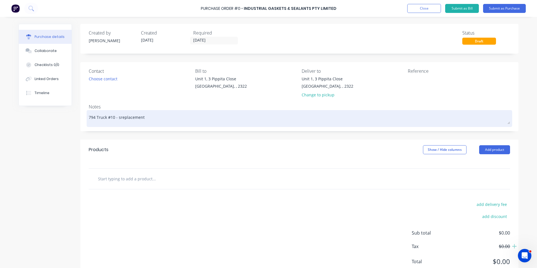
type textarea "794 Truck #10 - sireplacement"
type textarea "x"
type textarea "794 Truck #10 - sidreplacement"
type textarea "x"
type textarea "794 Truck #10 - sidereplacement"
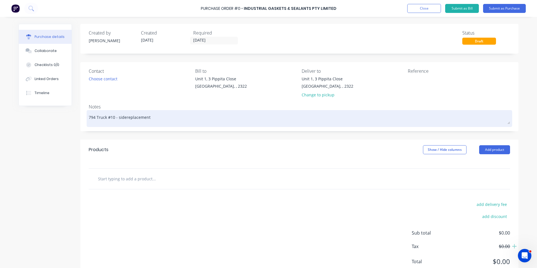
type textarea "x"
type textarea "794 Truck #10 - side replacement"
type textarea "x"
type textarea "794 Truck #10 - side preplacement"
type textarea "x"
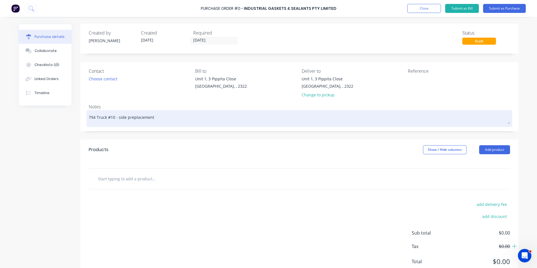
type textarea "794 Truck #10 - side pareplacement"
type textarea "x"
type textarea "794 Truck #10 - side panreplacement"
type textarea "x"
type textarea "794 Truck #10 - side panereplacement"
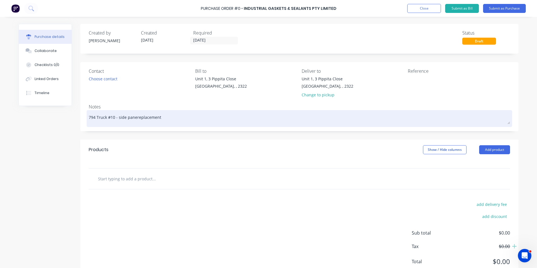
type textarea "x"
type textarea "794 Truck #10 - side panelreplacement"
type textarea "x"
type textarea "794 Truck #10 - side panel replacement"
type textarea "x"
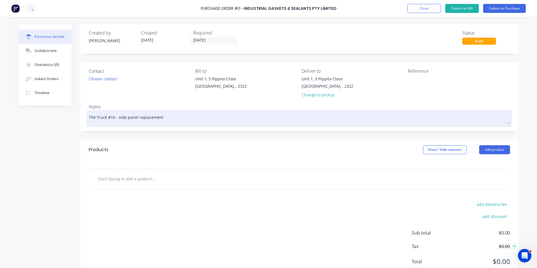
type textarea "794 Truck #10 - side panel rreplacement"
type textarea "x"
type textarea "794 Truck #10 - side panel rureplacement"
type textarea "x"
type textarea "794 Truck #10 - side panel rubreplacement"
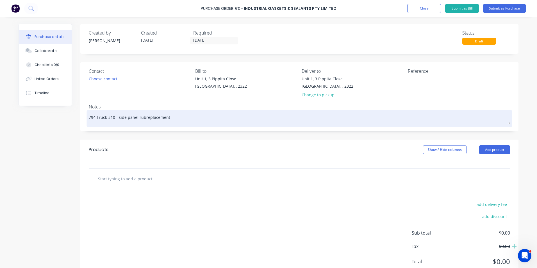
type textarea "x"
type textarea "794 Truck #10 - side panel rubbreplacement"
type textarea "x"
type textarea "794 Truck #10 - side panel rubbereplacement"
type textarea "x"
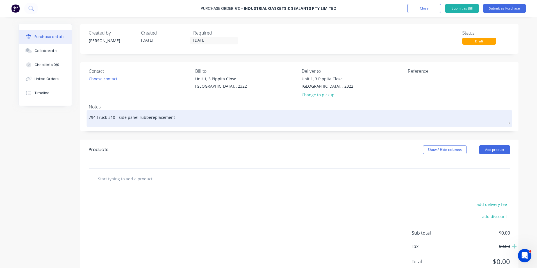
type textarea "794 Truck #10 - side panel rubberreplacement"
type textarea "x"
type textarea "794 Truck #10 - side panel rubber replacement"
type textarea "x"
click at [178, 117] on textarea "794 Truck #10 - side panel rubber replacement" at bounding box center [300, 118] width 422 height 13
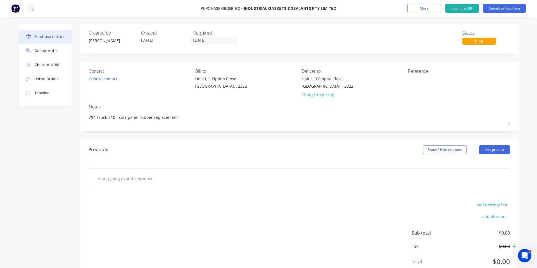
type textarea "794 Truck #10 - side panel rubber replacement"
type textarea "x"
type textarea "794 Truck #10 - side panel rubber replacement"
click at [148, 180] on input "text" at bounding box center [154, 178] width 112 height 11
click at [108, 178] on input "text" at bounding box center [154, 178] width 112 height 11
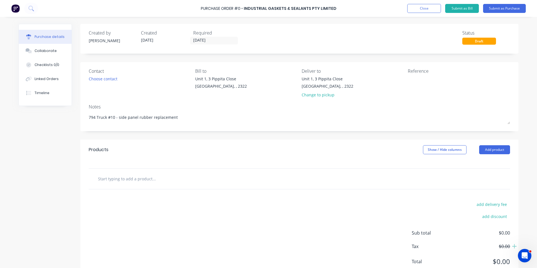
type textarea "x"
type input "S"
type textarea "x"
type input "Su"
type textarea "x"
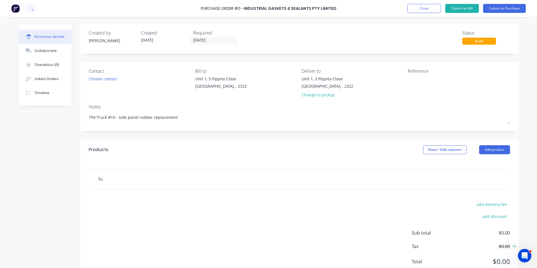
type input "Sup"
type textarea "x"
type input "Supp"
type textarea "x"
type input "Suppl"
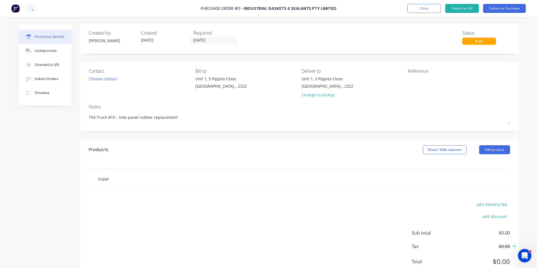
type textarea "x"
type input "Supply"
type textarea "x"
type input "Supply"
type textarea "x"
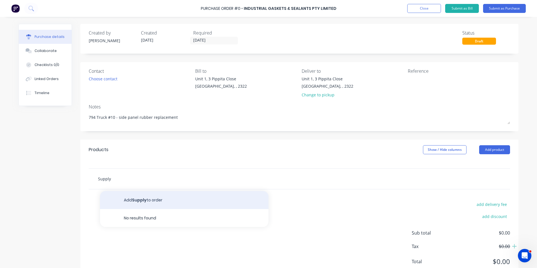
type input "Supply"
click at [144, 199] on button "Add Supply to order" at bounding box center [184, 200] width 169 height 18
type textarea "x"
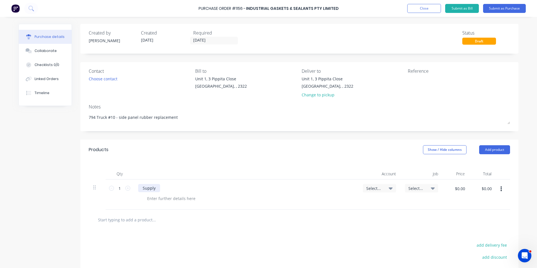
type textarea "x"
click at [157, 189] on div "Supply" at bounding box center [149, 188] width 22 height 8
type textarea "x"
click at [167, 198] on div at bounding box center [171, 198] width 57 height 8
drag, startPoint x: 164, startPoint y: 198, endPoint x: 186, endPoint y: 204, distance: 22.7
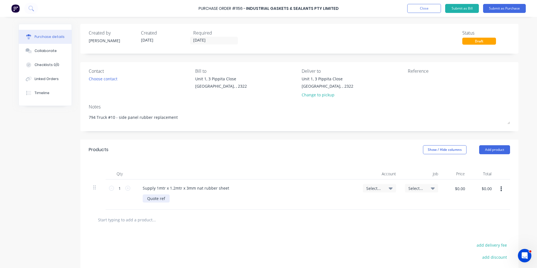
click at [170, 199] on div "Quote ref" at bounding box center [248, 198] width 211 height 8
click at [370, 189] on span "Select..." at bounding box center [374, 188] width 17 height 6
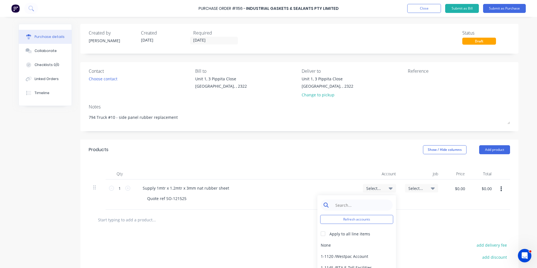
type textarea "x"
click at [339, 205] on input at bounding box center [361, 205] width 58 height 11
type input "1-14"
click at [343, 246] on div "1-1400 / Work in Progress" at bounding box center [357, 244] width 79 height 11
type textarea "x"
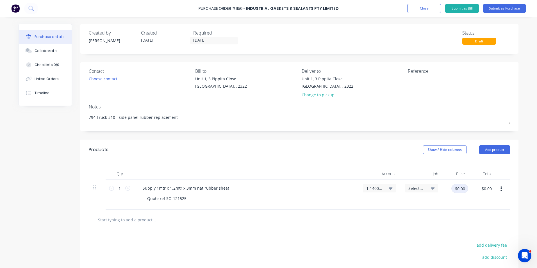
click at [459, 189] on input "$0.00" at bounding box center [460, 188] width 17 height 9
type input "51.20"
type textarea "x"
type input "$51.20"
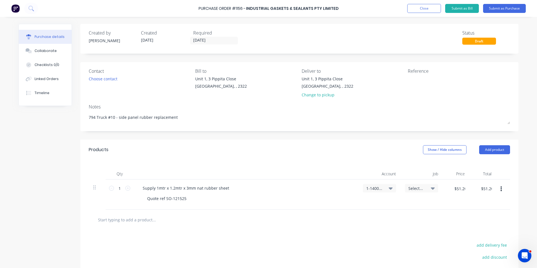
click at [457, 210] on div at bounding box center [300, 220] width 422 height 21
click at [493, 149] on button "Add product" at bounding box center [494, 149] width 31 height 9
click at [474, 209] on div "Notes (Internal)" at bounding box center [483, 209] width 43 height 8
type textarea "x"
click at [157, 218] on div at bounding box center [158, 218] width 40 height 8
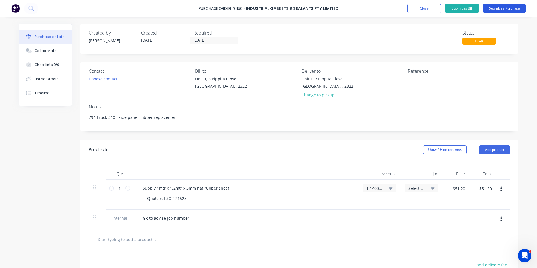
click at [509, 8] on button "Submit as Purchase" at bounding box center [504, 8] width 43 height 9
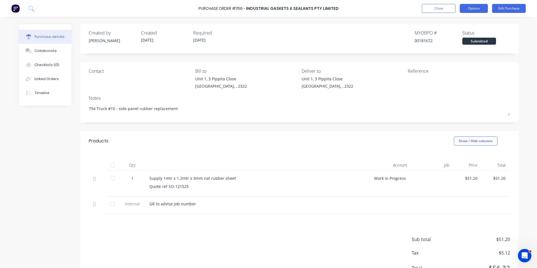
click at [475, 8] on button "Options" at bounding box center [474, 8] width 28 height 9
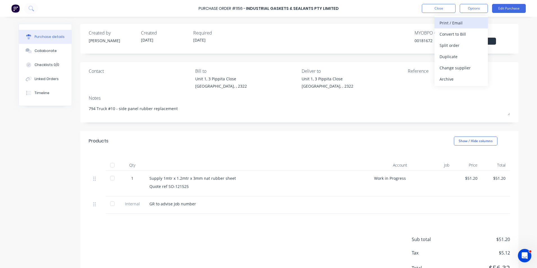
click at [456, 24] on div "Print / Email" at bounding box center [461, 23] width 43 height 8
click at [455, 33] on div "With pricing" at bounding box center [461, 34] width 43 height 8
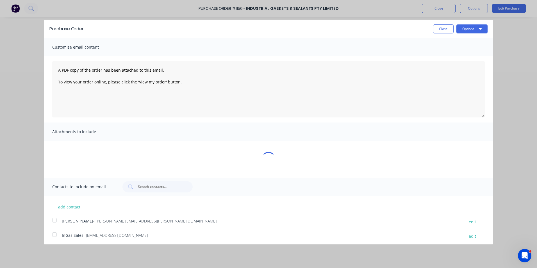
type textarea "x"
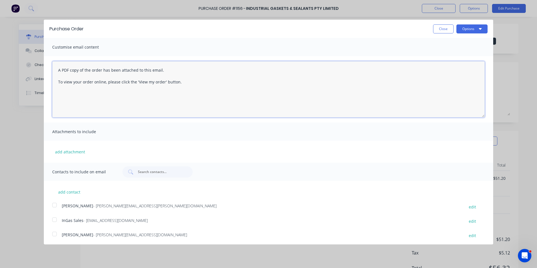
drag, startPoint x: 182, startPoint y: 81, endPoint x: 31, endPoint y: 68, distance: 151.5
click at [31, 68] on div "Purchase Order Close Options Customise email content A PDF copy of the order ha…" at bounding box center [268, 134] width 537 height 268
type textarea "Hi Sales, PO attached as quoted, we will collect [DATE] thanks Regards [PERSON_…"
type textarea "x"
type textarea "Hi Sales, PO attached as quoted, we will collect [DATE] thanks Regards [PERSON_…"
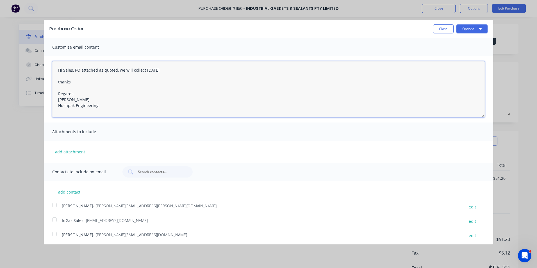
scroll to position [2, 0]
click at [54, 201] on div at bounding box center [54, 203] width 11 height 11
click at [55, 217] on div at bounding box center [54, 217] width 11 height 11
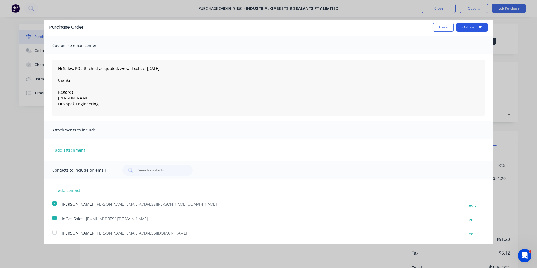
click at [465, 28] on button "Options" at bounding box center [472, 27] width 31 height 9
click at [440, 52] on div "Email" at bounding box center [461, 53] width 43 height 8
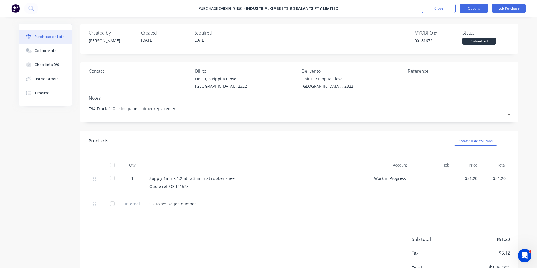
click at [474, 6] on button "Options" at bounding box center [474, 8] width 28 height 9
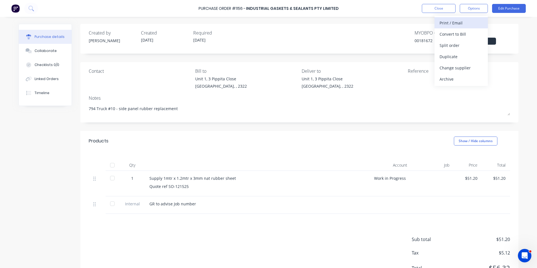
click at [454, 21] on div "Print / Email" at bounding box center [461, 23] width 43 height 8
click at [452, 34] on div "With pricing" at bounding box center [461, 34] width 43 height 8
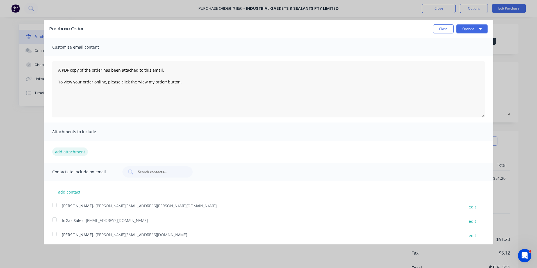
click at [68, 152] on button "add attachment" at bounding box center [70, 152] width 36 height 8
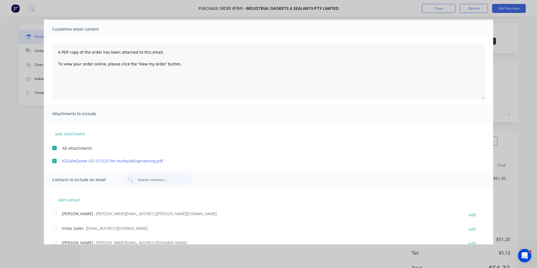
scroll to position [28, 0]
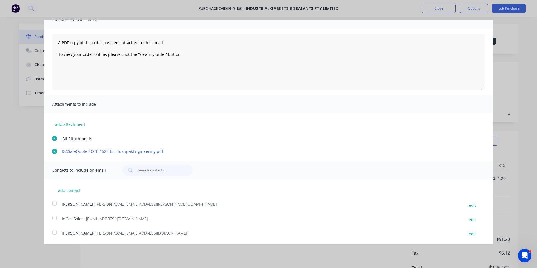
click at [53, 202] on div at bounding box center [54, 203] width 11 height 11
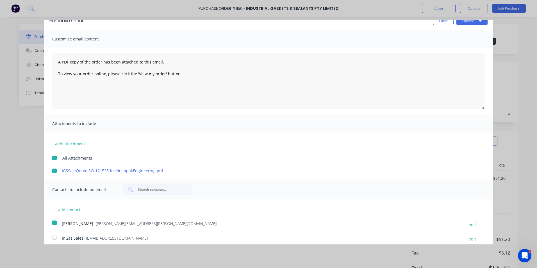
scroll to position [0, 0]
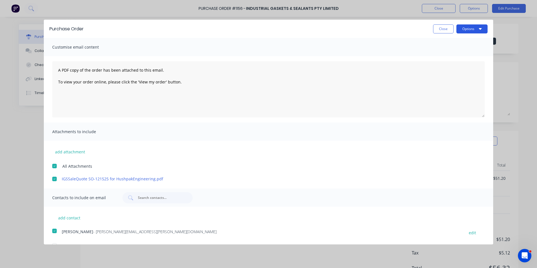
click at [467, 31] on button "Options" at bounding box center [472, 28] width 31 height 9
click at [441, 52] on div "Email" at bounding box center [461, 54] width 43 height 8
type textarea "x"
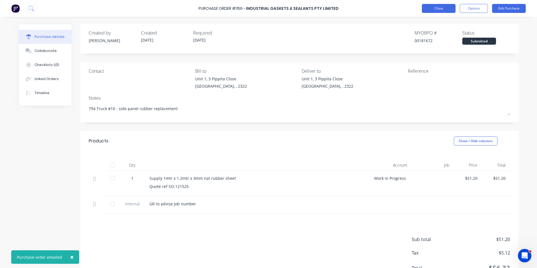
click at [444, 9] on button "Close" at bounding box center [439, 8] width 34 height 9
